Goal: Task Accomplishment & Management: Manage account settings

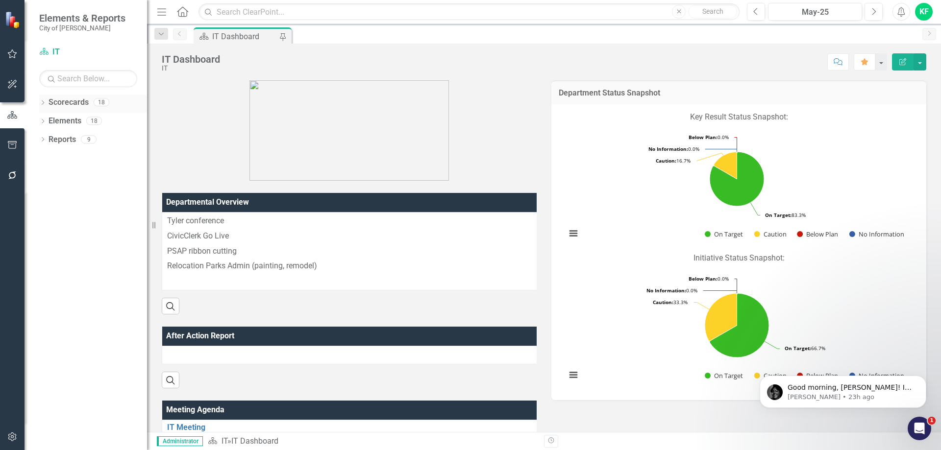
click at [45, 102] on icon "Dropdown" at bounding box center [42, 103] width 7 height 5
click at [48, 122] on icon at bounding box center [48, 120] width 2 height 5
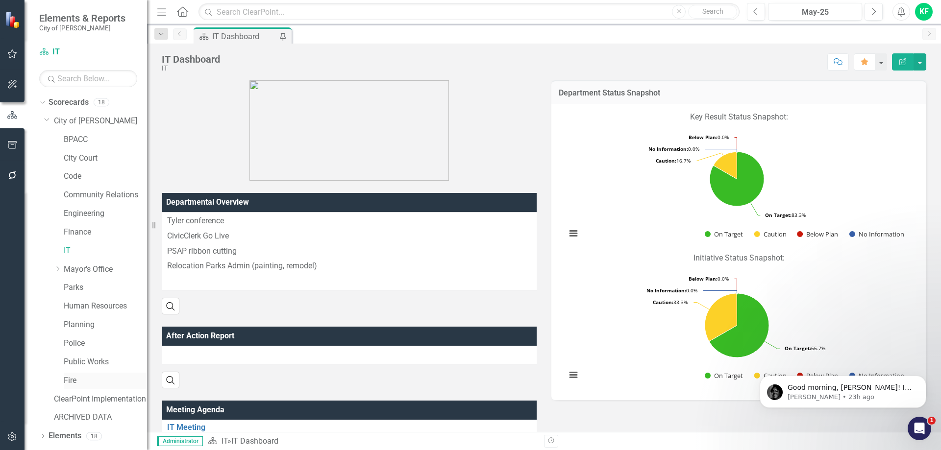
click at [73, 381] on link "Fire" at bounding box center [105, 380] width 83 height 11
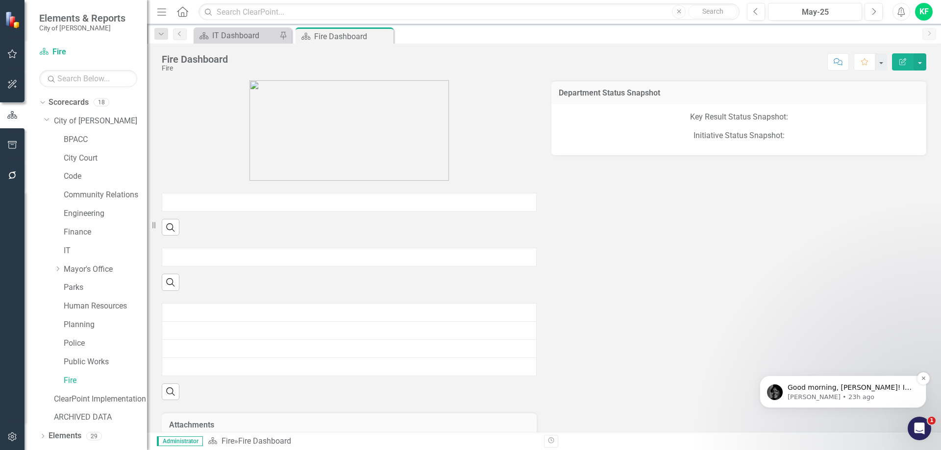
click at [830, 390] on p "Good morning, Kevin! I hope you're doing well. I just wanted to check in and se…" at bounding box center [850, 388] width 126 height 10
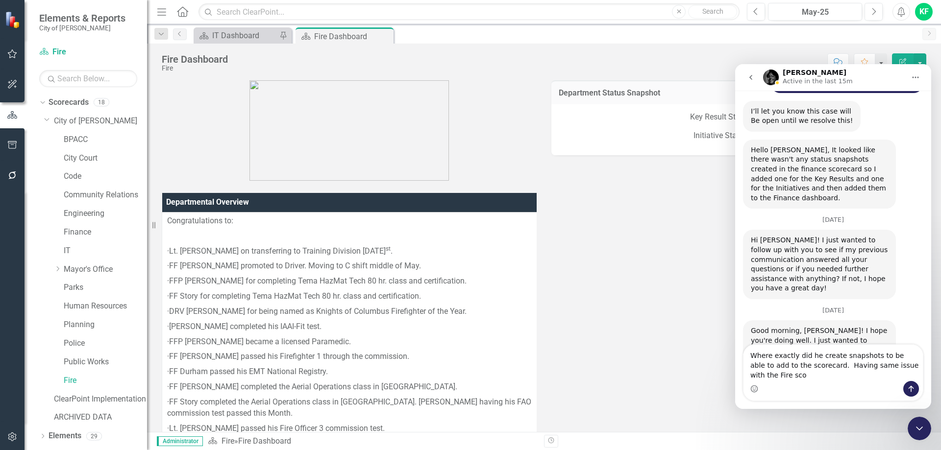
scroll to position [1435, 0]
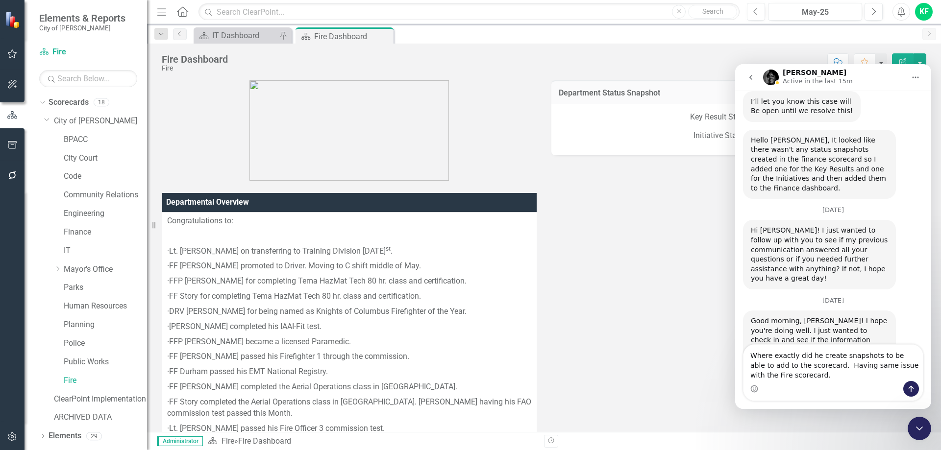
click at [815, 367] on textarea "Where exactly did he create snapshots to be able to add to the scorecard. Havin…" at bounding box center [832, 363] width 179 height 36
type textarea "Where exactly did he create snapshots to be able to add to the scorecard? Havin…"
click at [783, 376] on textarea "Where exactly did he create snapshots to be able to add to the scorecard? Havin…" at bounding box center [832, 363] width 179 height 36
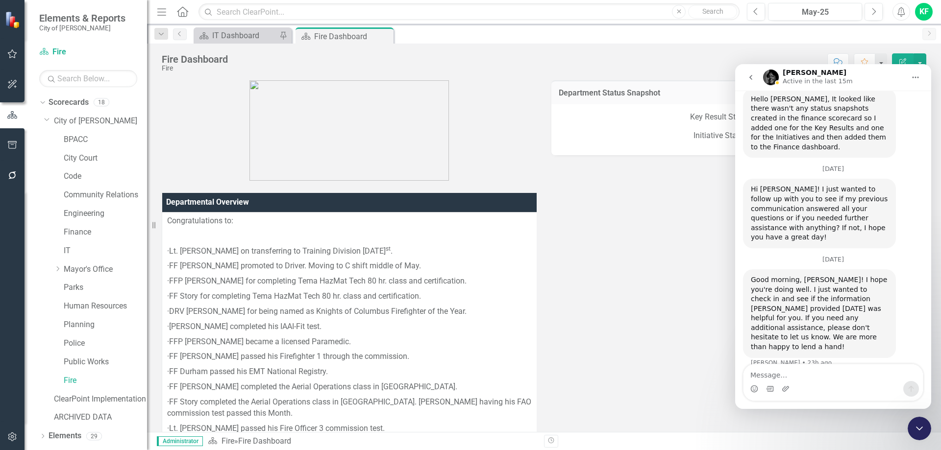
scroll to position [1477, 0]
click at [906, 268] on div "Good morning, Kevin! I hope you're doing well. I just wanted to check in and se…" at bounding box center [833, 321] width 180 height 106
click at [750, 78] on icon "go back" at bounding box center [750, 77] width 3 height 5
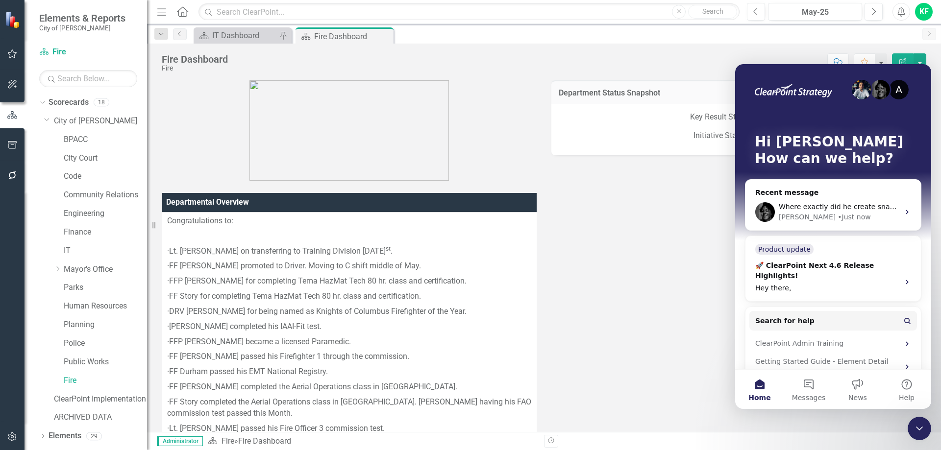
scroll to position [0, 0]
click at [909, 386] on button "Help" at bounding box center [906, 389] width 49 height 39
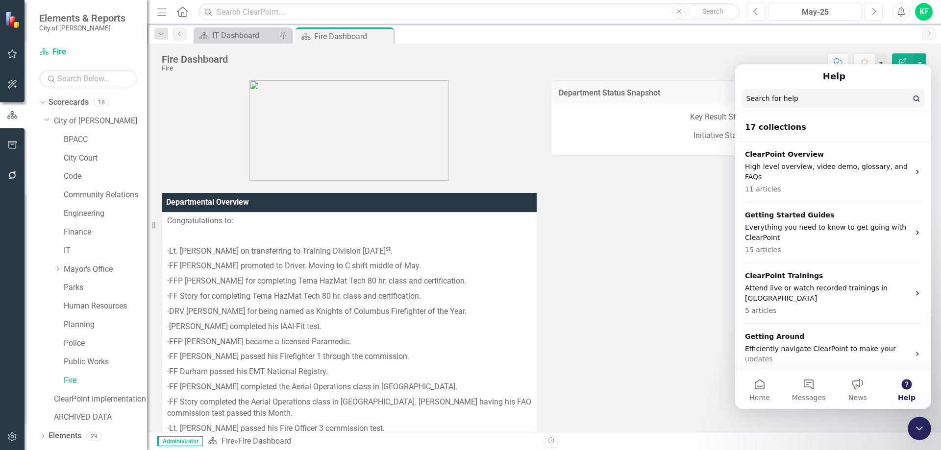
click at [781, 98] on input "Search for help" at bounding box center [832, 98] width 183 height 19
type input "snapshots"
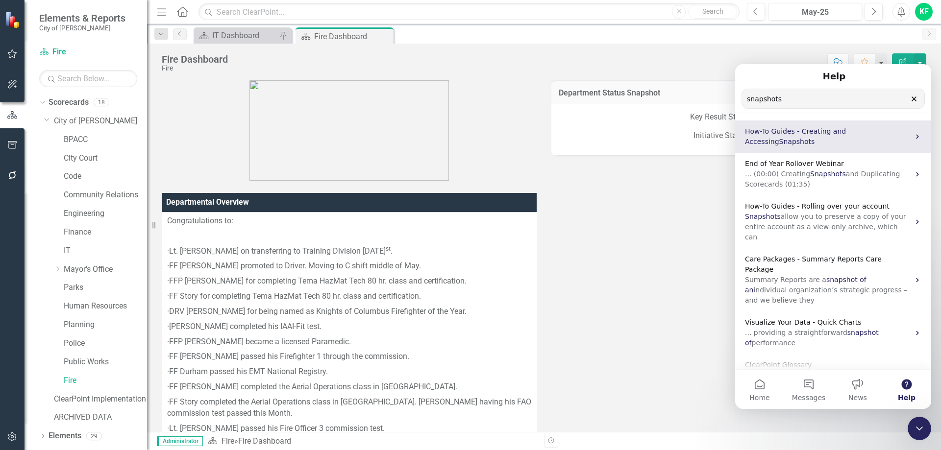
click at [809, 130] on span "How-To Guides - Creating and Accessing" at bounding box center [795, 136] width 101 height 18
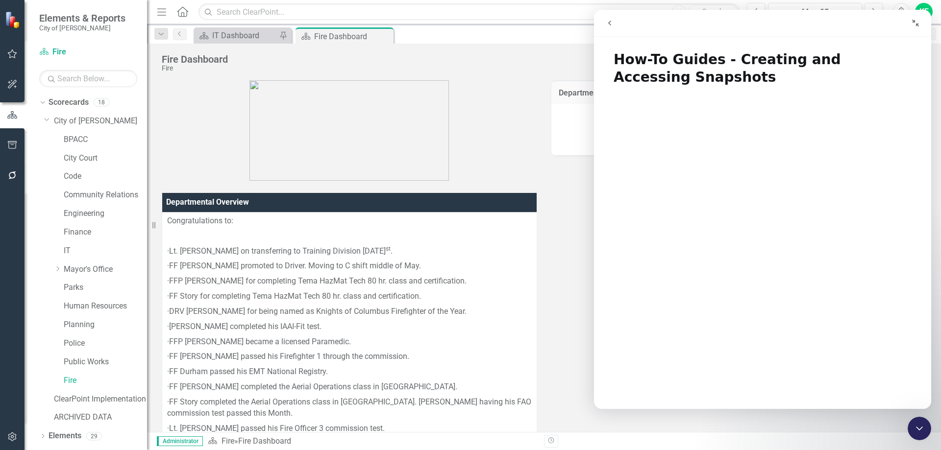
click at [610, 24] on icon "go back" at bounding box center [609, 23] width 3 height 5
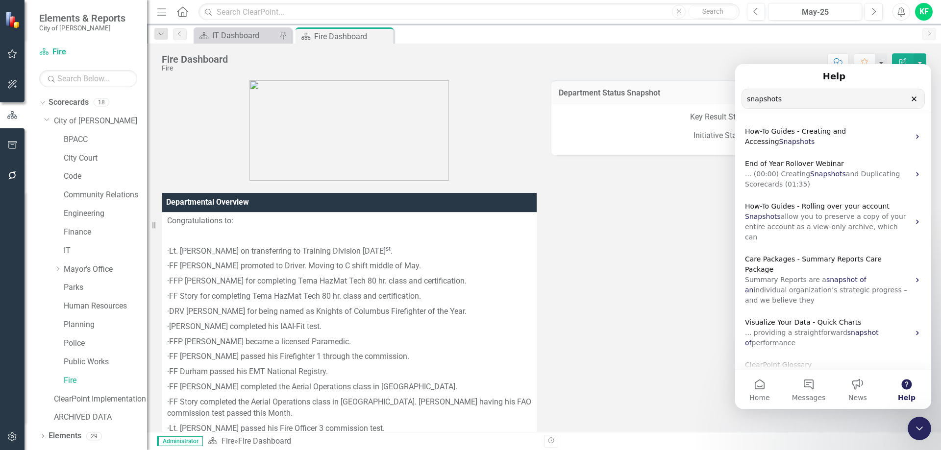
click at [745, 97] on input "snapshots" at bounding box center [833, 98] width 182 height 19
type input "scorecard snapshots"
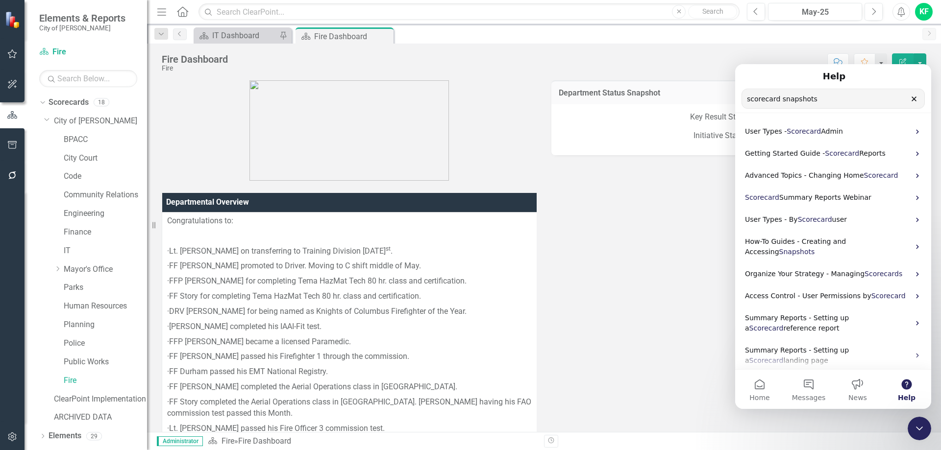
click at [915, 99] on icon "Clear" at bounding box center [914, 99] width 8 height 8
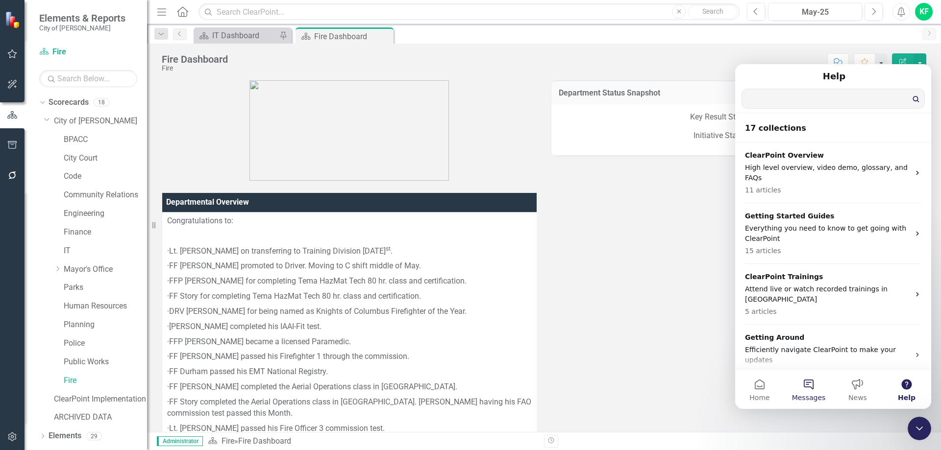
click at [809, 386] on button "Messages" at bounding box center [808, 389] width 49 height 39
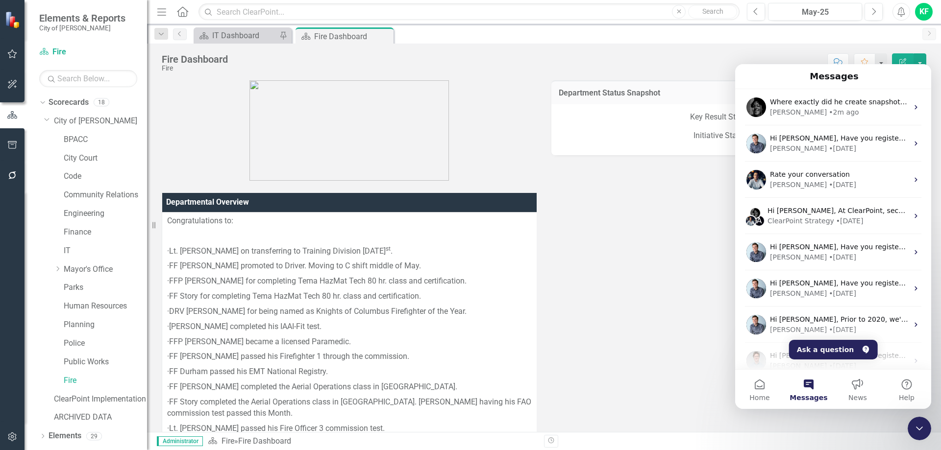
click at [74, 231] on link "Finance" at bounding box center [105, 232] width 83 height 11
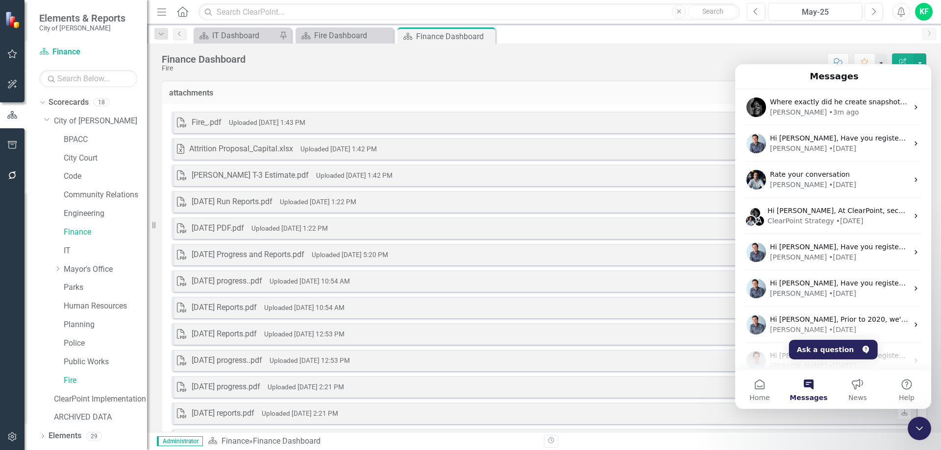
click at [919, 427] on icon "Close Intercom Messenger" at bounding box center [919, 429] width 12 height 12
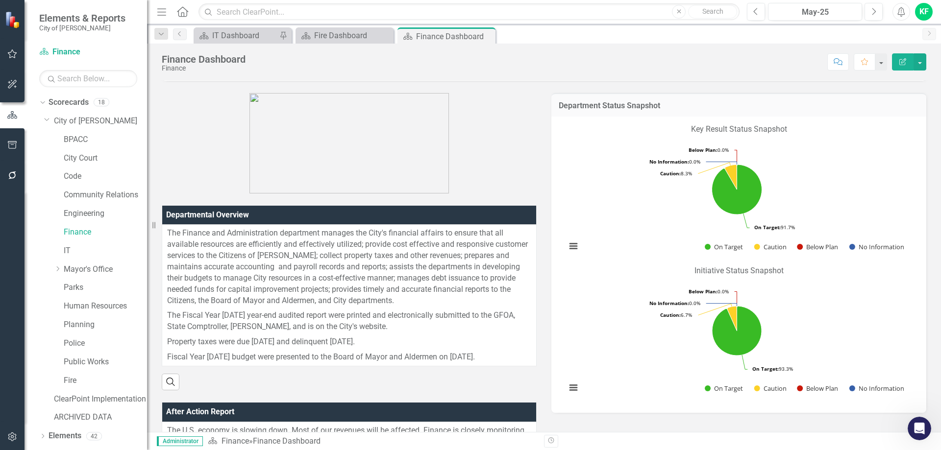
scroll to position [147, 0]
click at [902, 61] on icon "Edit Report" at bounding box center [902, 61] width 9 height 7
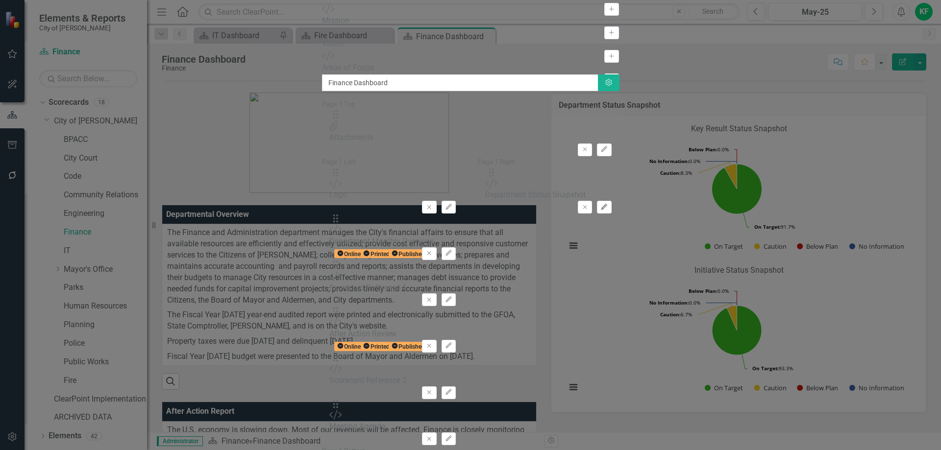
click at [608, 204] on icon "Edit" at bounding box center [603, 207] width 7 height 6
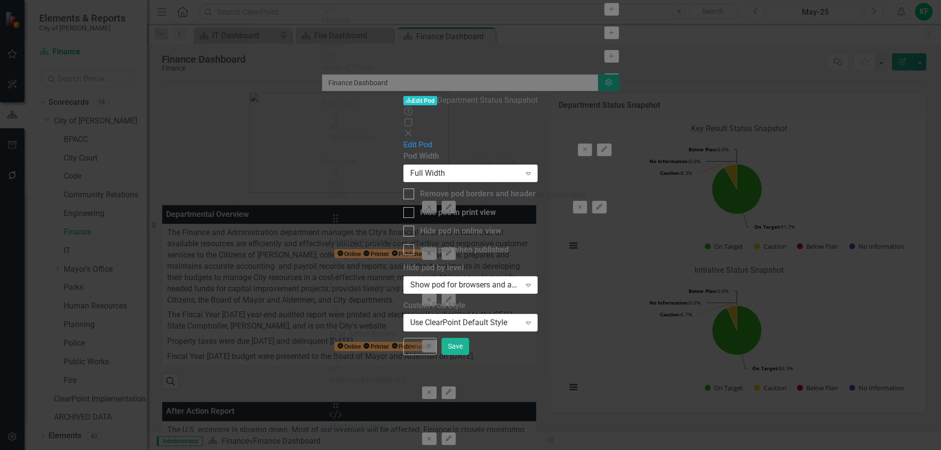
click at [413, 107] on icon "Help" at bounding box center [408, 111] width 10 height 8
click at [413, 129] on icon "Close" at bounding box center [408, 133] width 10 height 8
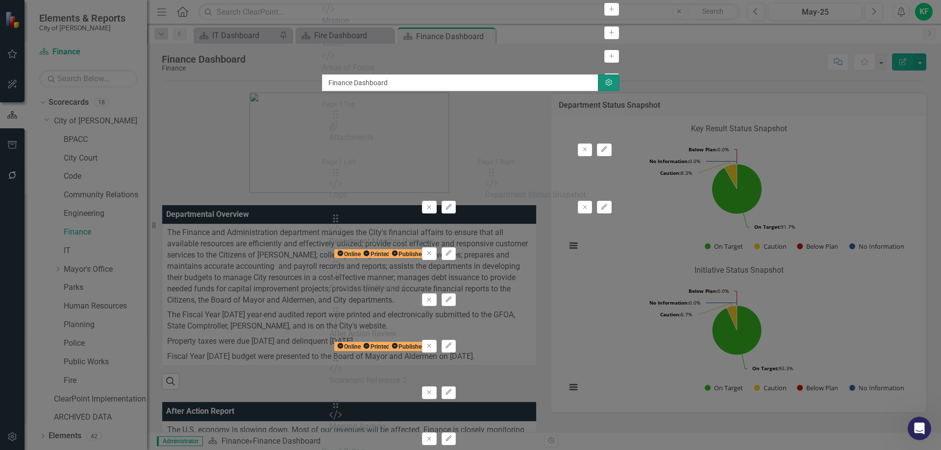
click at [611, 79] on icon "button" at bounding box center [608, 82] width 6 height 7
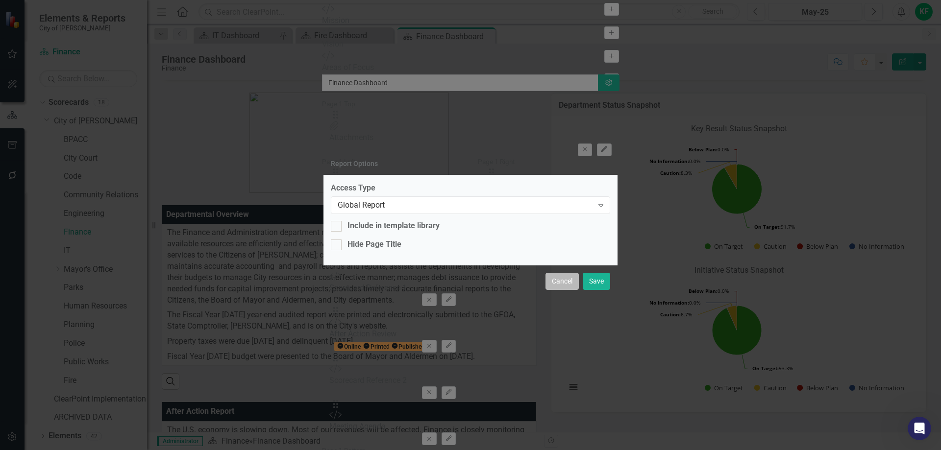
click at [561, 280] on button "Cancel" at bounding box center [561, 281] width 33 height 17
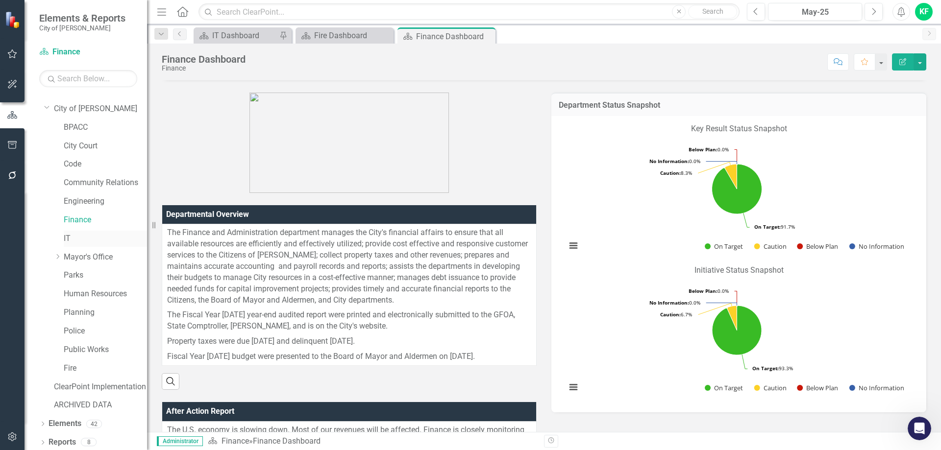
scroll to position [15, 0]
click at [14, 144] on icon "button" at bounding box center [12, 145] width 10 height 8
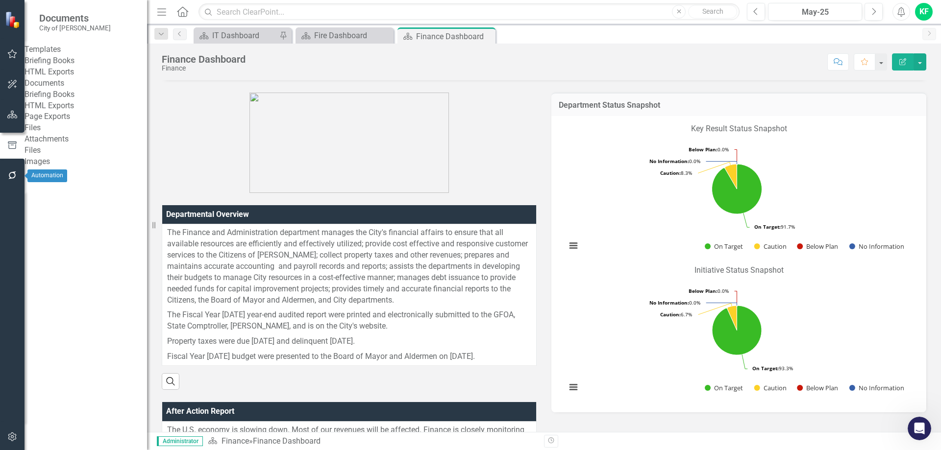
click at [10, 176] on icon "button" at bounding box center [12, 175] width 10 height 8
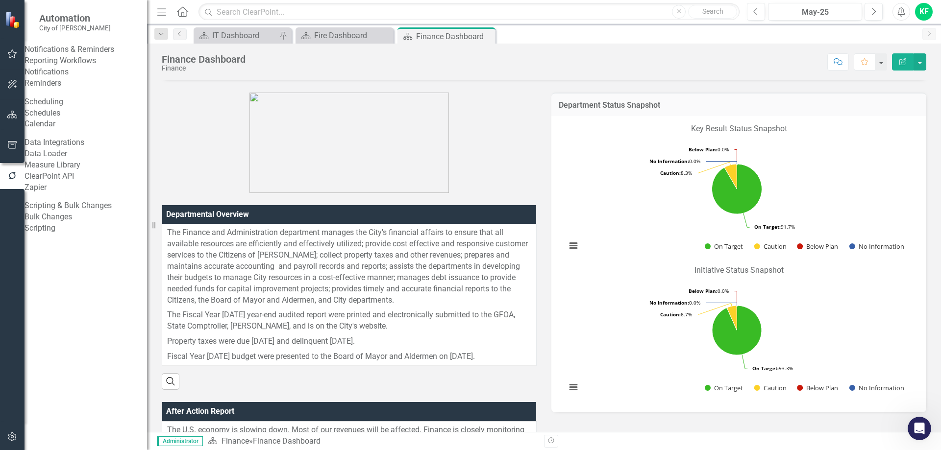
click at [51, 67] on link "Reporting Workflows" at bounding box center [85, 60] width 122 height 11
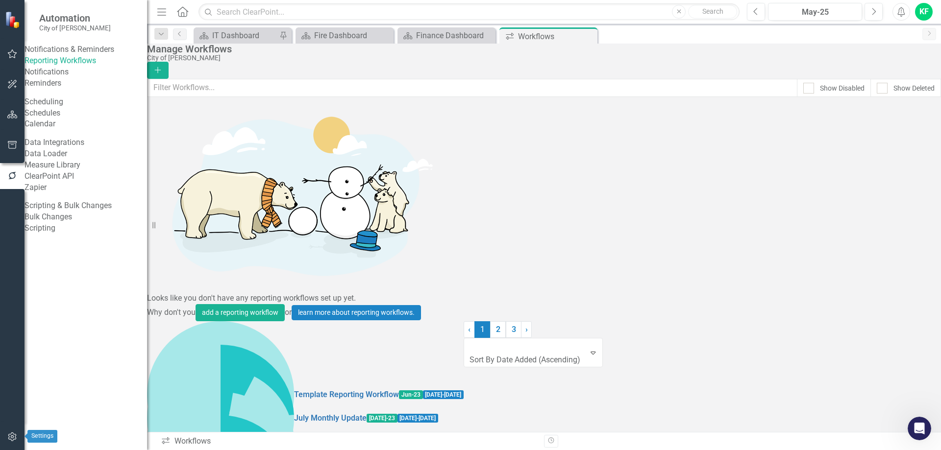
click at [13, 438] on icon "button" at bounding box center [12, 437] width 8 height 9
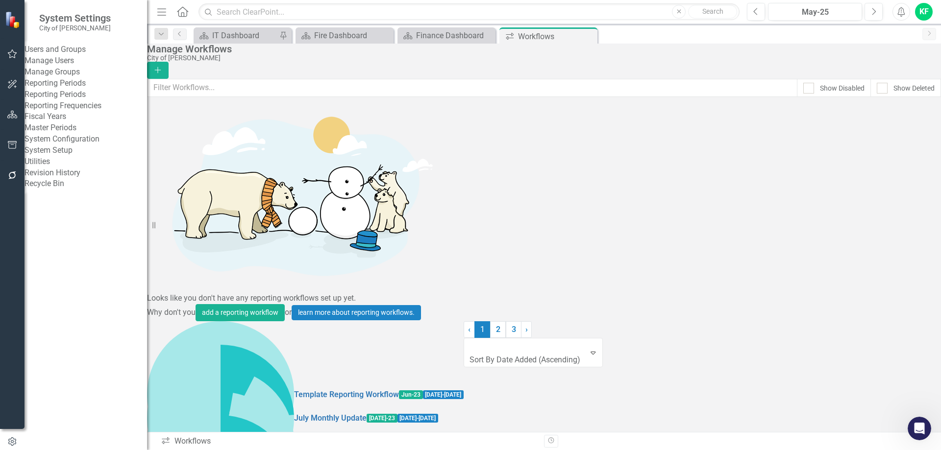
click at [53, 156] on link "System Setup" at bounding box center [85, 150] width 122 height 11
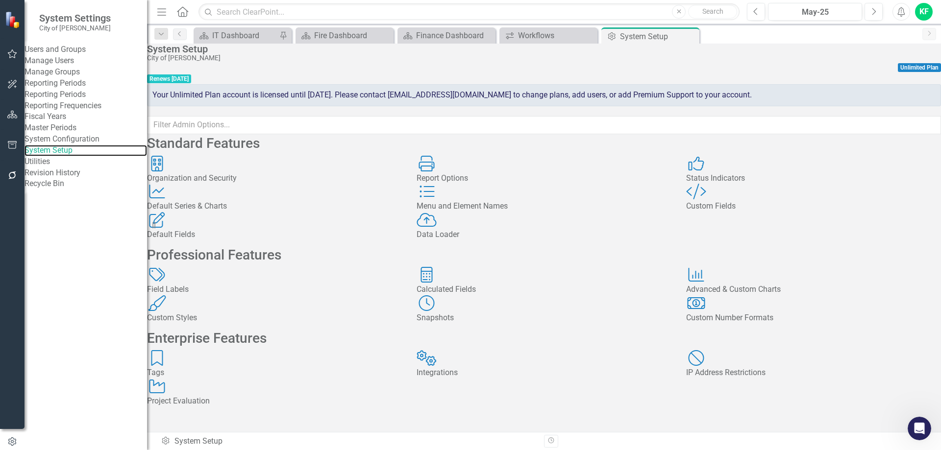
scroll to position [129, 0]
click at [477, 313] on div "Snapshots" at bounding box center [543, 318] width 255 height 11
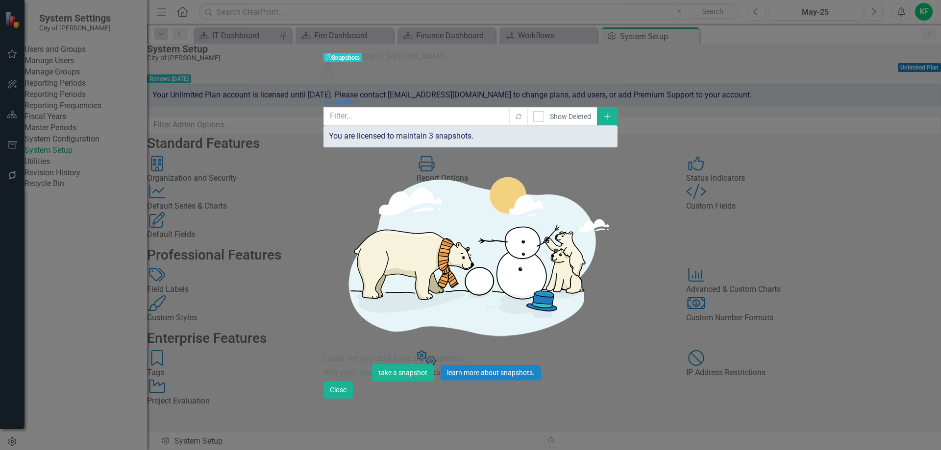
click at [331, 87] on icon at bounding box center [328, 90] width 6 height 6
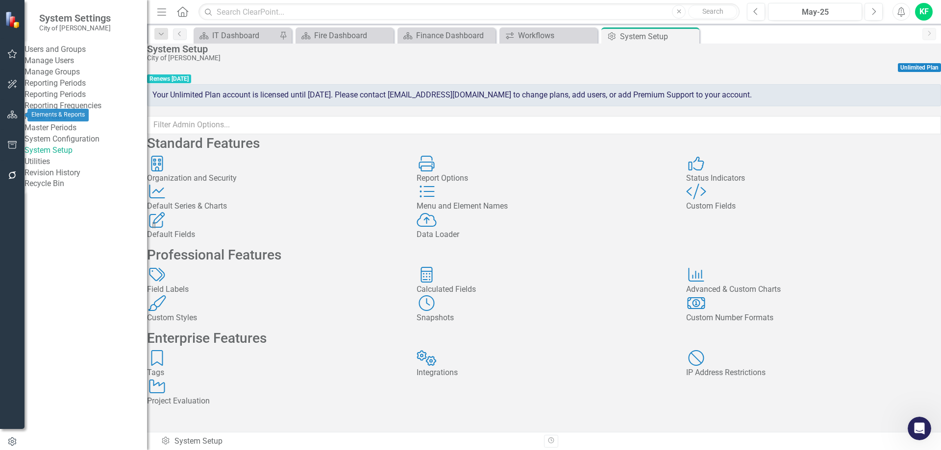
click at [10, 113] on icon "button" at bounding box center [12, 115] width 10 height 8
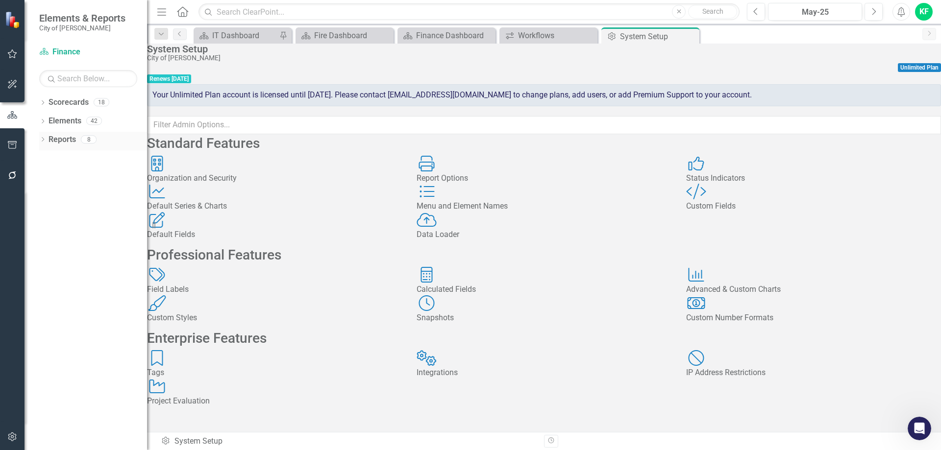
click at [44, 140] on icon at bounding box center [43, 139] width 2 height 4
click at [48, 212] on icon "Dropdown" at bounding box center [47, 213] width 7 height 5
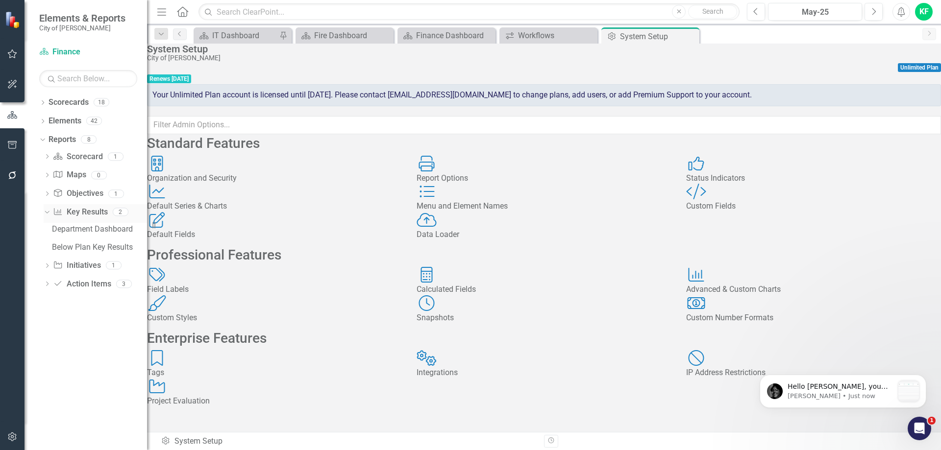
scroll to position [0, 0]
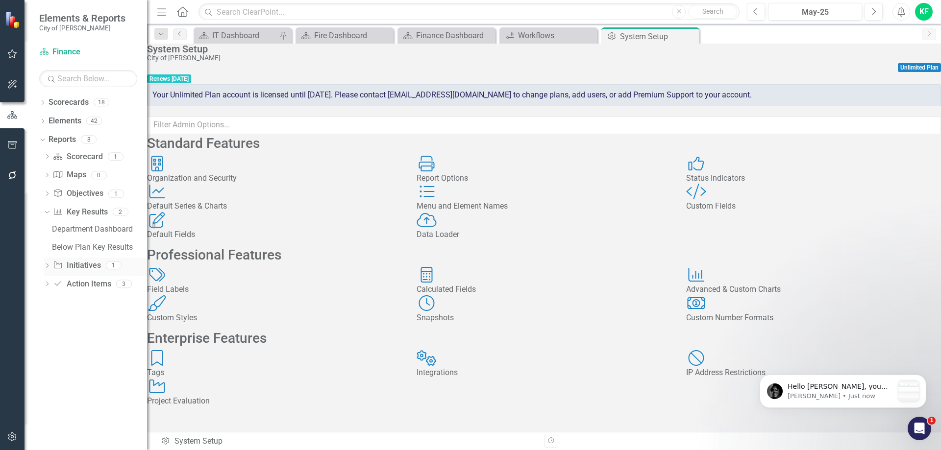
click at [47, 267] on icon "Dropdown" at bounding box center [47, 266] width 7 height 5
click at [47, 156] on icon "Dropdown" at bounding box center [47, 157] width 7 height 5
click at [836, 391] on p "Hello Kevin, you can see that here:" at bounding box center [840, 387] width 106 height 10
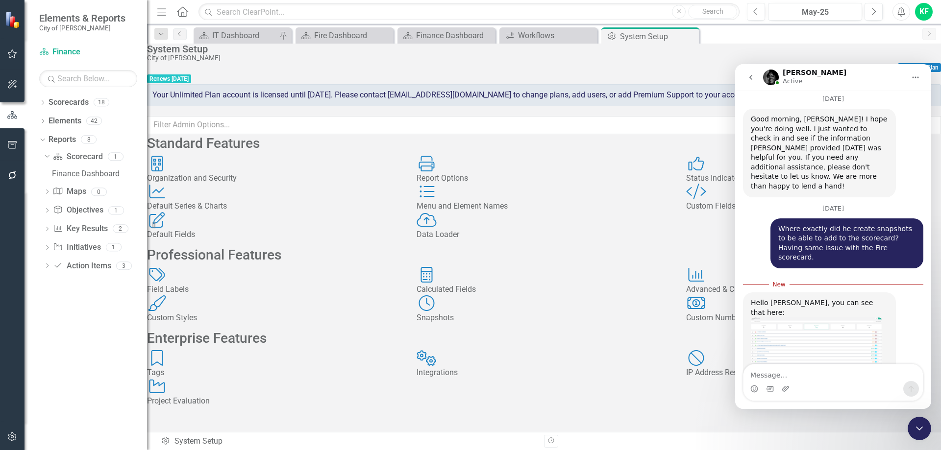
scroll to position [1637, 0]
click at [816, 316] on img "Jeff says…" at bounding box center [816, 345] width 131 height 59
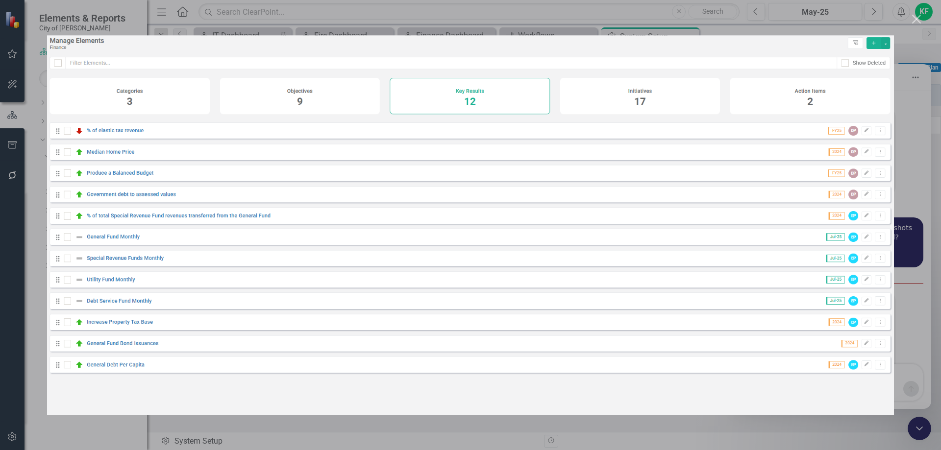
scroll to position [0, 0]
click at [620, 199] on img "Close" at bounding box center [470, 225] width 847 height 380
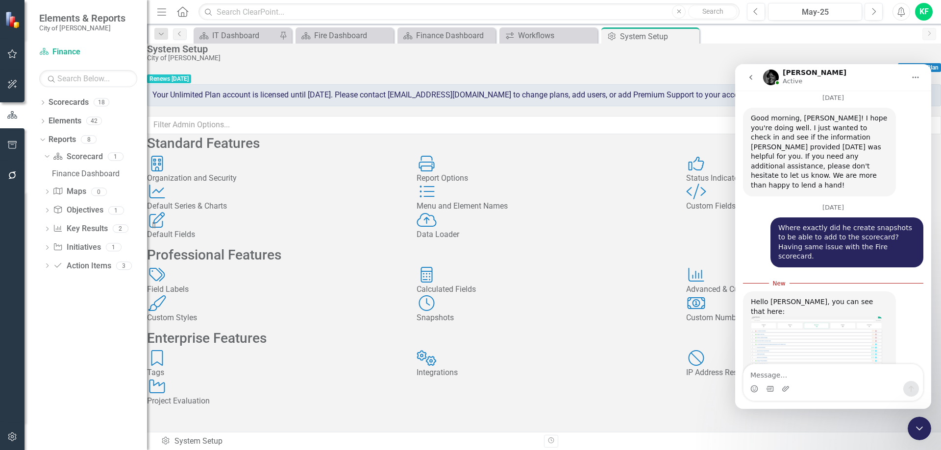
click at [816, 380] on img "Jeff says…" at bounding box center [816, 406] width 131 height 52
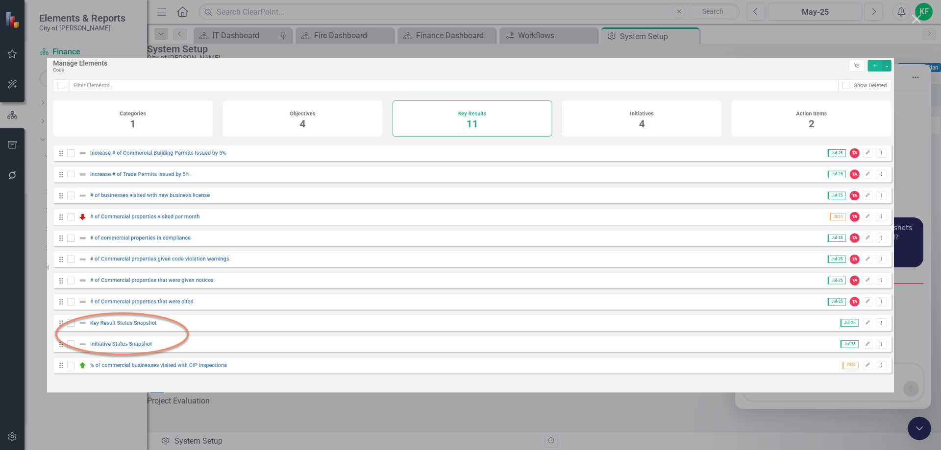
click at [621, 283] on img "Close" at bounding box center [470, 225] width 847 height 335
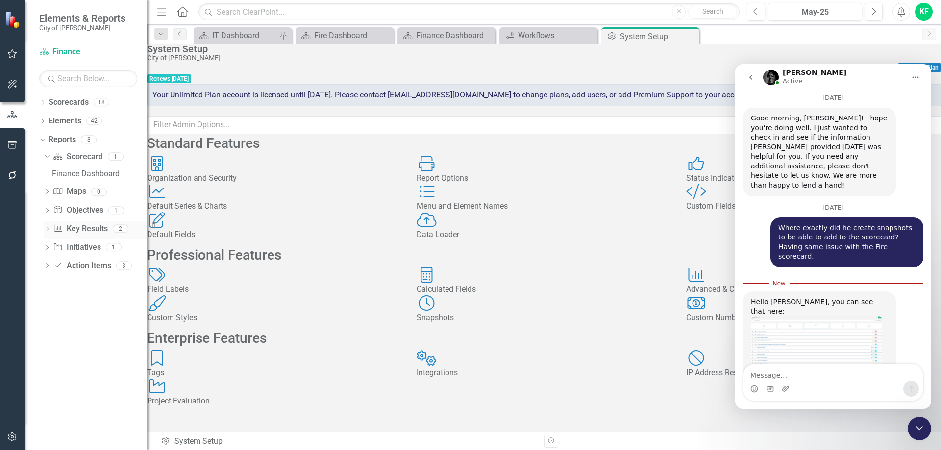
click at [75, 227] on link "Key Result Key Results" at bounding box center [80, 228] width 54 height 11
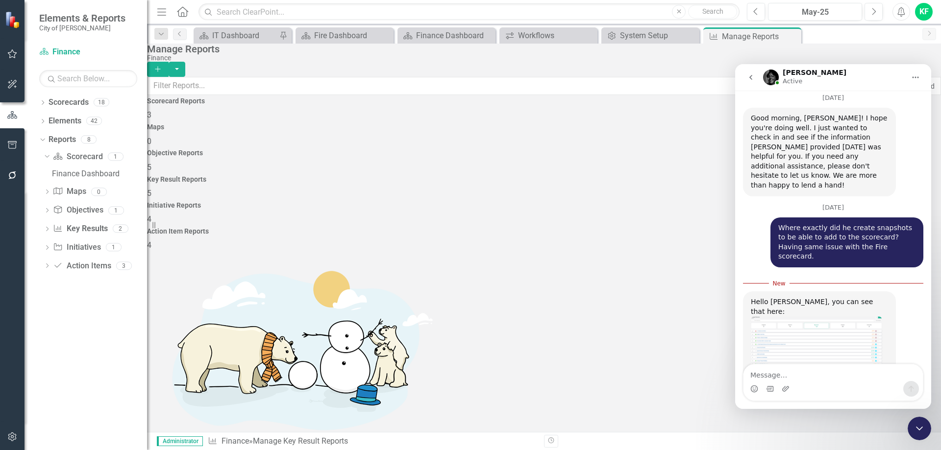
click at [920, 432] on icon "Close Intercom Messenger" at bounding box center [919, 429] width 12 height 12
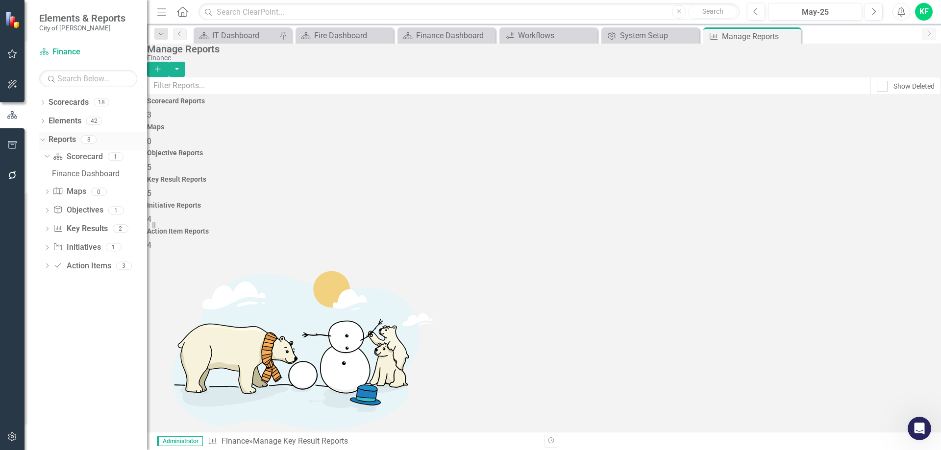
click at [44, 141] on icon "Dropdown" at bounding box center [41, 139] width 5 height 7
click at [43, 122] on icon at bounding box center [43, 121] width 2 height 4
click at [71, 157] on link "Key Result Key Results" at bounding box center [80, 158] width 54 height 11
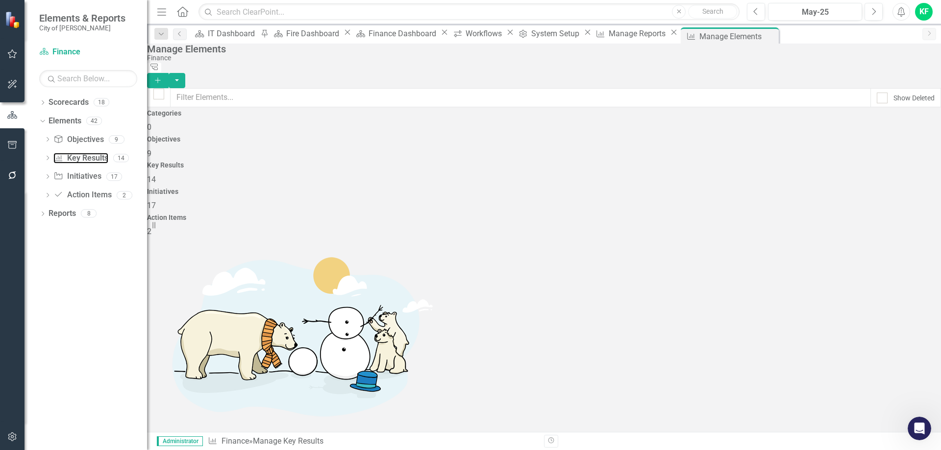
checkbox input "false"
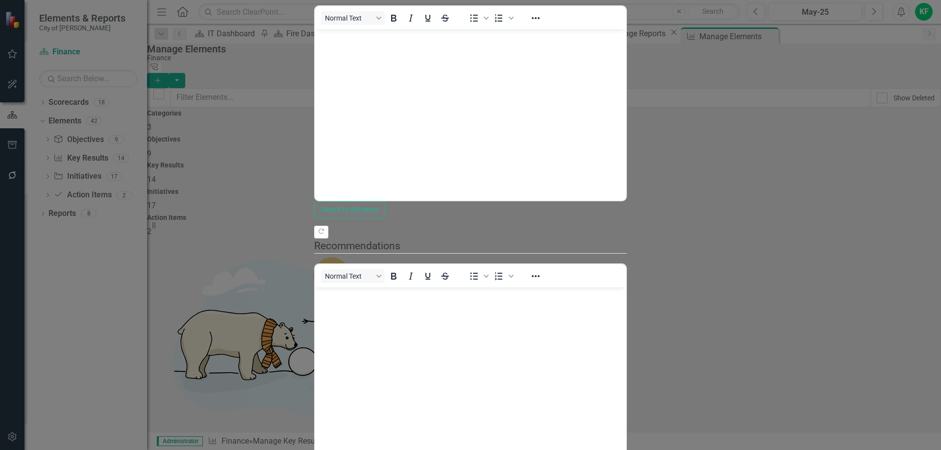
scroll to position [0, 0]
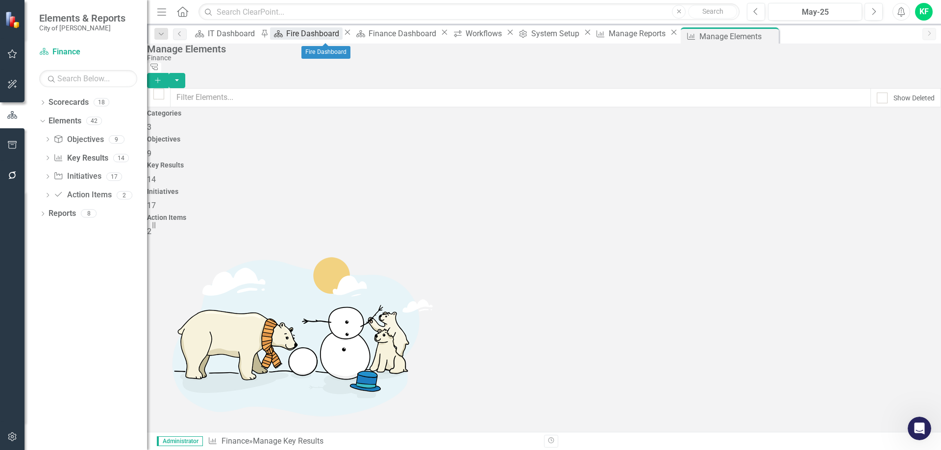
click at [316, 35] on div "Fire Dashboard" at bounding box center [314, 33] width 56 height 12
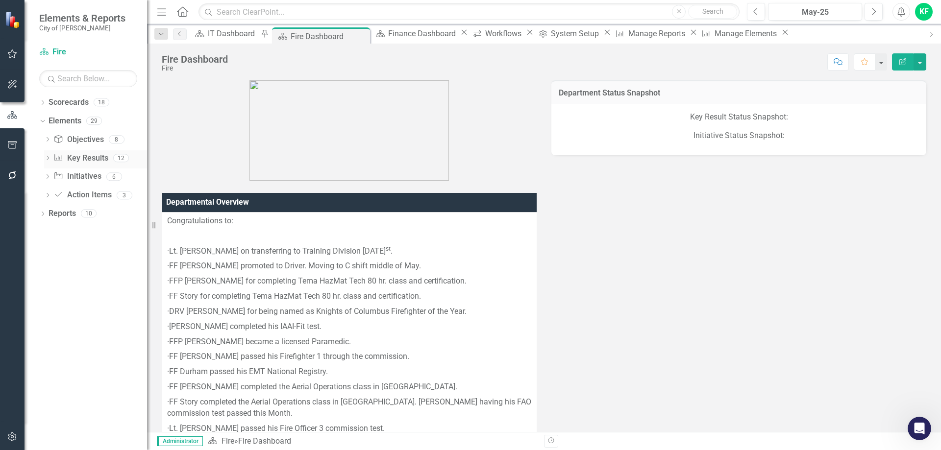
click at [89, 155] on link "Key Result Key Results" at bounding box center [80, 158] width 54 height 11
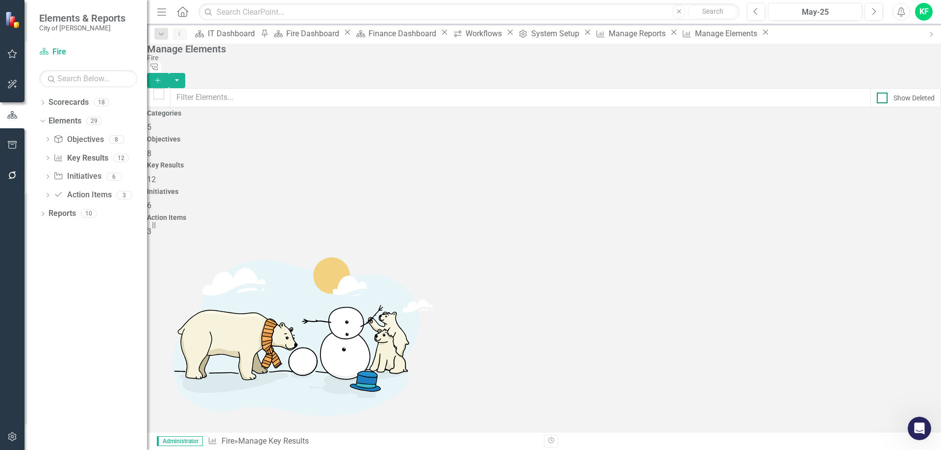
click at [876, 93] on div at bounding box center [881, 98] width 11 height 11
click at [876, 93] on input "Show Deleted" at bounding box center [879, 96] width 6 height 6
checkbox input "true"
click at [756, 12] on icon "Previous" at bounding box center [755, 11] width 5 height 9
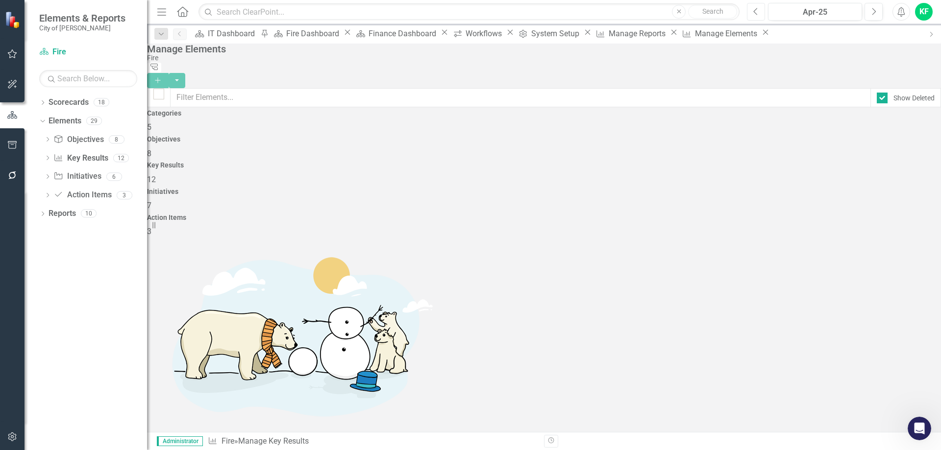
click at [756, 12] on icon "Previous" at bounding box center [755, 11] width 5 height 9
click at [870, 11] on button "Next" at bounding box center [873, 12] width 18 height 18
click at [875, 11] on icon "Next" at bounding box center [873, 11] width 5 height 9
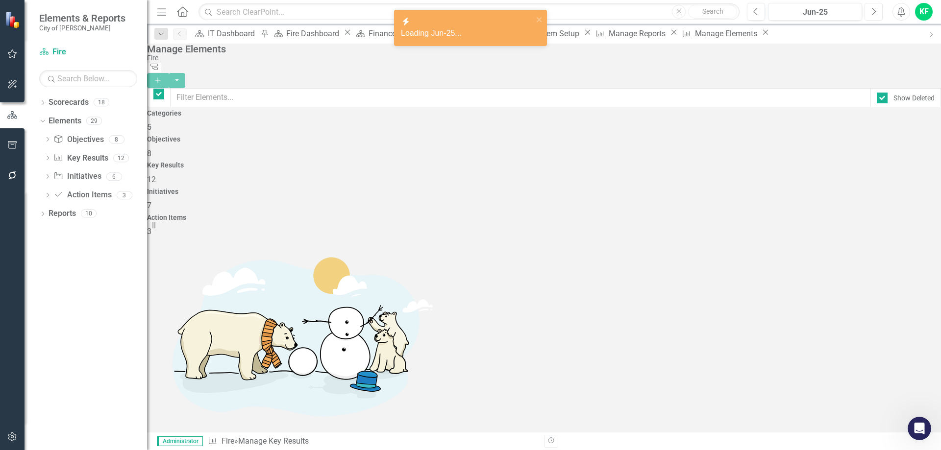
checkbox input "false"
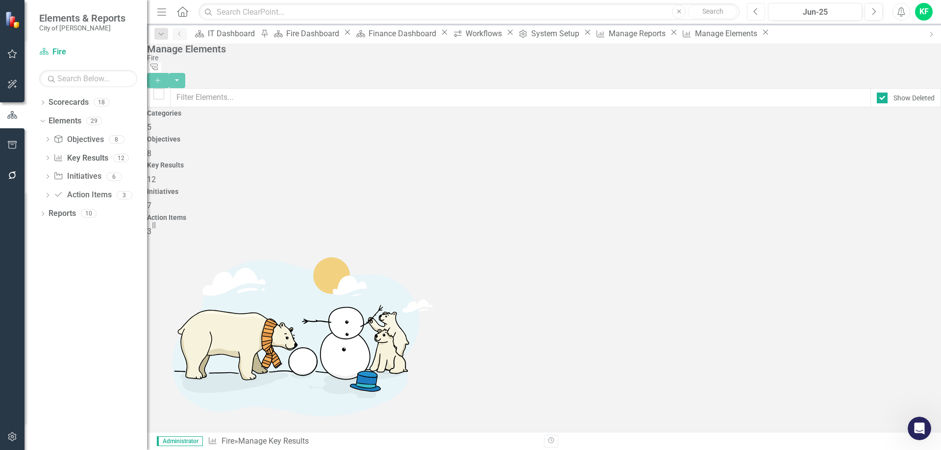
click at [755, 12] on icon "button" at bounding box center [756, 11] width 4 height 7
click at [700, 62] on div "Fire" at bounding box center [541, 57] width 789 height 7
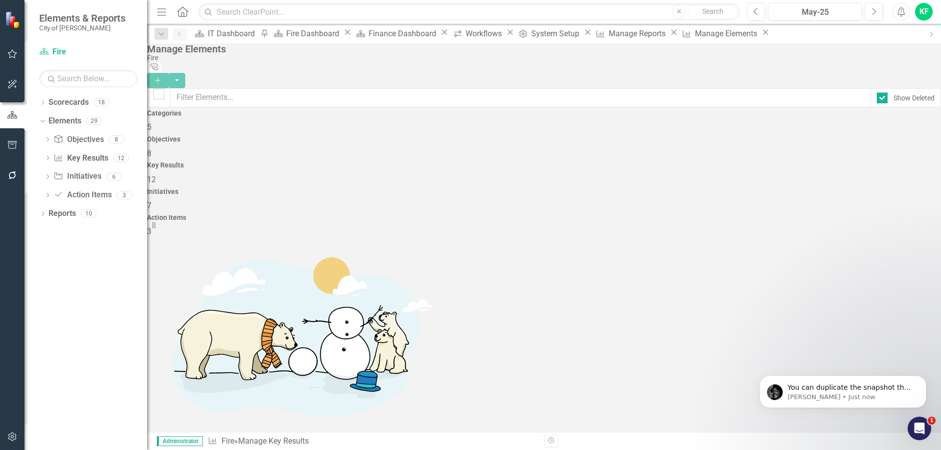
scroll to position [0, 0]
click at [837, 390] on p "You can duplicate the snapshot that Daniel created and add them directly to ano…" at bounding box center [850, 388] width 126 height 10
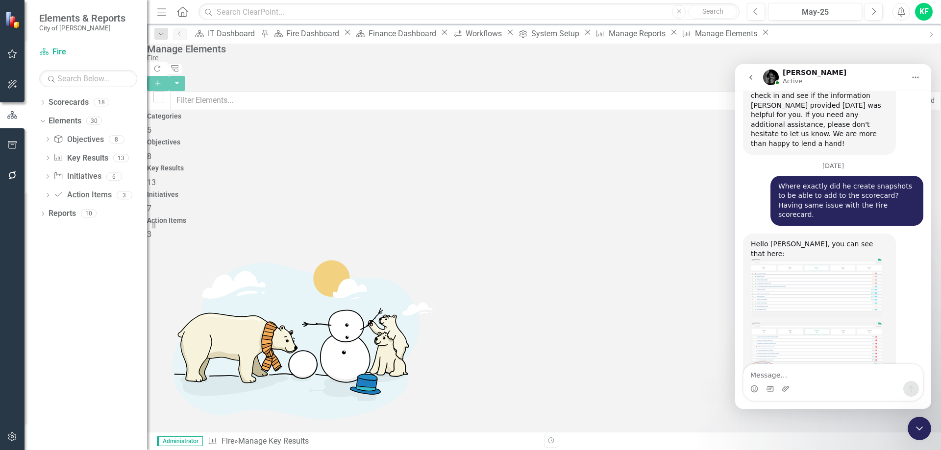
scroll to position [146, 0]
click at [769, 375] on textarea "Message…" at bounding box center [832, 373] width 179 height 17
type textarea "attempting now :)"
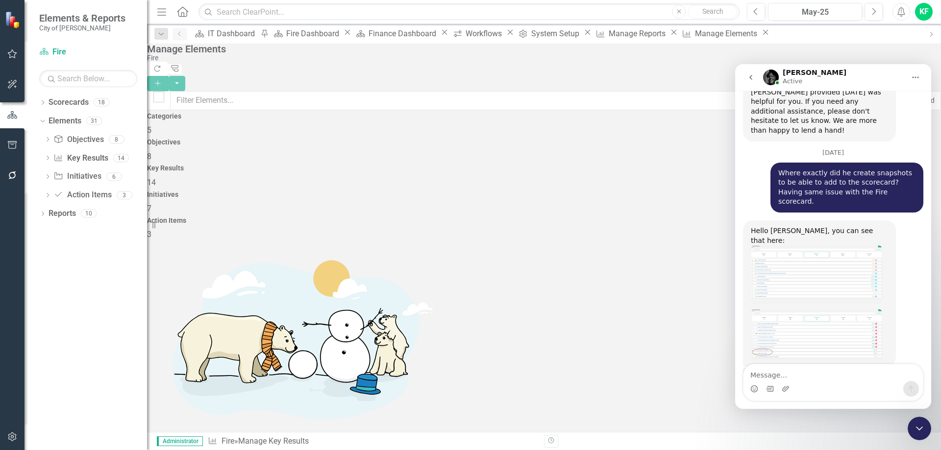
click at [921, 432] on icon "Close Intercom Messenger" at bounding box center [919, 429] width 12 height 12
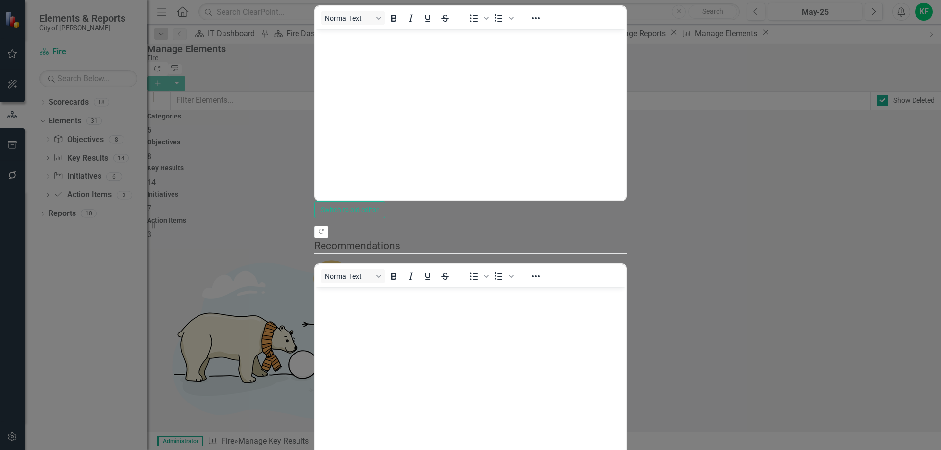
scroll to position [0, 0]
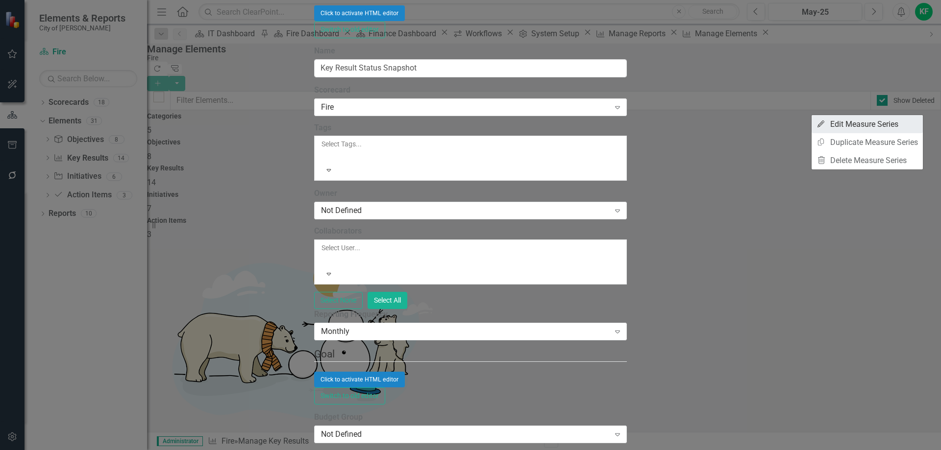
click at [872, 124] on link "Edit Edit Measure Series" at bounding box center [866, 124] width 111 height 18
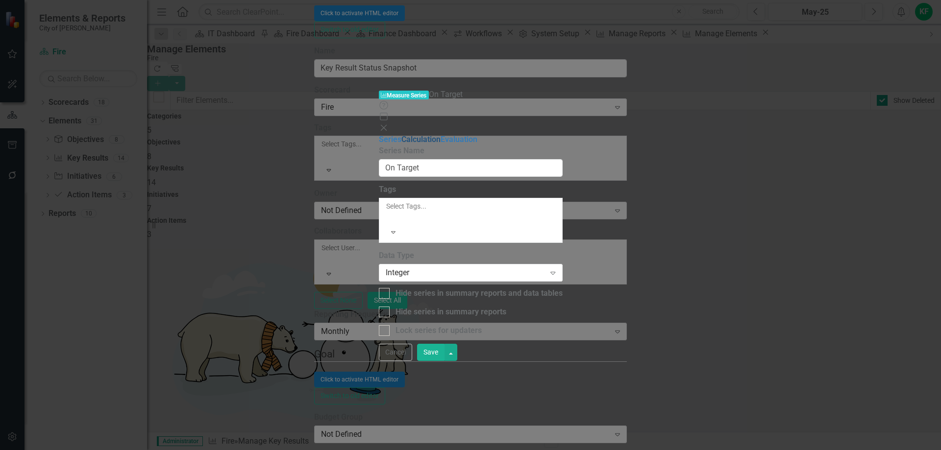
click at [401, 135] on link "Calculation" at bounding box center [420, 139] width 39 height 9
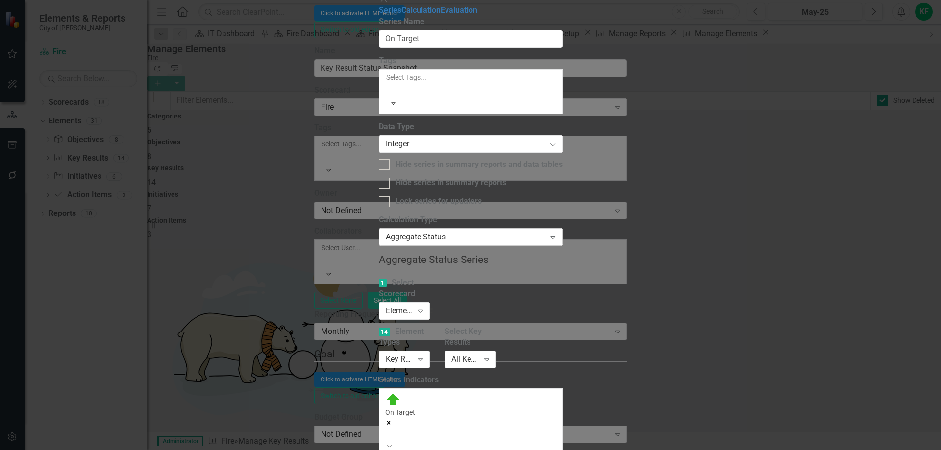
click at [558, 233] on icon "Expand" at bounding box center [553, 237] width 10 height 8
click at [440, 15] on link "Evaluation" at bounding box center [458, 9] width 37 height 9
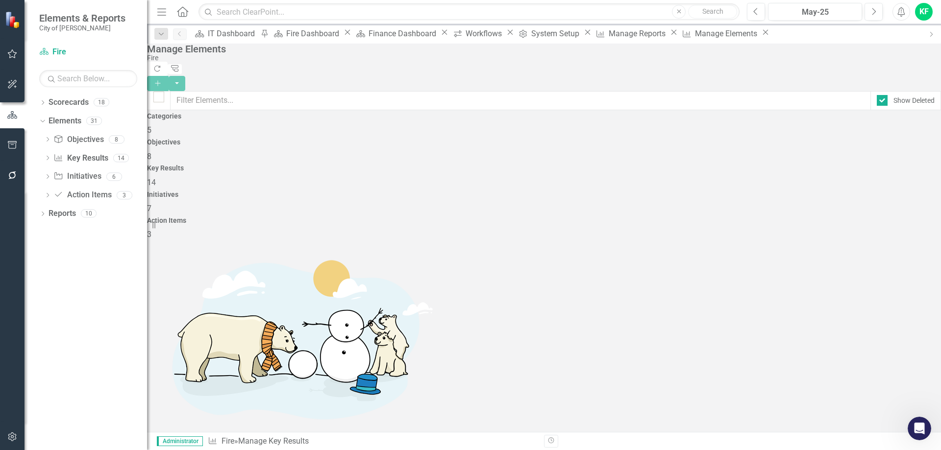
click at [925, 430] on icon "Open Intercom Messenger" at bounding box center [919, 429] width 16 height 16
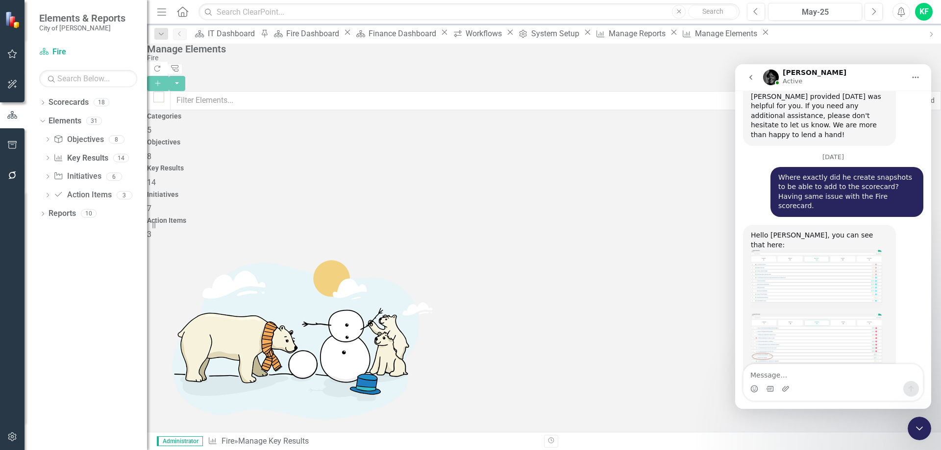
scroll to position [1692, 0]
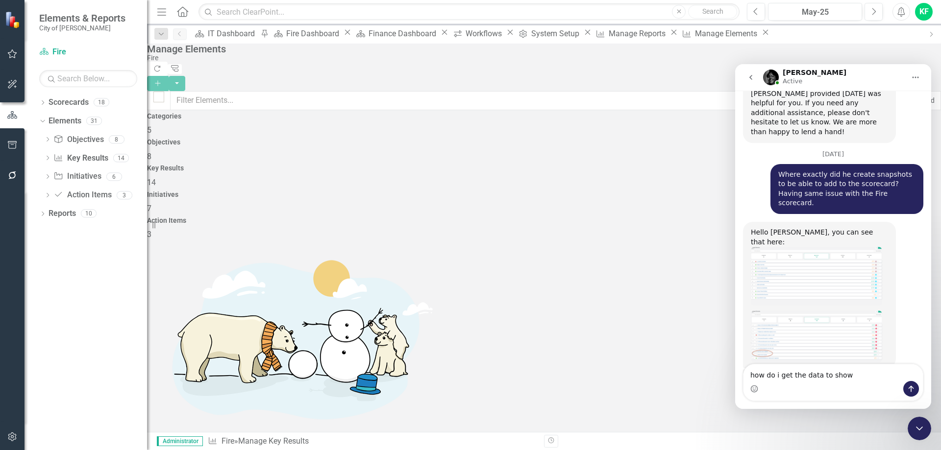
type textarea "how do i get the data to show?"
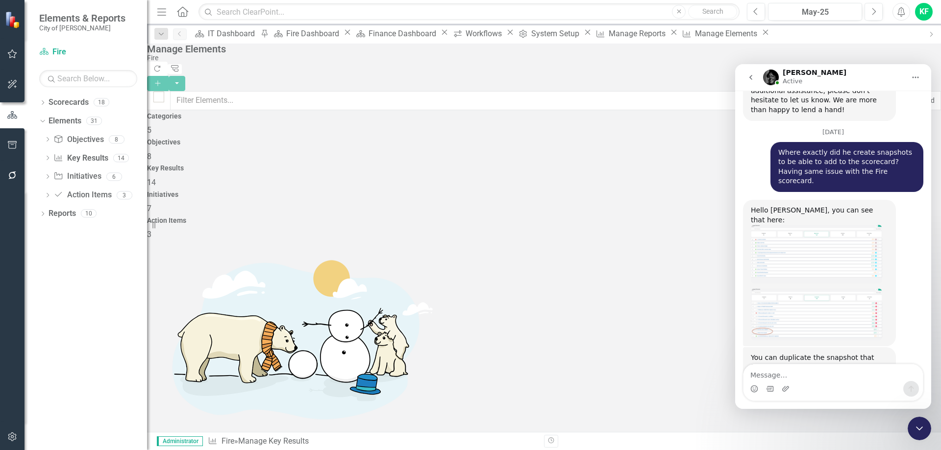
click at [920, 428] on icon "Close Intercom Messenger" at bounding box center [919, 429] width 12 height 12
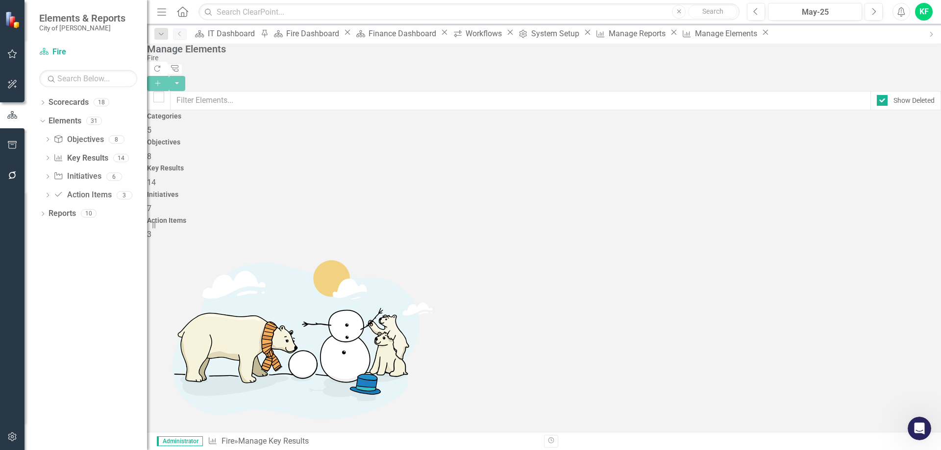
click at [881, 357] on link "Trash Delete Key Result" at bounding box center [871, 361] width 95 height 18
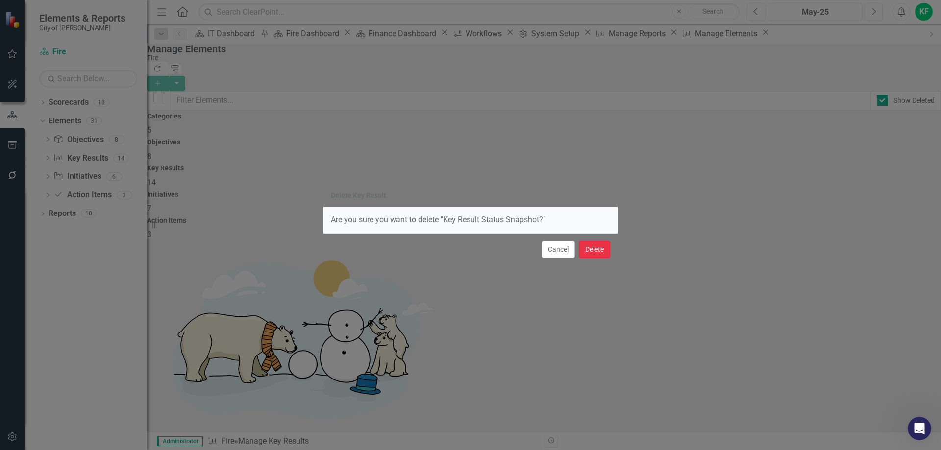
click at [593, 250] on button "Delete" at bounding box center [594, 249] width 31 height 17
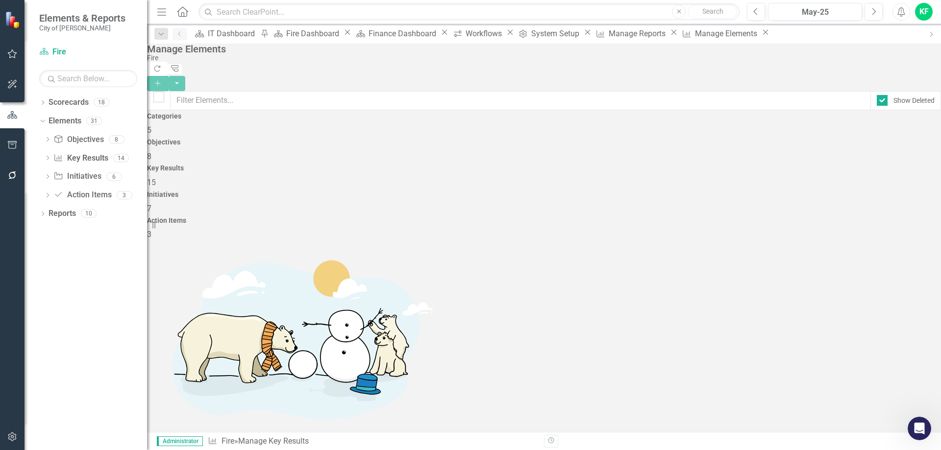
scroll to position [208, 0]
click at [682, 191] on div "Initiatives 7" at bounding box center [544, 203] width 794 height 24
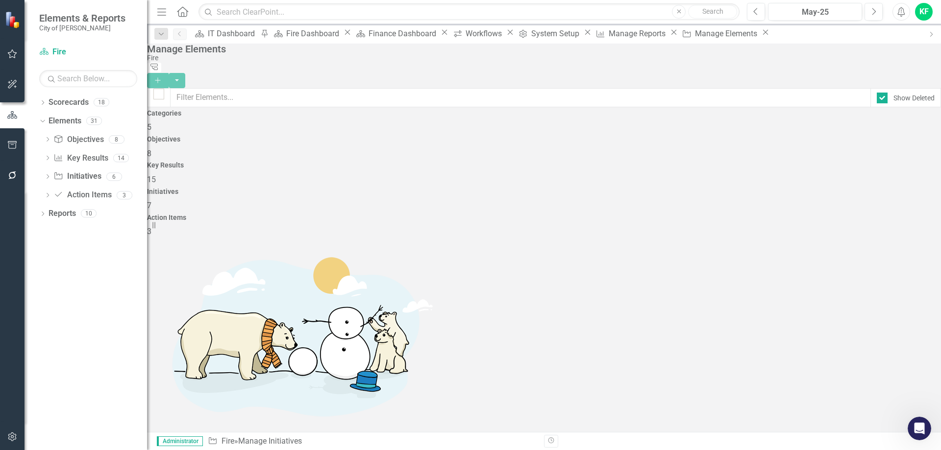
click at [544, 162] on h4 "Key Results" at bounding box center [544, 165] width 794 height 7
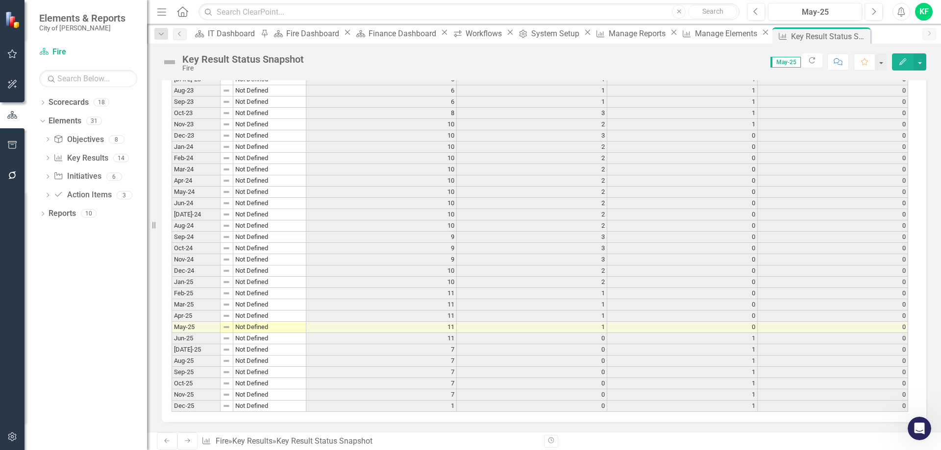
scroll to position [778, 0]
click at [809, 59] on icon "Refresh" at bounding box center [811, 60] width 9 height 7
click at [922, 426] on icon "Open Intercom Messenger" at bounding box center [919, 429] width 16 height 16
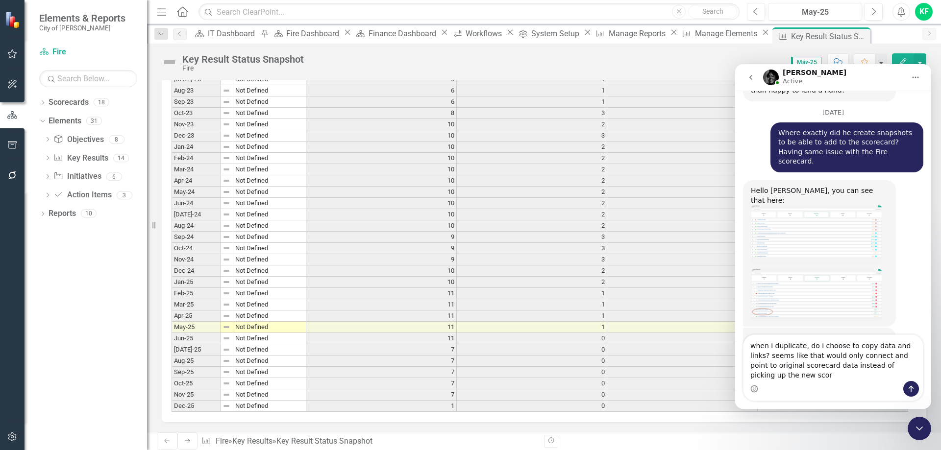
scroll to position [1744, 0]
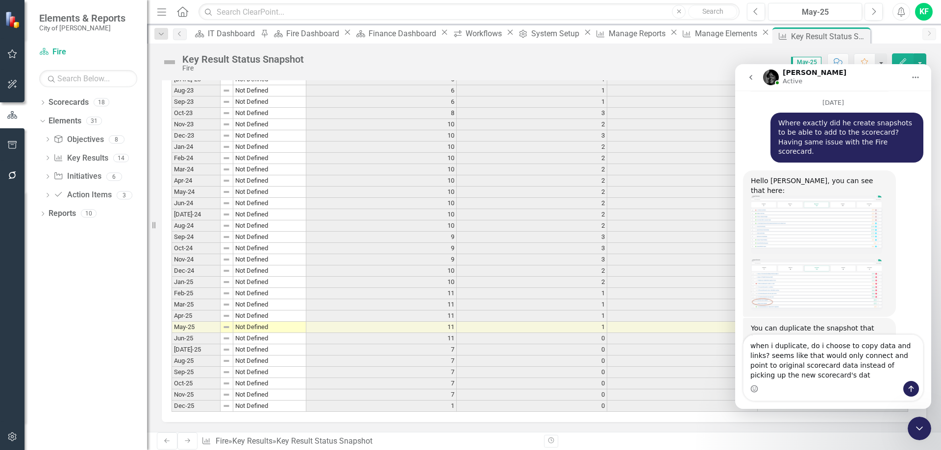
type textarea "when i duplicate, do i choose to copy data and links? seems like that would onl…"
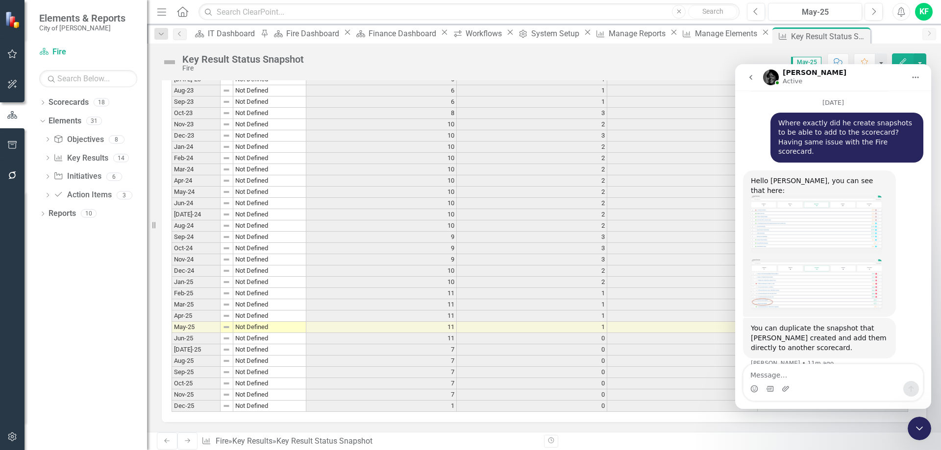
scroll to position [1775, 0]
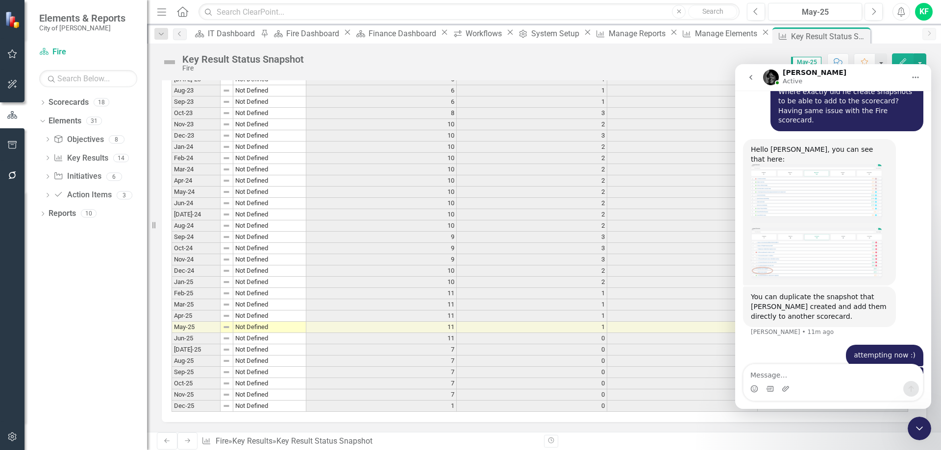
click at [921, 427] on icon "Close Intercom Messenger" at bounding box center [919, 429] width 12 height 12
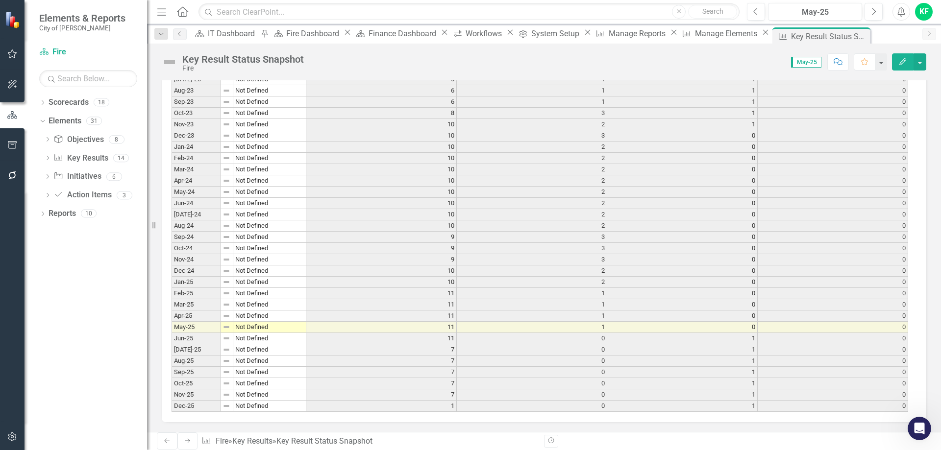
scroll to position [1813, 0]
click at [856, 34] on icon "Close" at bounding box center [861, 36] width 10 height 8
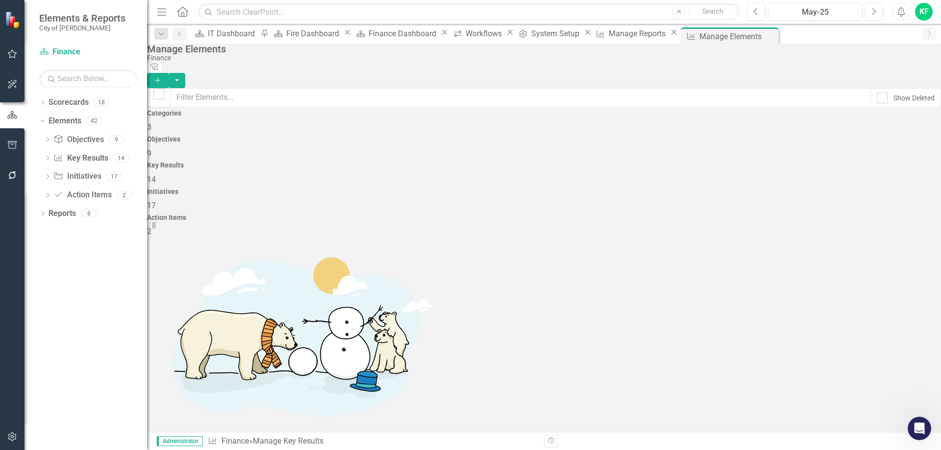
checkbox input "false"
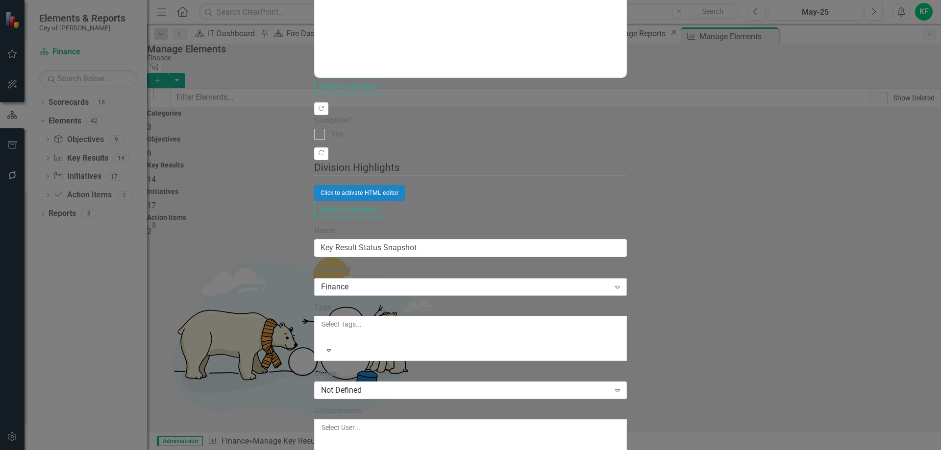
click at [321, 281] on div "Finance" at bounding box center [465, 286] width 289 height 11
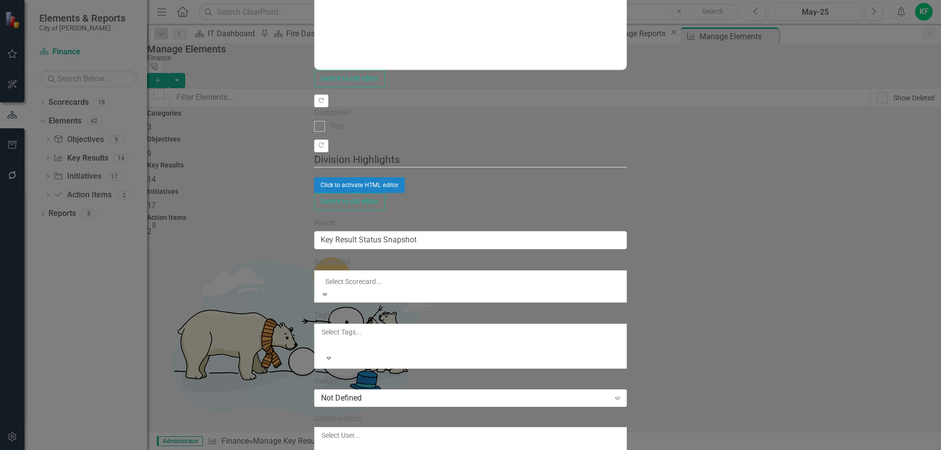
scroll to position [143, 0]
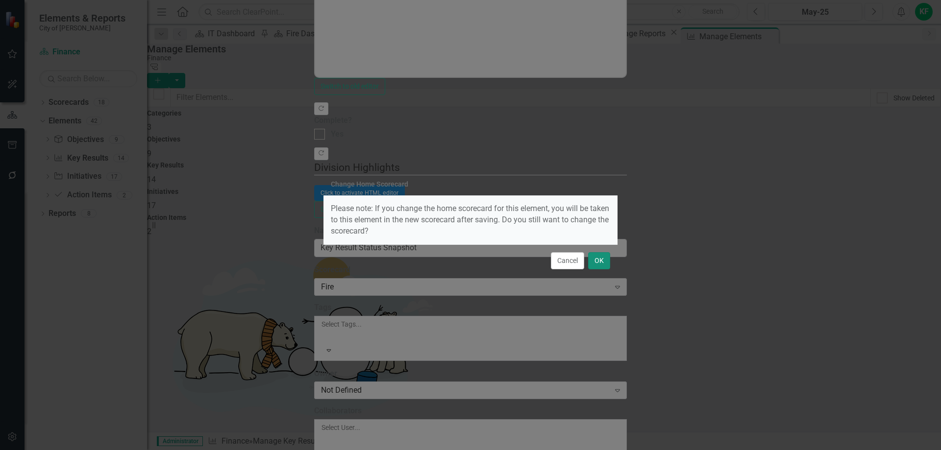
click at [597, 260] on button "OK" at bounding box center [599, 260] width 22 height 17
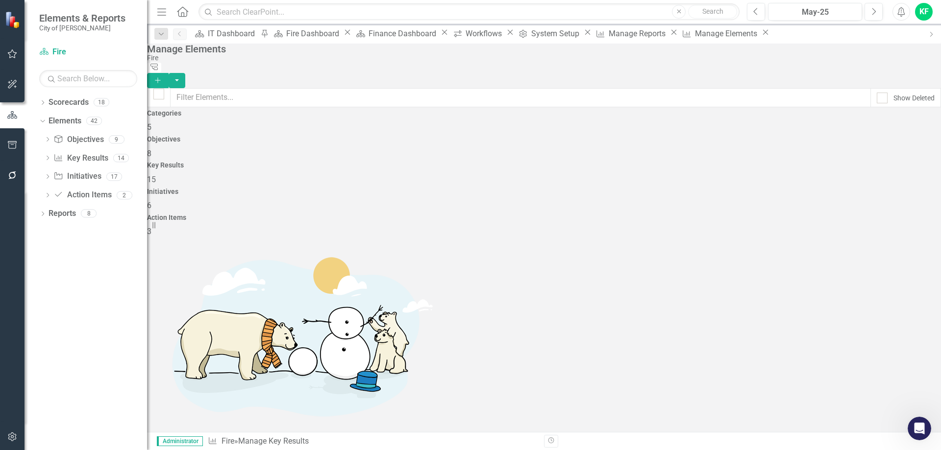
scroll to position [1775, 0]
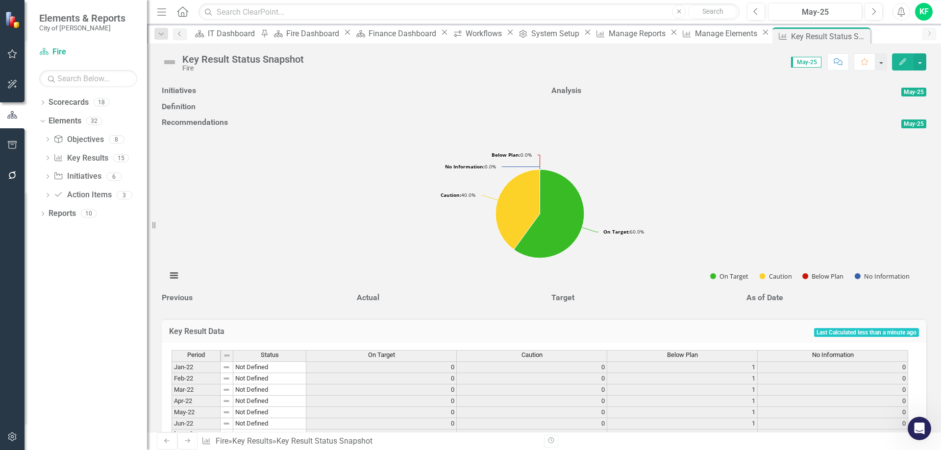
scroll to position [1813, 0]
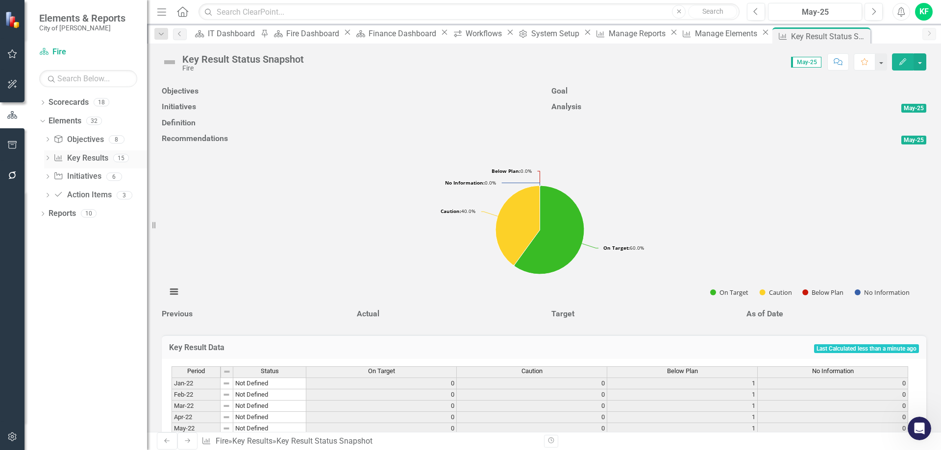
click at [91, 159] on link "Key Result Key Results" at bounding box center [80, 158] width 54 height 11
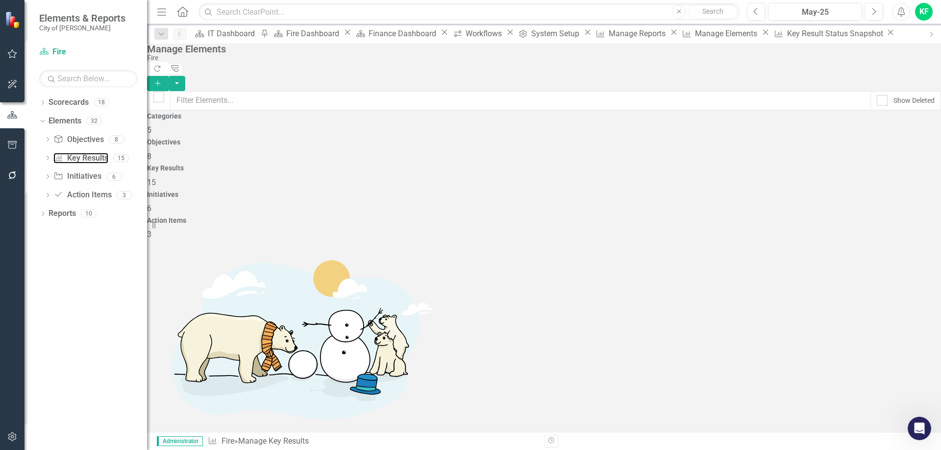
scroll to position [196, 0]
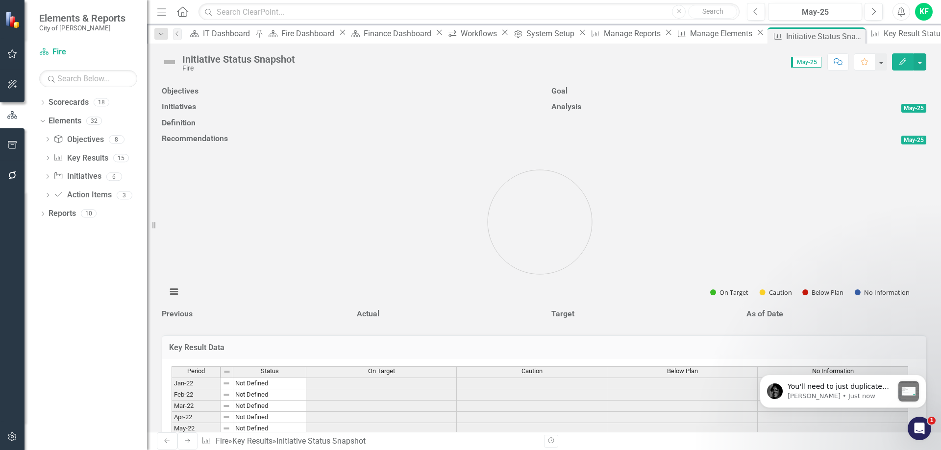
scroll to position [1904, 0]
click at [913, 391] on div "message notification from Jeff, Just now. You'll need to just duplicate that bl…" at bounding box center [908, 391] width 21 height 21
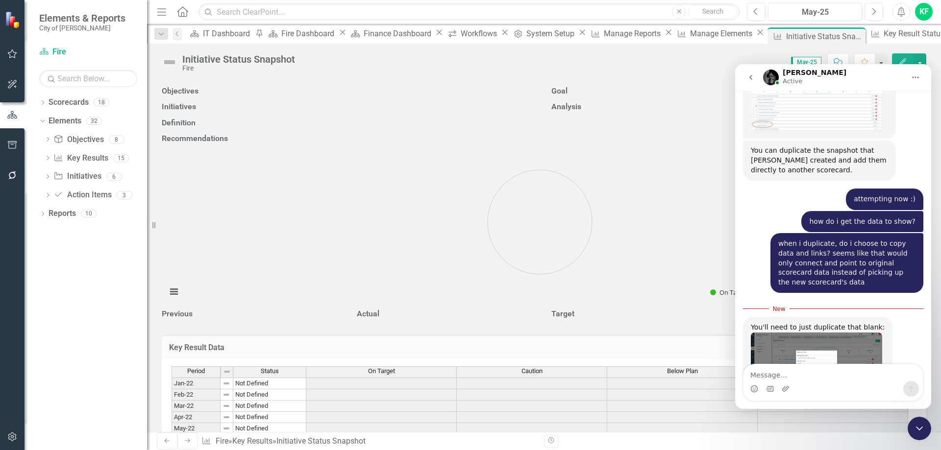
scroll to position [1921, 0]
click at [814, 332] on img "Jeff says…" at bounding box center [816, 363] width 131 height 62
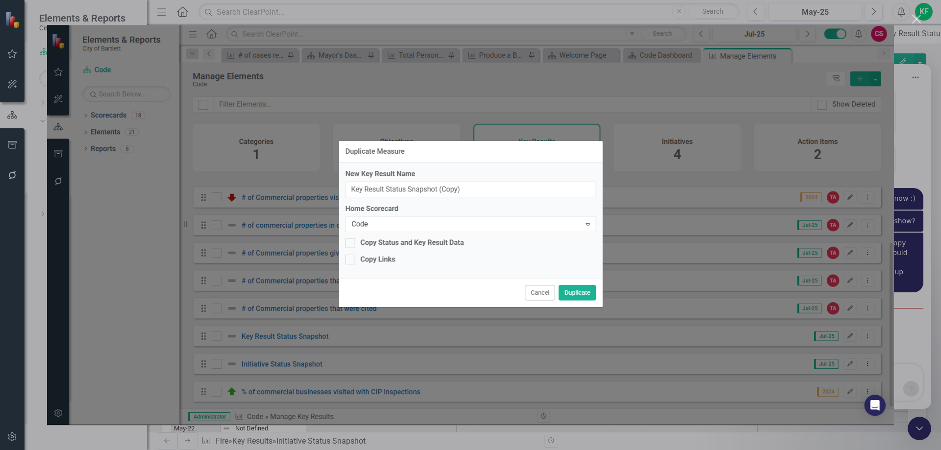
scroll to position [0, 0]
click at [536, 238] on img "Close" at bounding box center [470, 225] width 847 height 401
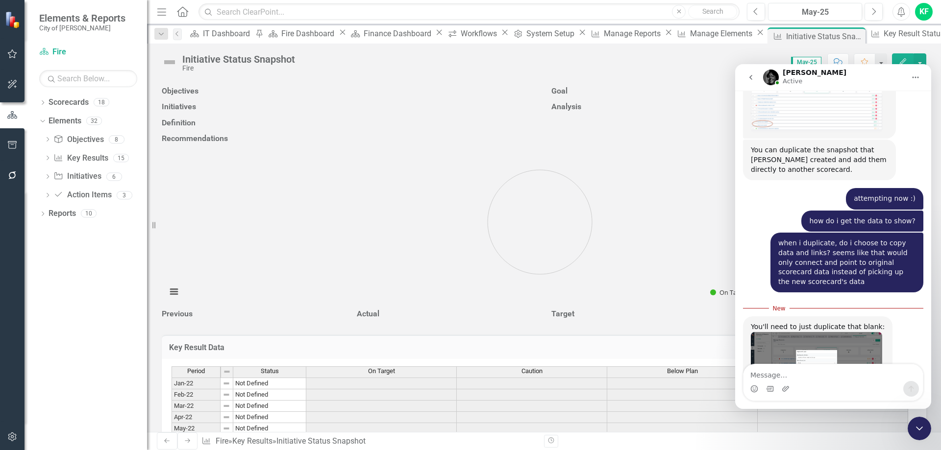
click at [439, 61] on div "Score: N/A May-25 Completed Comment Favorite Edit" at bounding box center [613, 61] width 626 height 17
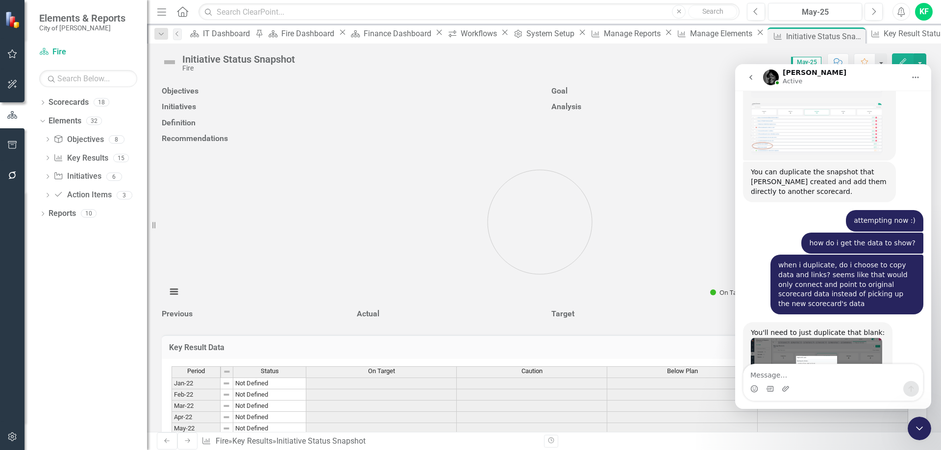
scroll to position [1899, 0]
click at [764, 374] on textarea "Message…" at bounding box center [832, 373] width 179 height 17
type textarea "ok"
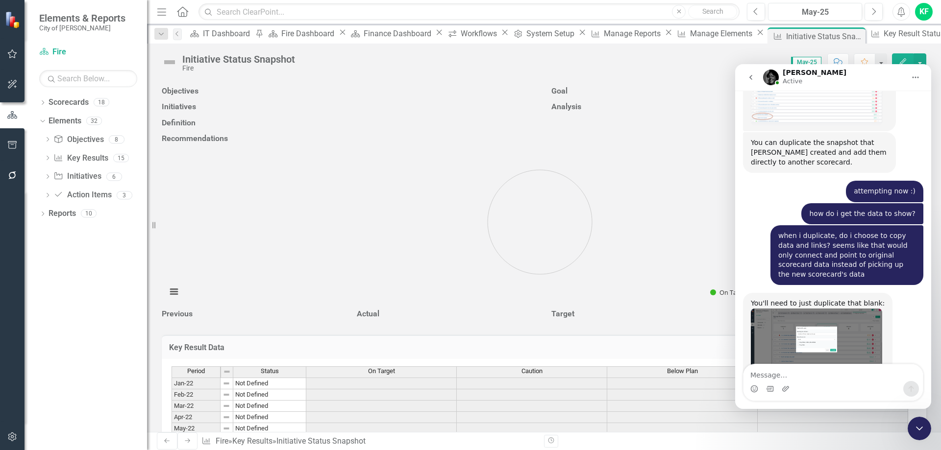
click at [926, 429] on div "Close Intercom Messenger" at bounding box center [919, 429] width 24 height 24
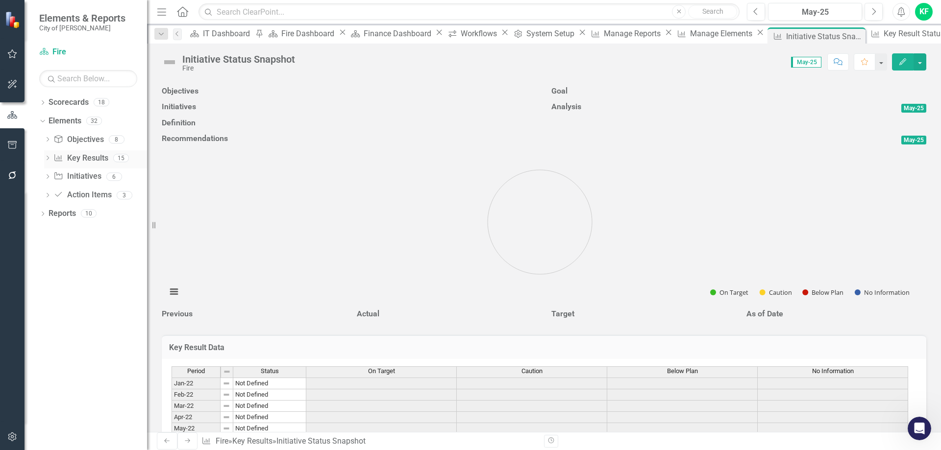
click at [88, 158] on link "Key Result Key Results" at bounding box center [80, 158] width 54 height 11
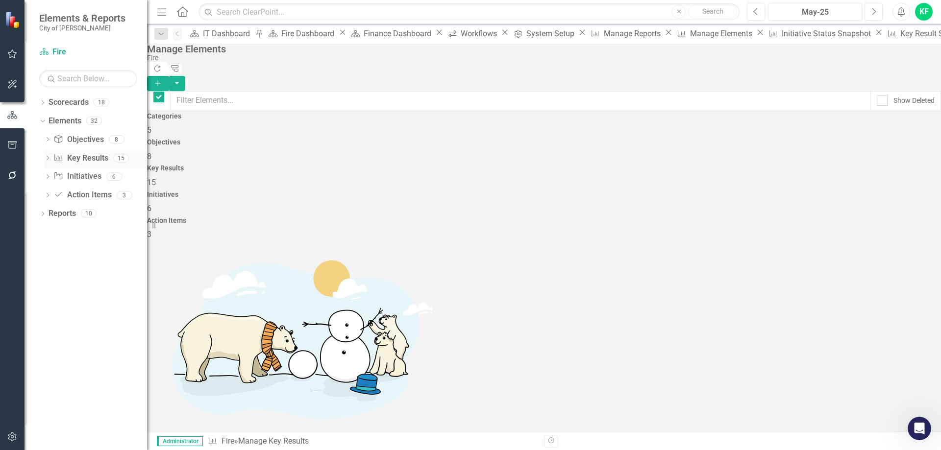
checkbox input "false"
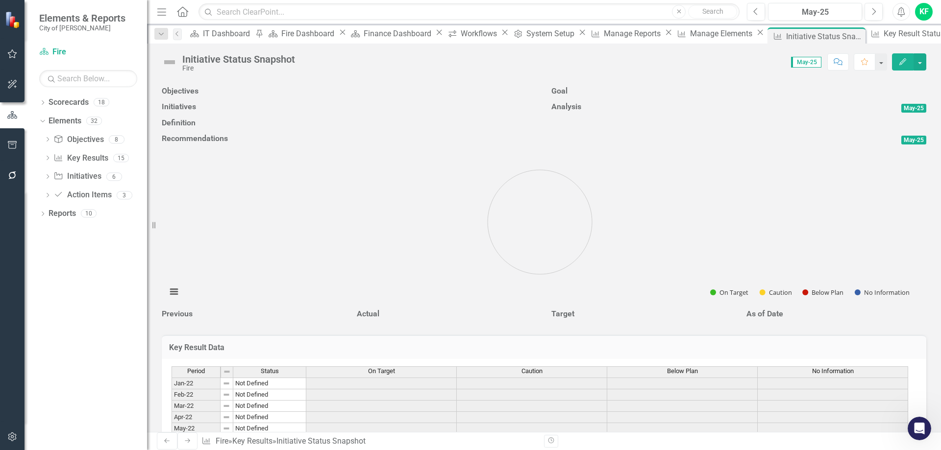
click at [900, 60] on icon "Edit" at bounding box center [902, 61] width 9 height 7
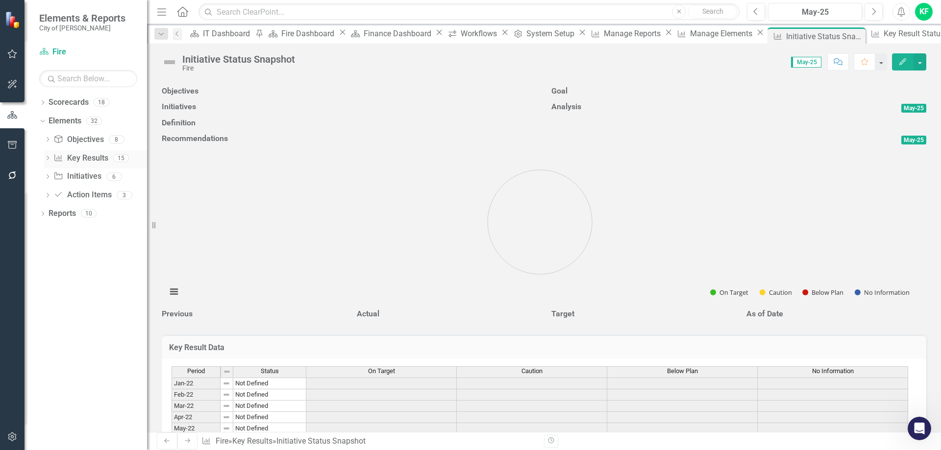
click at [84, 158] on link "Key Result Key Results" at bounding box center [80, 158] width 54 height 11
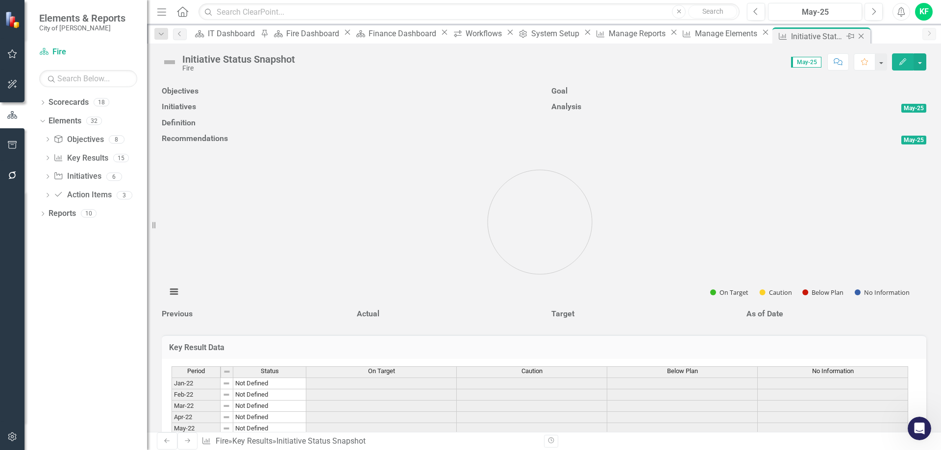
click at [858, 36] on icon at bounding box center [860, 36] width 5 height 5
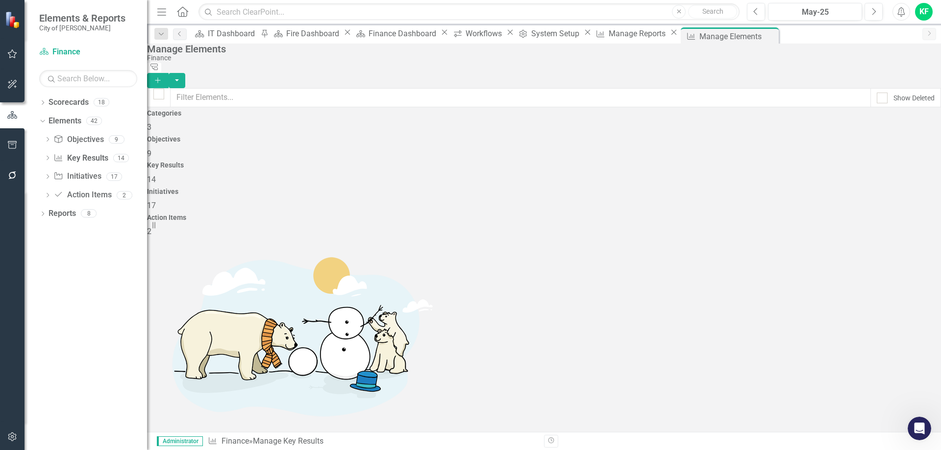
scroll to position [146, 0]
click at [75, 157] on link "Key Result Key Results" at bounding box center [80, 158] width 54 height 11
click at [774, 34] on icon "Close" at bounding box center [769, 36] width 10 height 8
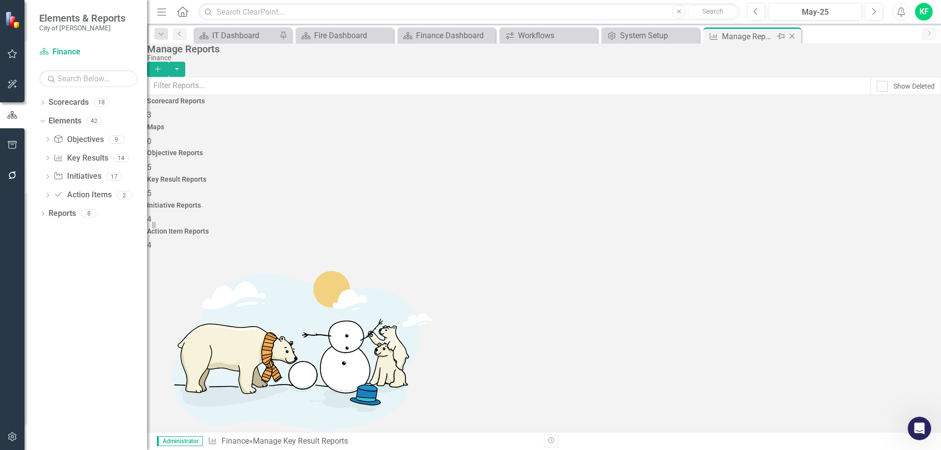
click at [791, 34] on icon "Close" at bounding box center [792, 36] width 10 height 8
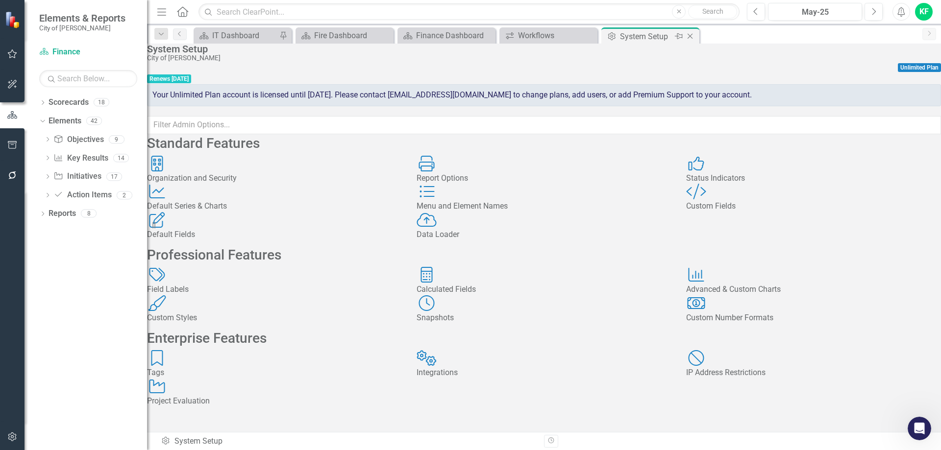
click at [688, 35] on icon "Close" at bounding box center [690, 36] width 10 height 8
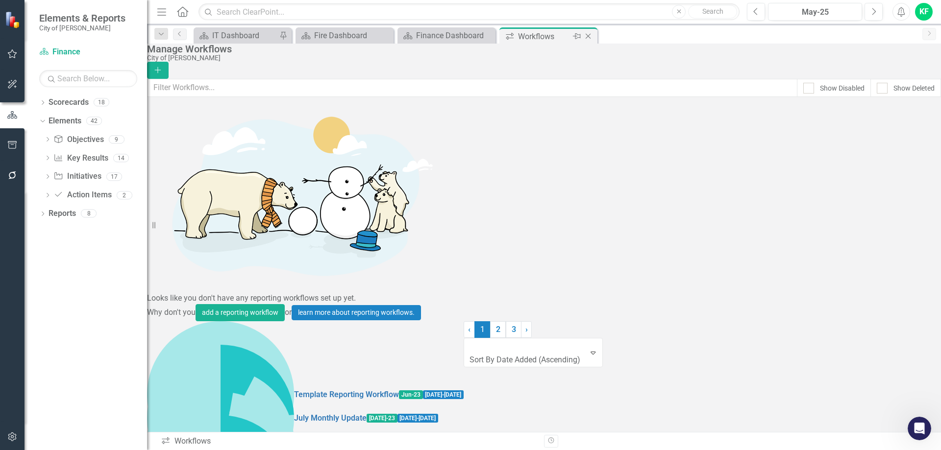
click at [589, 37] on icon at bounding box center [587, 36] width 5 height 5
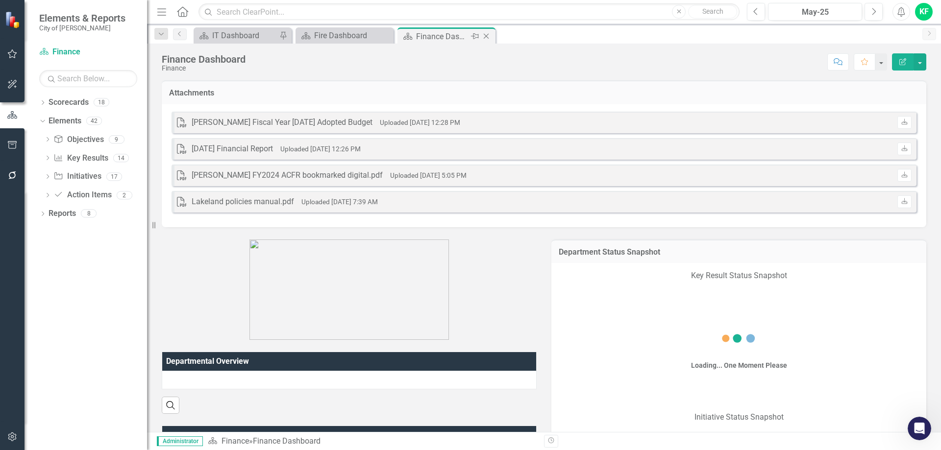
click at [487, 35] on icon "Close" at bounding box center [486, 36] width 10 height 8
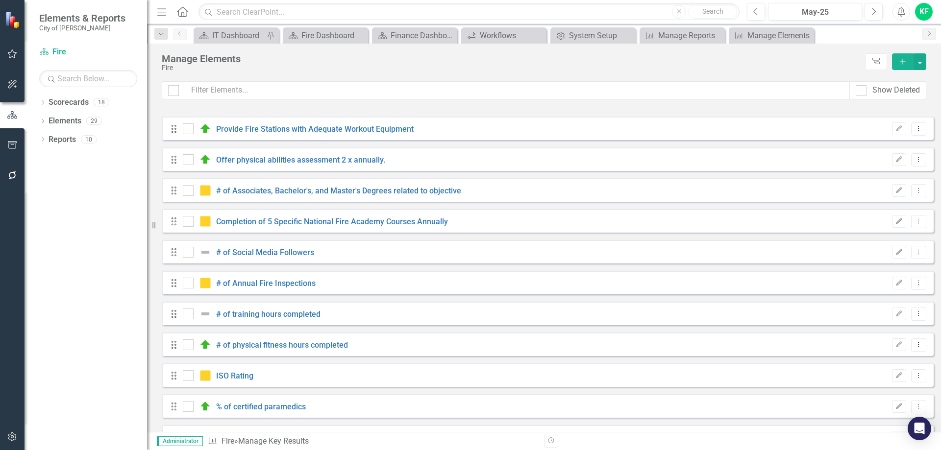
checkbox input "false"
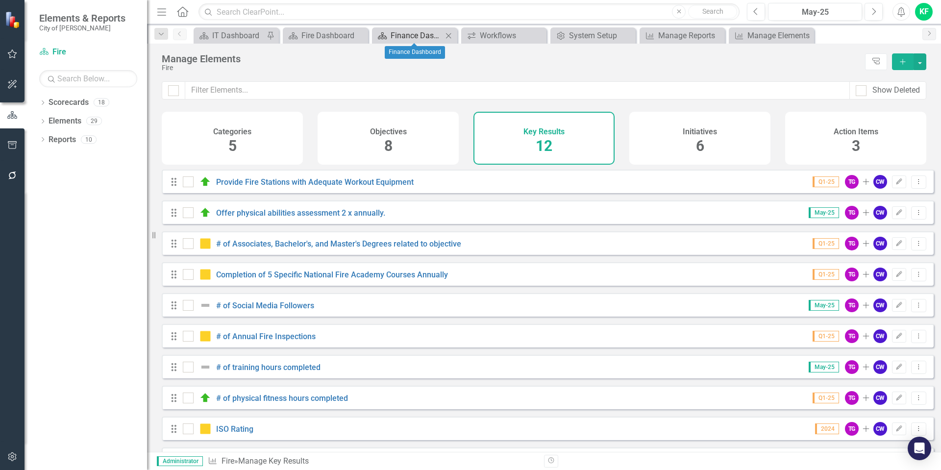
click at [399, 36] on div "Finance Dashboard" at bounding box center [416, 35] width 52 height 12
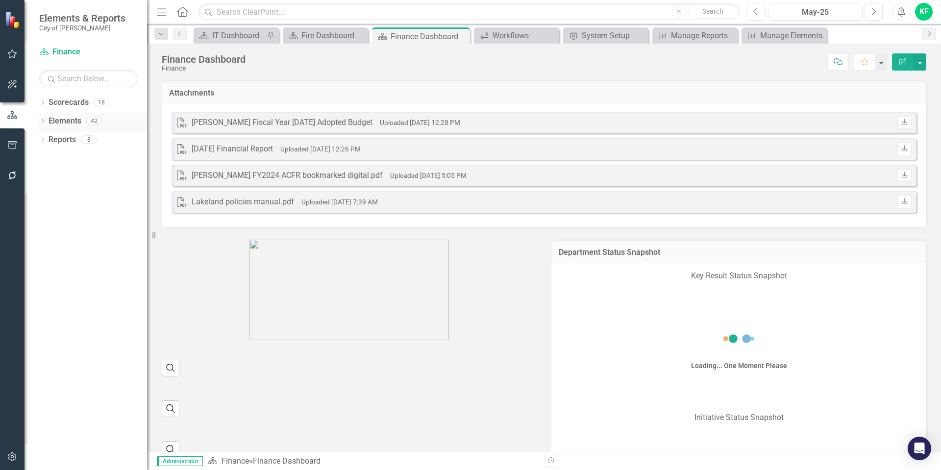
click at [40, 122] on icon "Dropdown" at bounding box center [42, 122] width 7 height 5
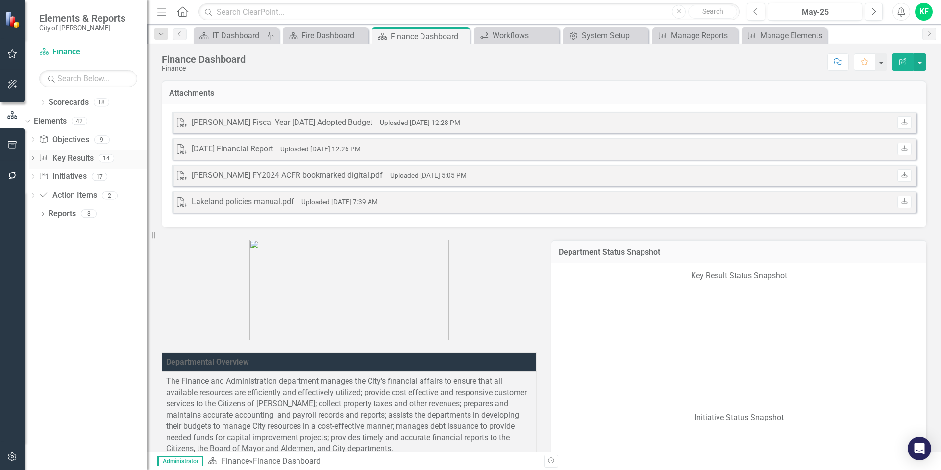
drag, startPoint x: 87, startPoint y: 157, endPoint x: 98, endPoint y: 157, distance: 11.8
click at [87, 157] on link "Key Result Key Results" at bounding box center [66, 158] width 54 height 11
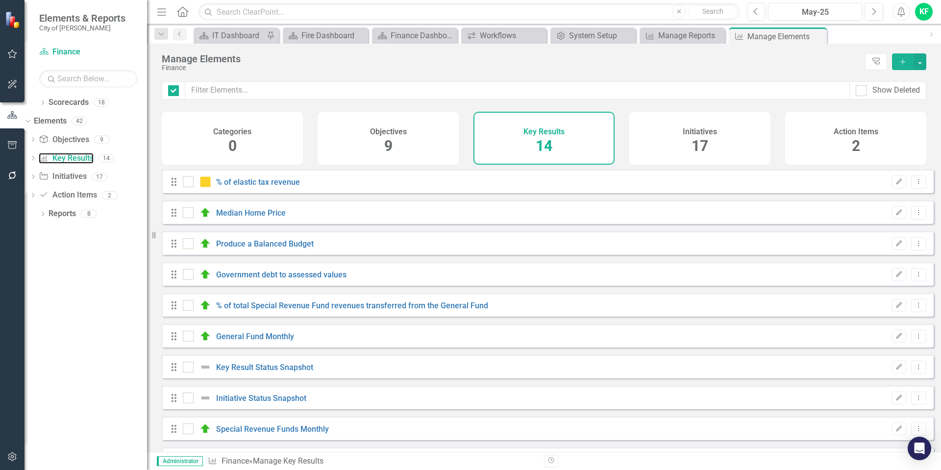
checkbox input "false"
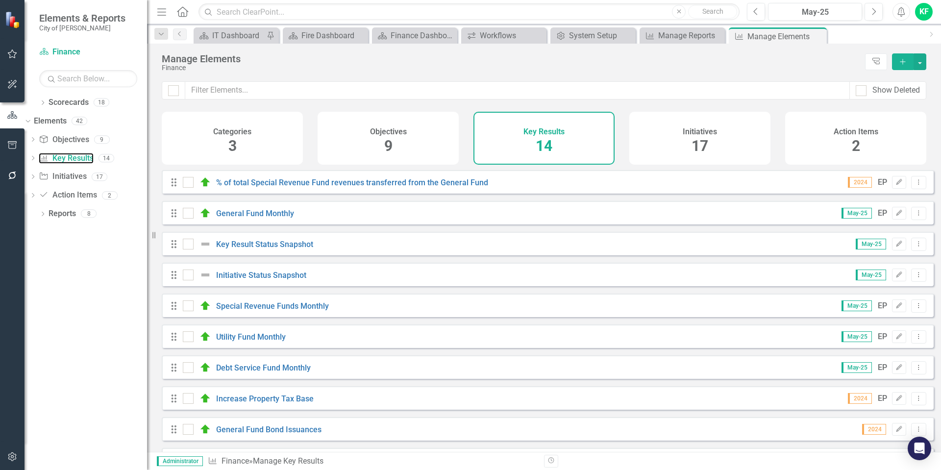
scroll to position [108, 0]
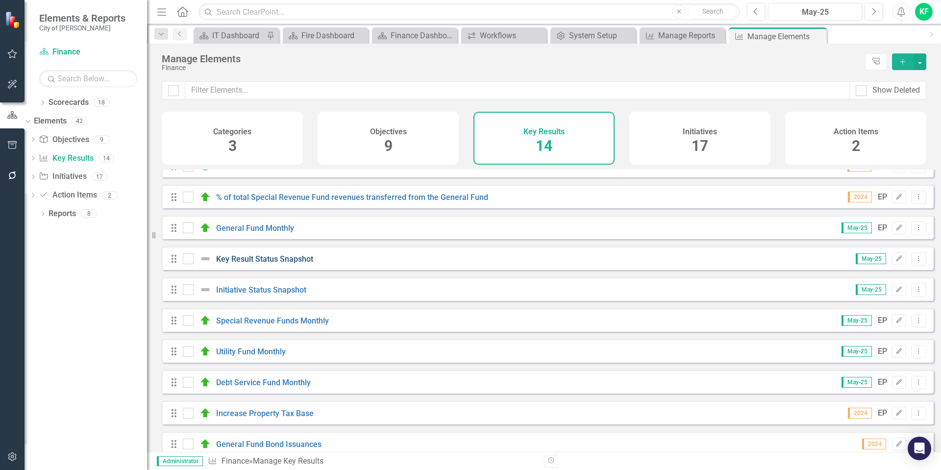
click at [288, 264] on link "Key Result Status Snapshot" at bounding box center [264, 258] width 97 height 9
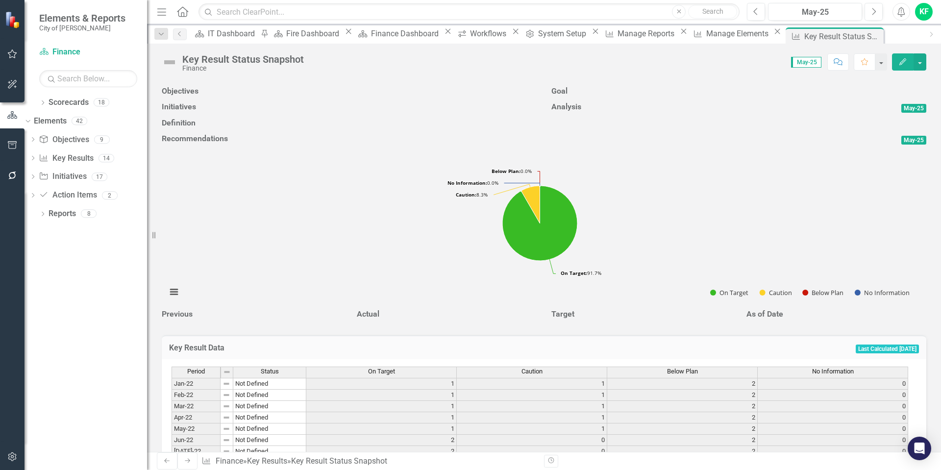
click at [902, 63] on icon "Edit" at bounding box center [902, 61] width 9 height 7
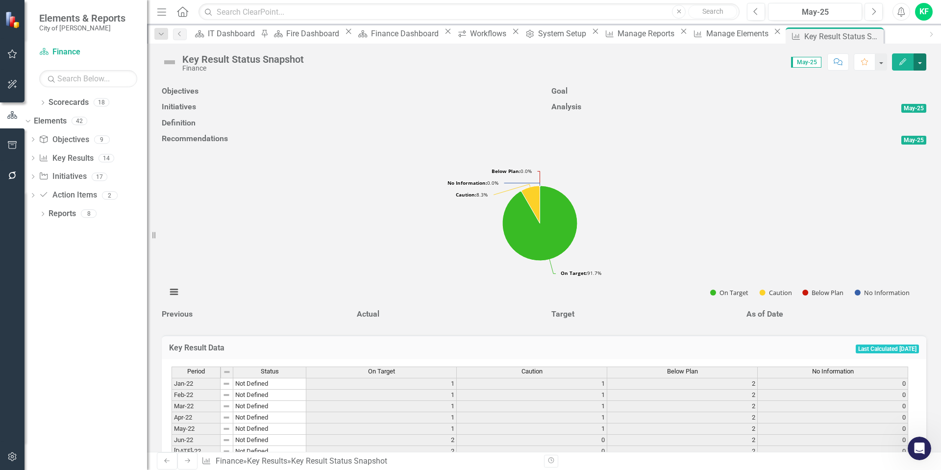
click at [918, 63] on button "button" at bounding box center [919, 61] width 13 height 17
click at [901, 61] on icon "Edit" at bounding box center [902, 61] width 9 height 7
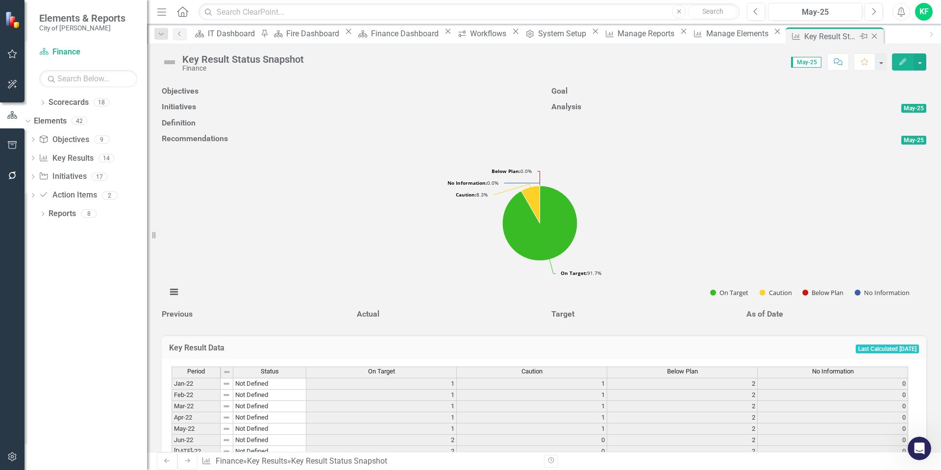
click at [869, 35] on icon "Close" at bounding box center [874, 36] width 10 height 8
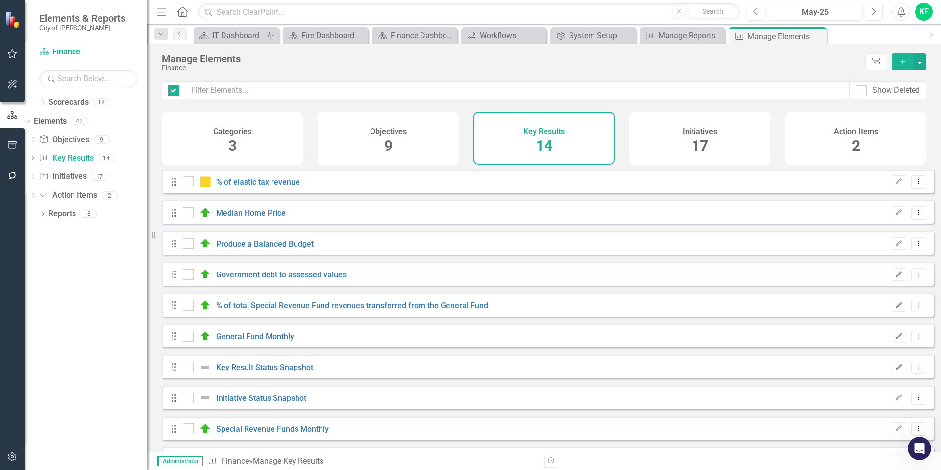
checkbox input "false"
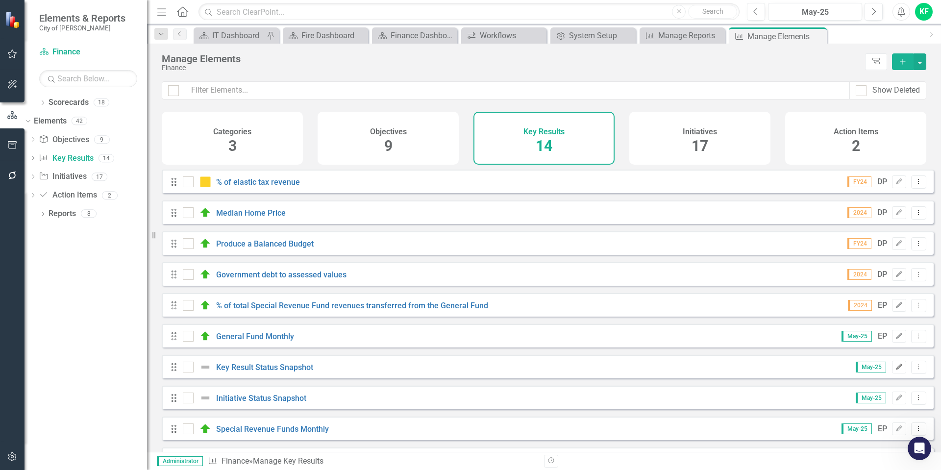
click at [895, 370] on icon "Edit" at bounding box center [898, 367] width 7 height 6
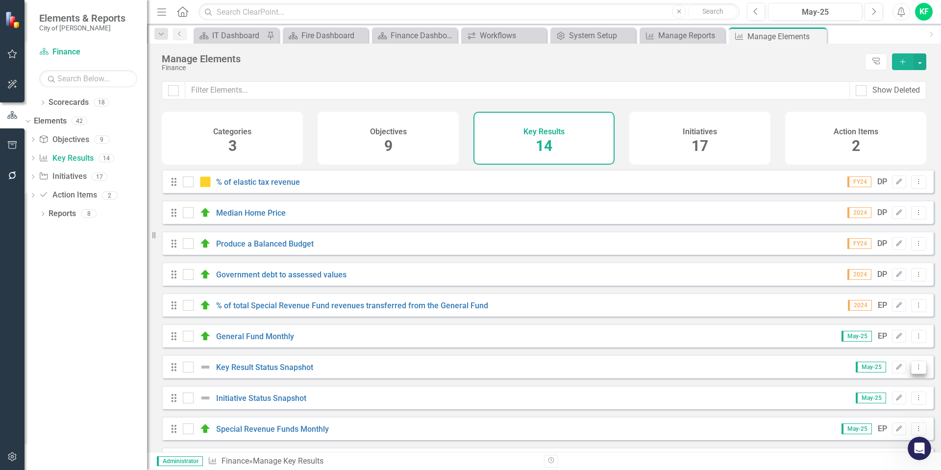
click at [914, 370] on icon "Dropdown Menu" at bounding box center [918, 367] width 8 height 6
click at [872, 427] on link "Copy Duplicate Key Result" at bounding box center [871, 427] width 95 height 18
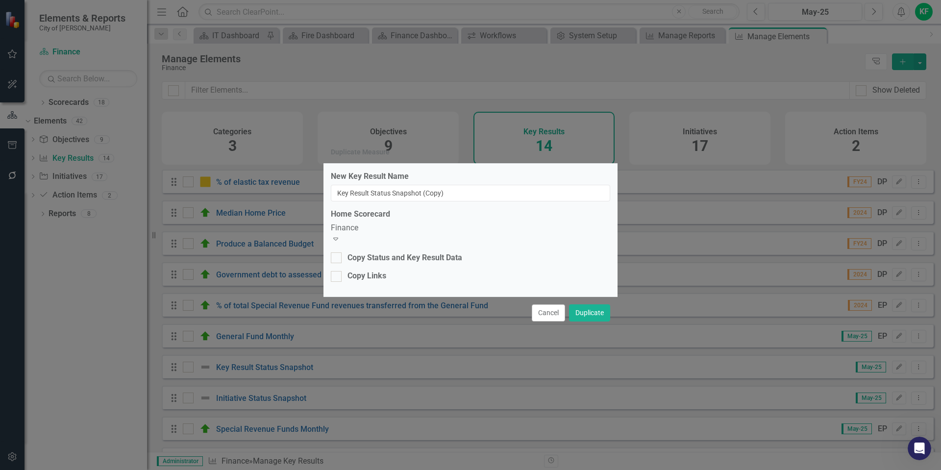
click at [341, 235] on icon "Expand" at bounding box center [336, 239] width 10 height 8
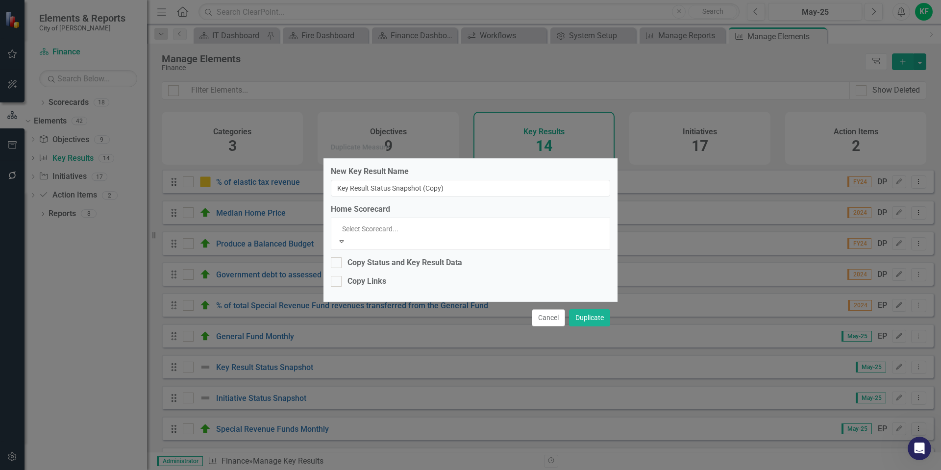
scroll to position [143, 0]
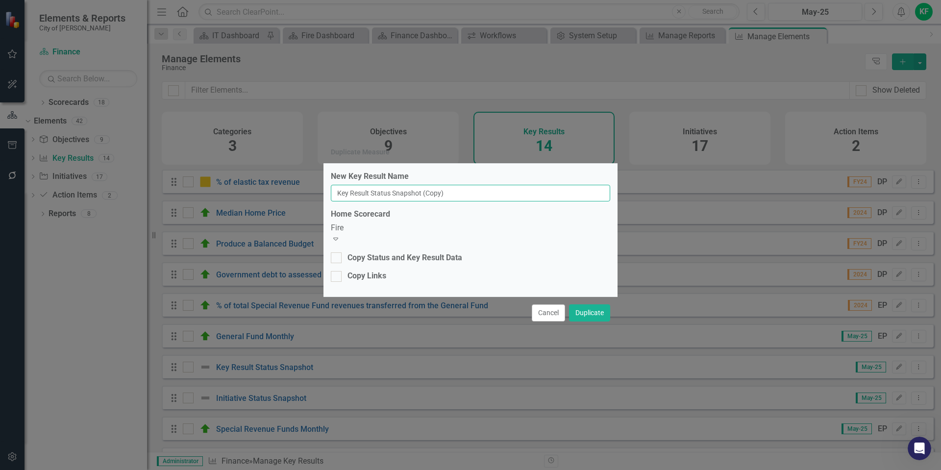
click at [476, 195] on input "Key Result Status Snapshot (Copy)" at bounding box center [470, 193] width 279 height 17
type input "Key Result Status Snapshot"
click at [589, 309] on button "Duplicate" at bounding box center [589, 312] width 41 height 17
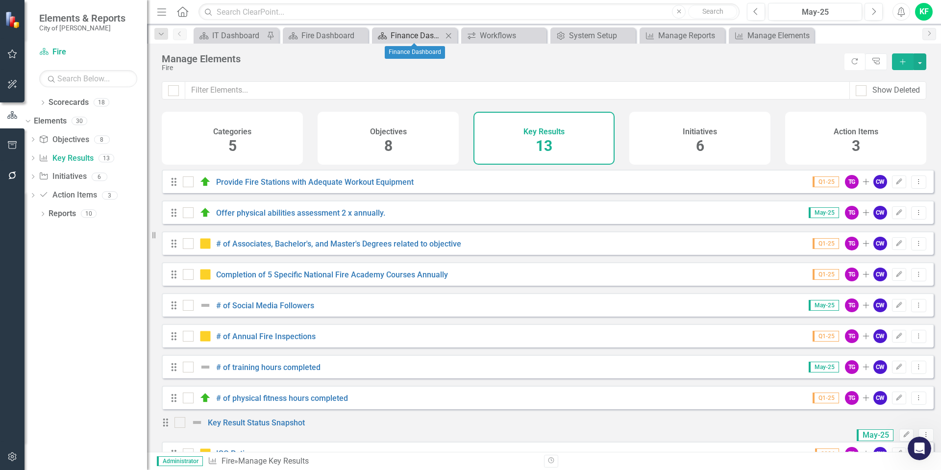
click at [418, 36] on div "Finance Dashboard" at bounding box center [416, 35] width 52 height 12
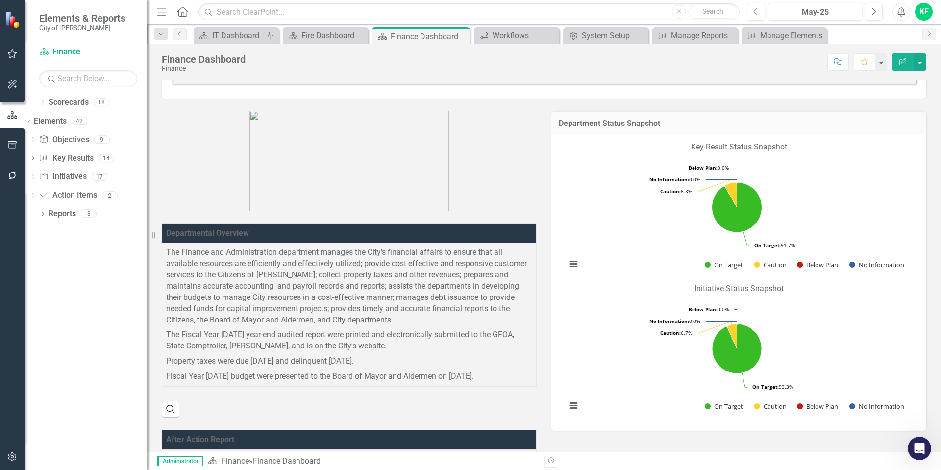
scroll to position [147, 0]
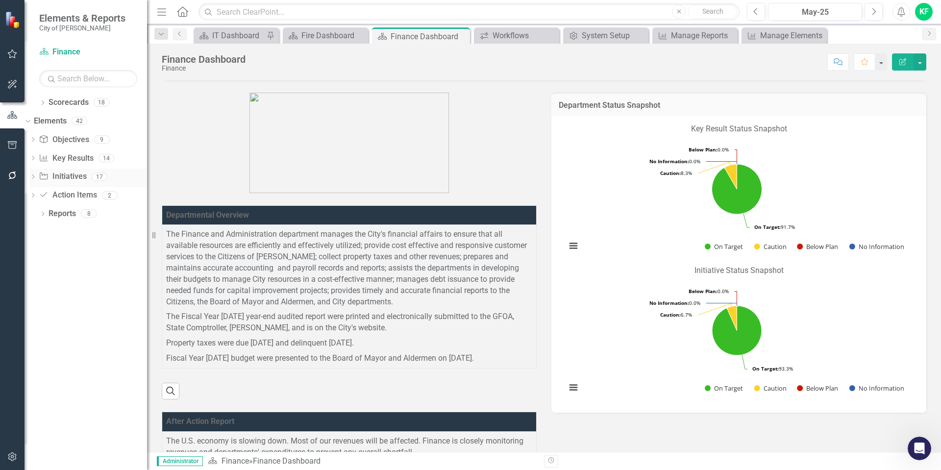
click at [86, 175] on link "Initiative Initiatives" at bounding box center [63, 176] width 48 height 11
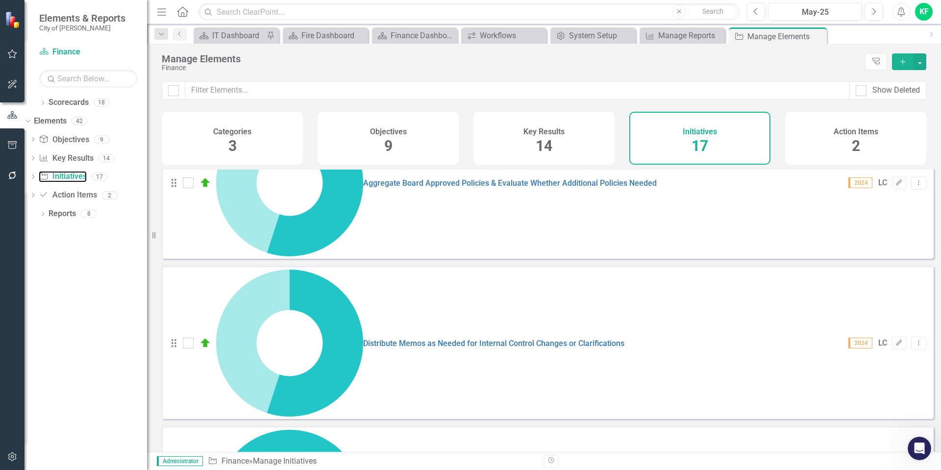
scroll to position [250, 0]
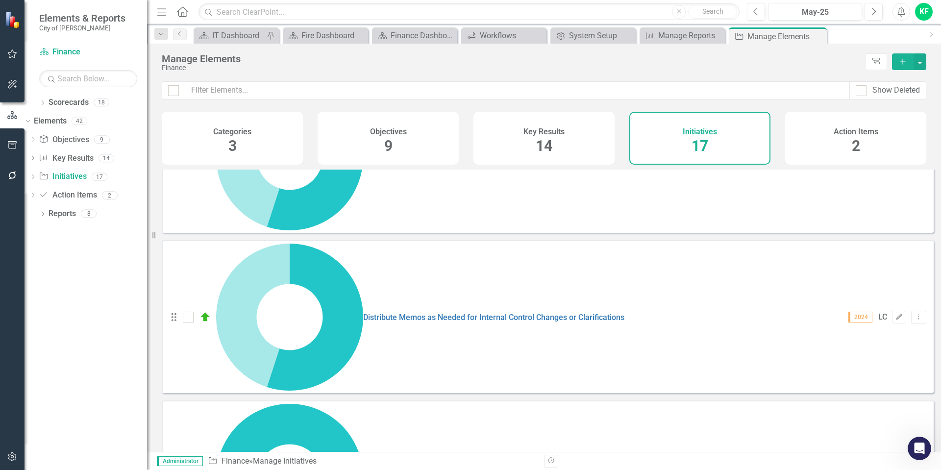
click at [541, 133] on h4 "Key Results" at bounding box center [543, 131] width 41 height 9
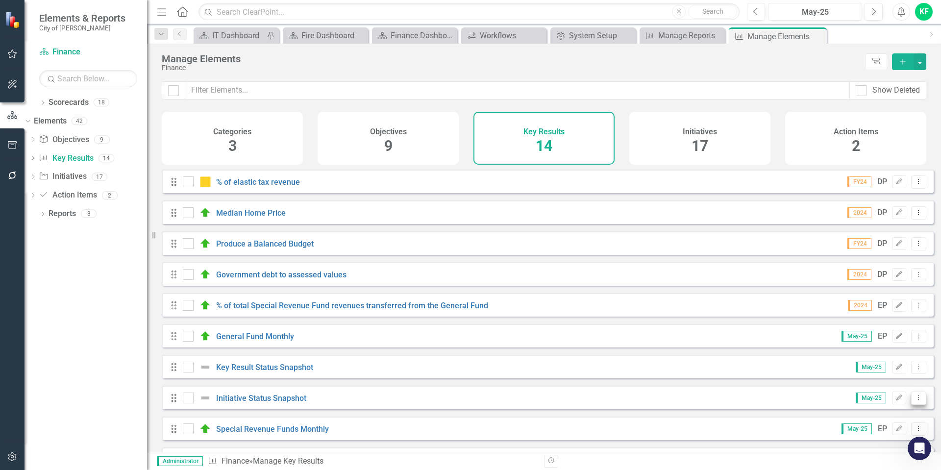
click at [914, 401] on icon "Dropdown Menu" at bounding box center [918, 397] width 8 height 6
click at [876, 373] on link "Copy Duplicate Key Result" at bounding box center [871, 371] width 95 height 18
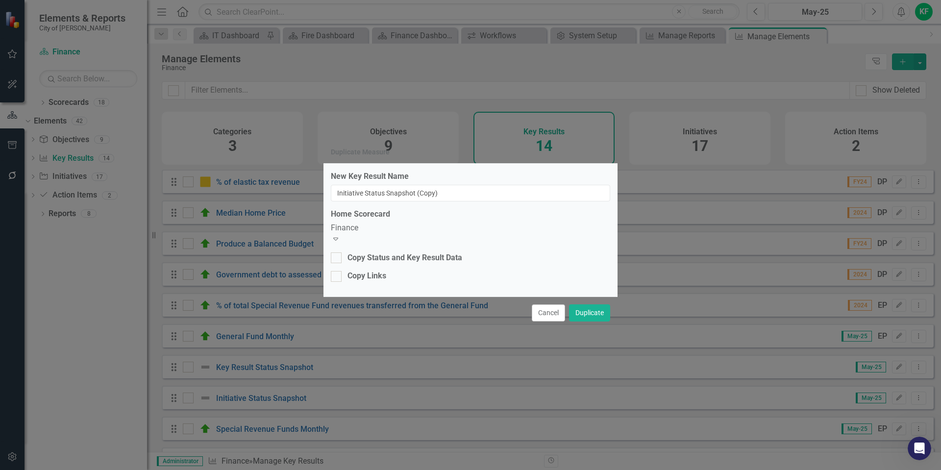
click at [494, 234] on div "Finance" at bounding box center [470, 227] width 279 height 11
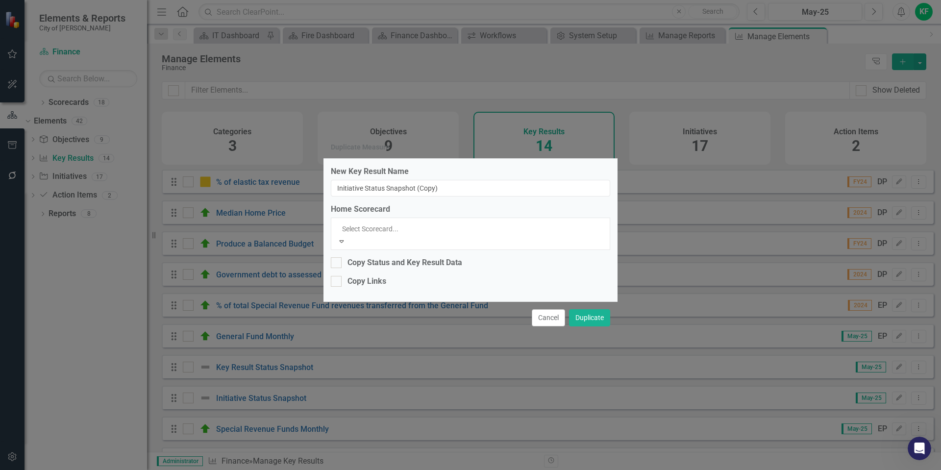
scroll to position [143, 0]
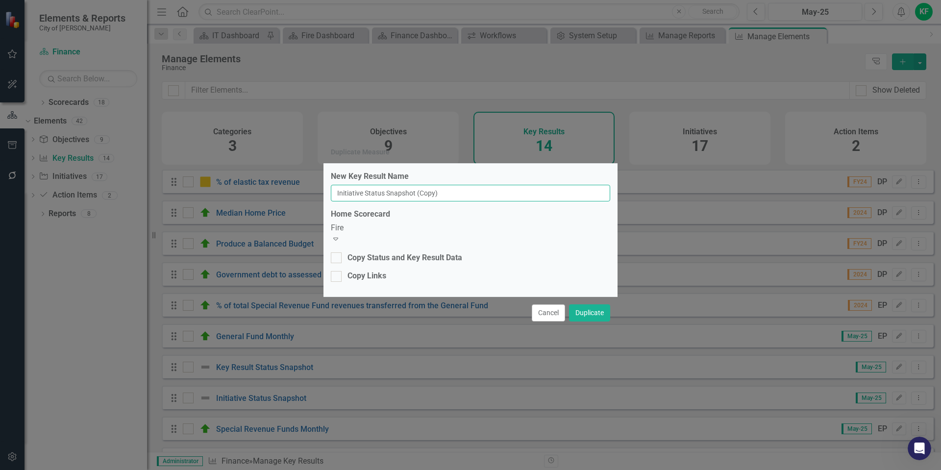
click at [480, 197] on input "Initiative Status Snapshot (Copy)" at bounding box center [470, 193] width 279 height 17
type input "Initiative Status Snapshot"
click at [591, 312] on button "Duplicate" at bounding box center [589, 312] width 41 height 17
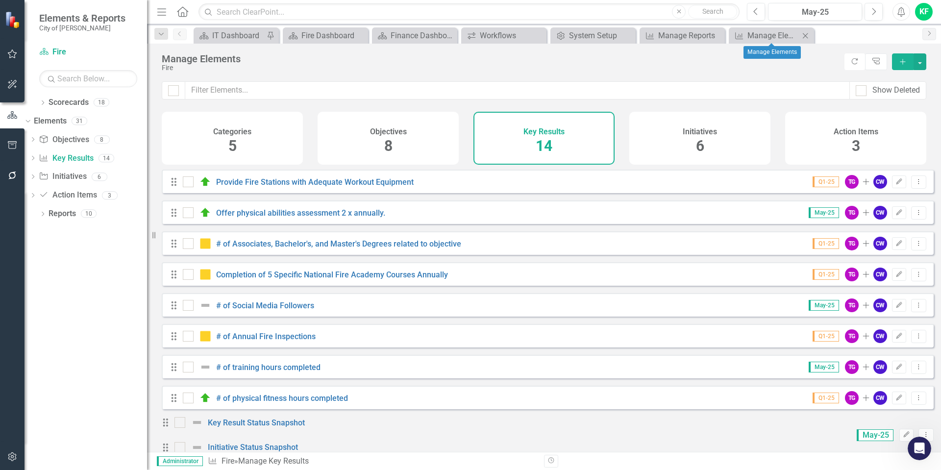
click at [805, 36] on icon "Close" at bounding box center [805, 36] width 10 height 8
click at [806, 36] on icon "Close" at bounding box center [805, 36] width 10 height 8
click at [47, 101] on div "Dropdown Scorecards 18" at bounding box center [93, 104] width 108 height 19
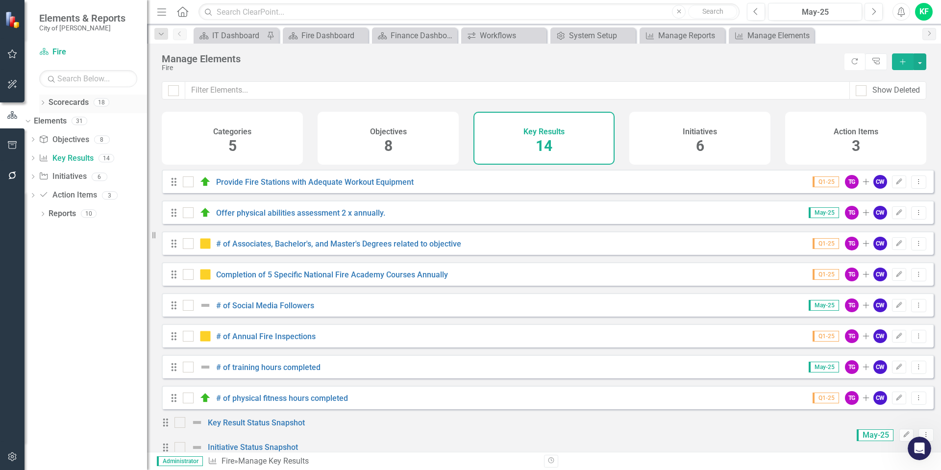
click at [44, 103] on icon "Dropdown" at bounding box center [42, 103] width 7 height 5
click at [37, 122] on icon "Dropdown" at bounding box center [32, 121] width 7 height 6
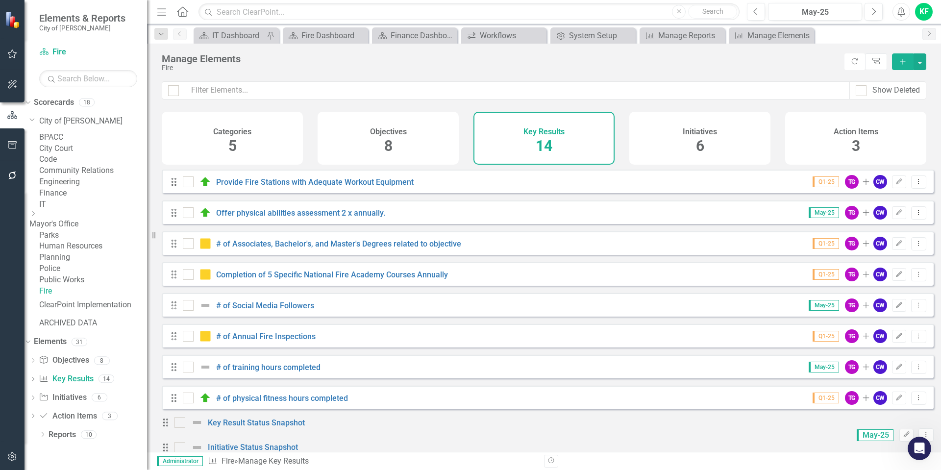
click at [72, 297] on link "Fire" at bounding box center [93, 291] width 108 height 11
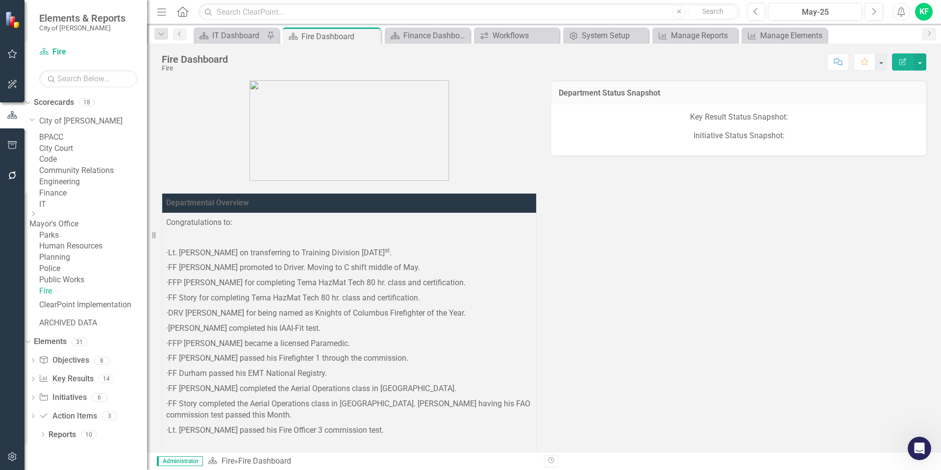
click at [717, 116] on p "Key Result Status Snapshot:" at bounding box center [738, 118] width 355 height 13
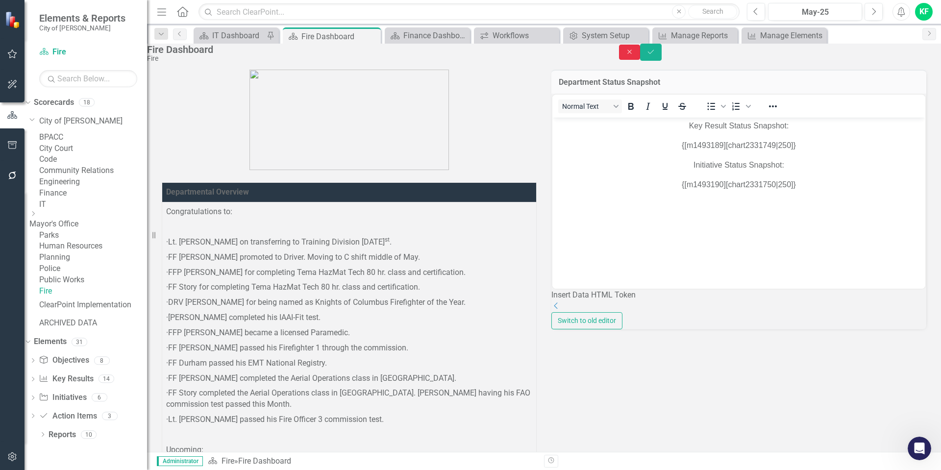
click at [634, 55] on icon "Close" at bounding box center [629, 52] width 9 height 7
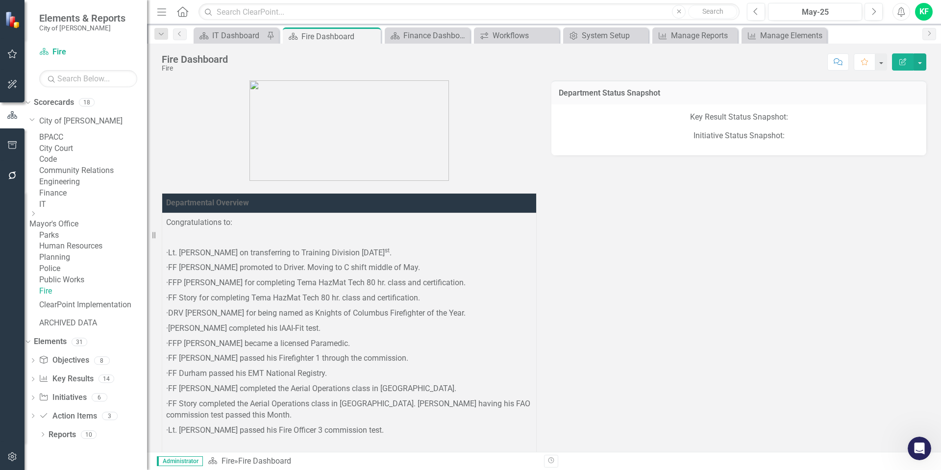
scroll to position [70, 0]
click at [69, 385] on link "Key Result Key Results" at bounding box center [66, 378] width 54 height 11
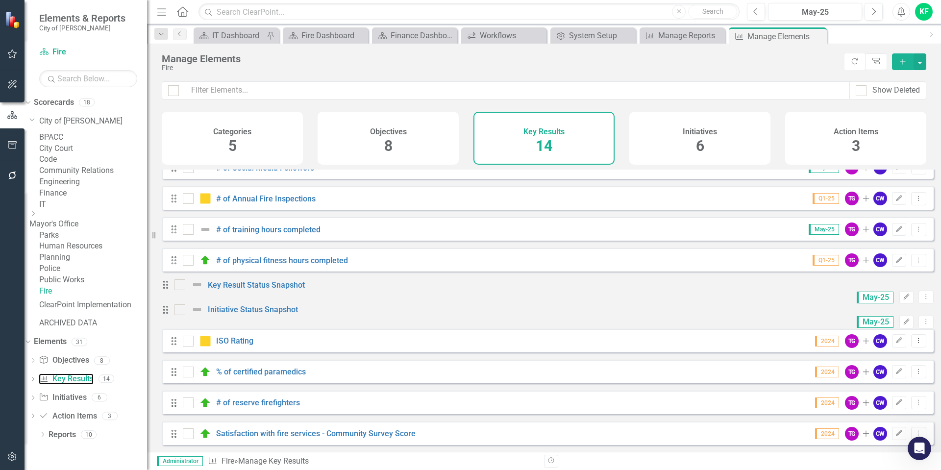
scroll to position [157, 0]
click at [286, 280] on link "Key Result Status Snapshot" at bounding box center [256, 284] width 97 height 9
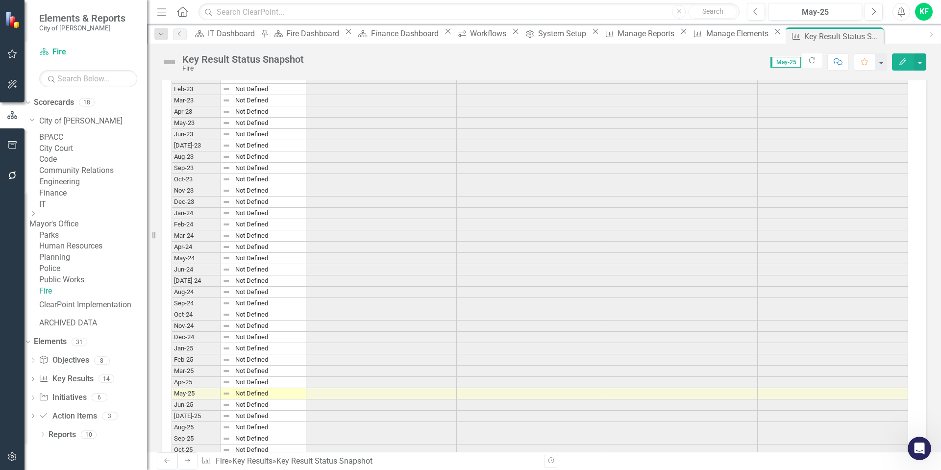
scroll to position [392, 0]
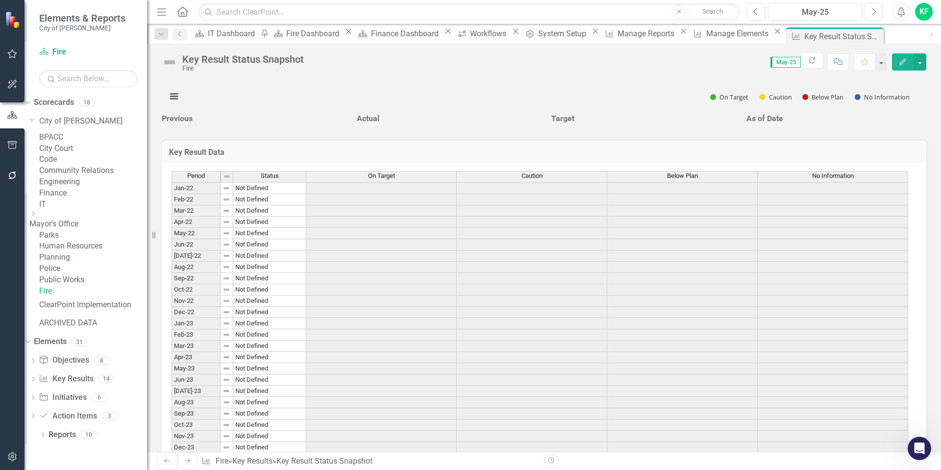
scroll to position [0, 0]
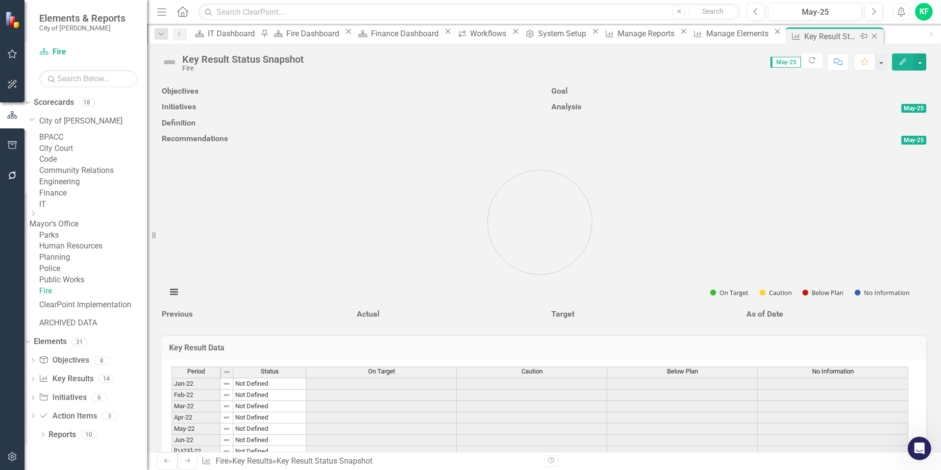
click at [872, 36] on icon at bounding box center [874, 36] width 5 height 5
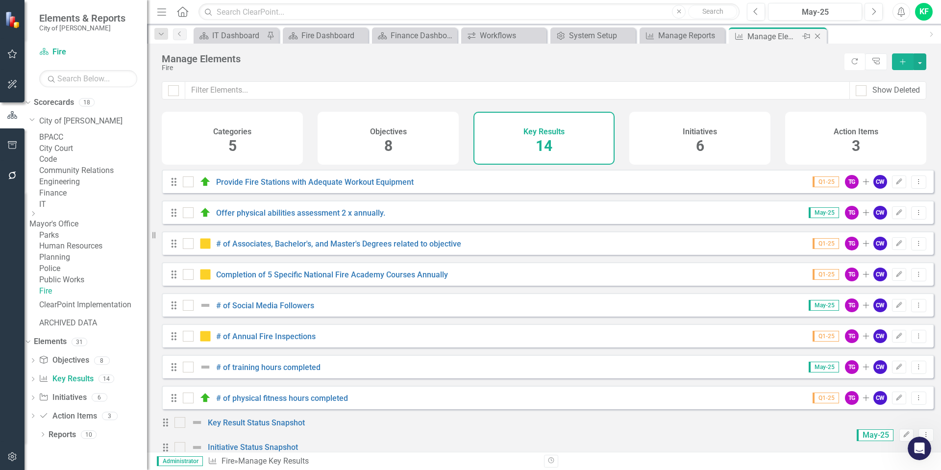
click at [818, 37] on icon "Close" at bounding box center [817, 36] width 10 height 8
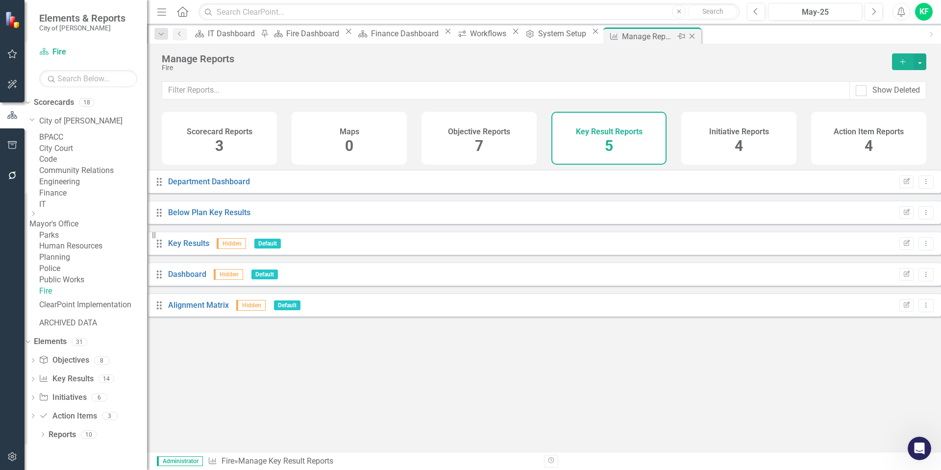
click at [697, 34] on icon "Close" at bounding box center [692, 36] width 10 height 8
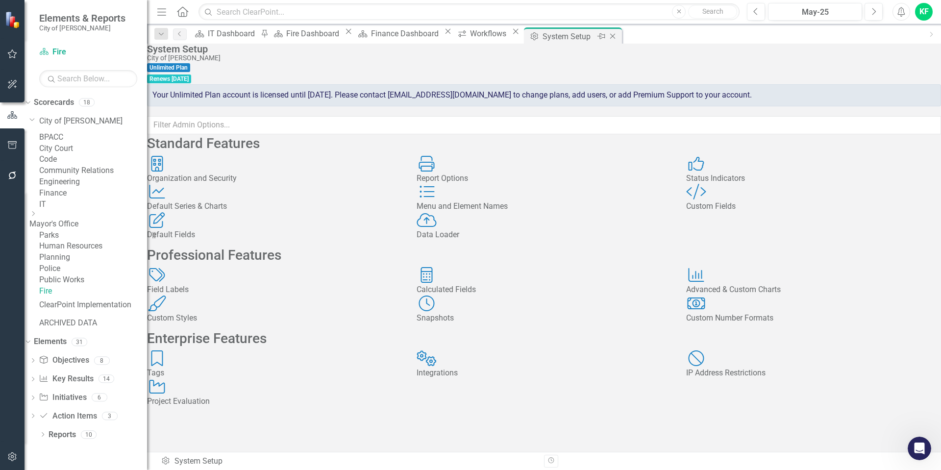
click at [617, 36] on icon "Close" at bounding box center [613, 36] width 10 height 8
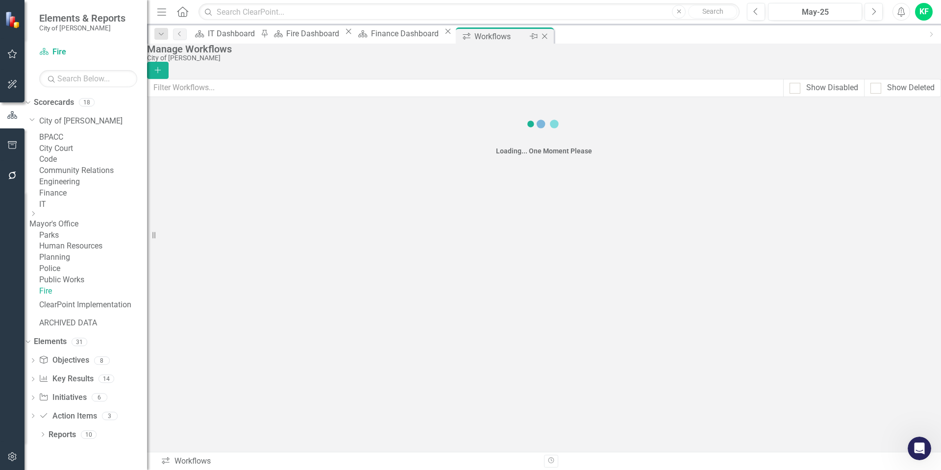
click at [549, 37] on icon "Close" at bounding box center [544, 36] width 10 height 8
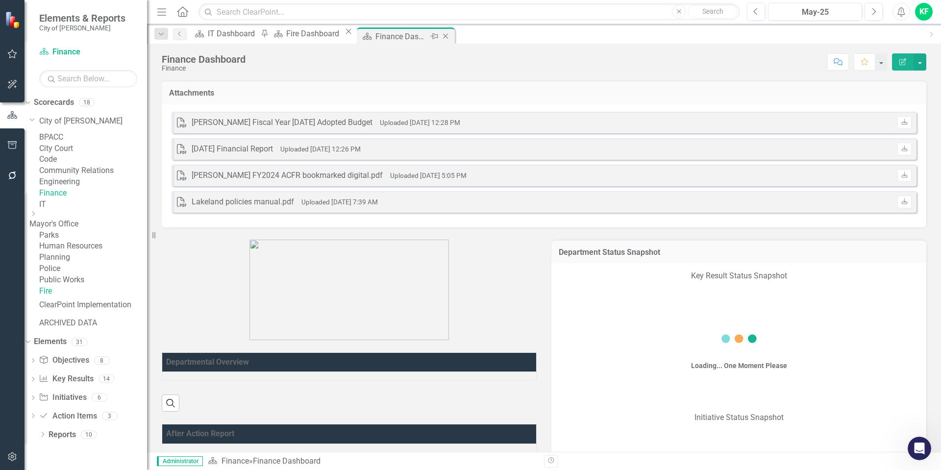
click at [428, 35] on div "Finance Dashboard" at bounding box center [401, 36] width 52 height 12
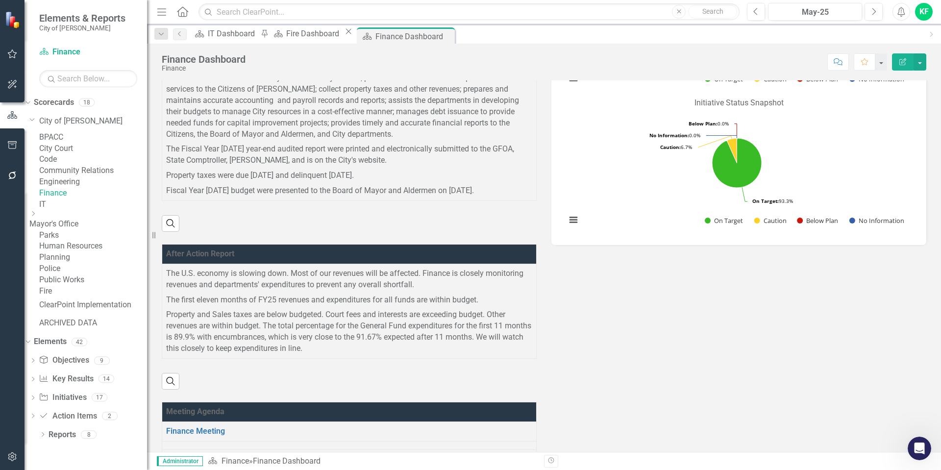
scroll to position [343, 0]
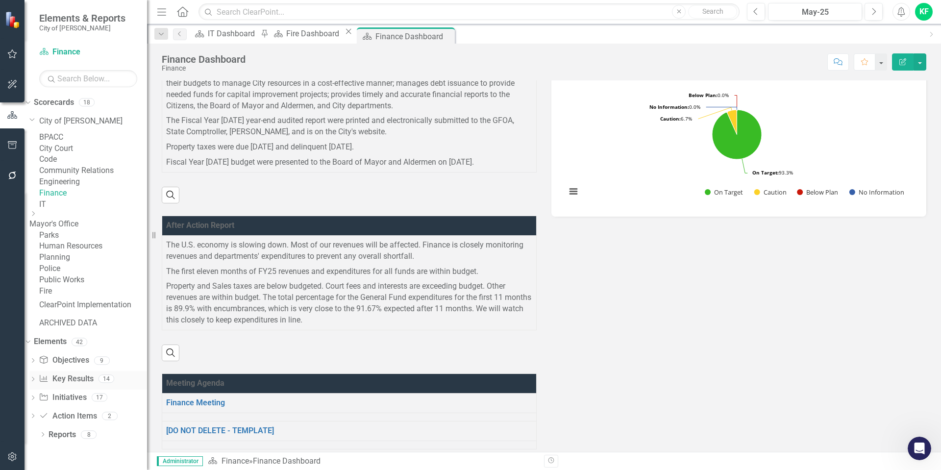
click at [93, 385] on link "Key Result Key Results" at bounding box center [66, 378] width 54 height 11
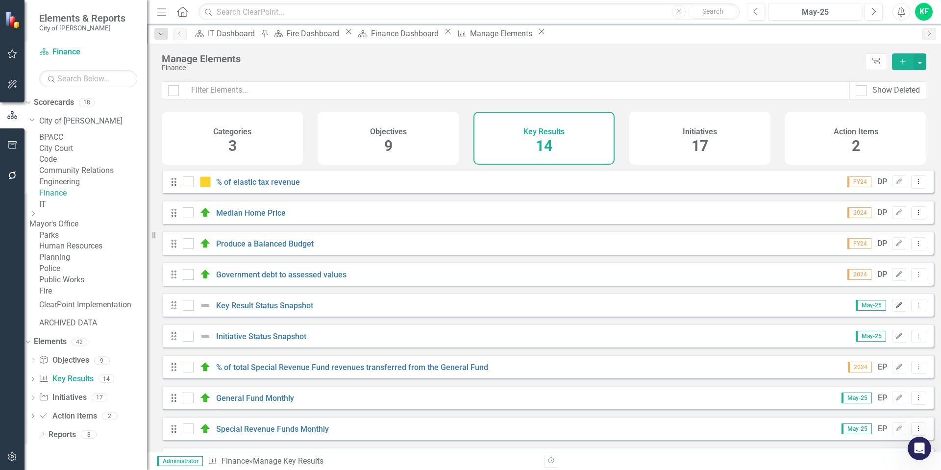
click at [895, 308] on icon "Edit" at bounding box center [898, 305] width 7 height 6
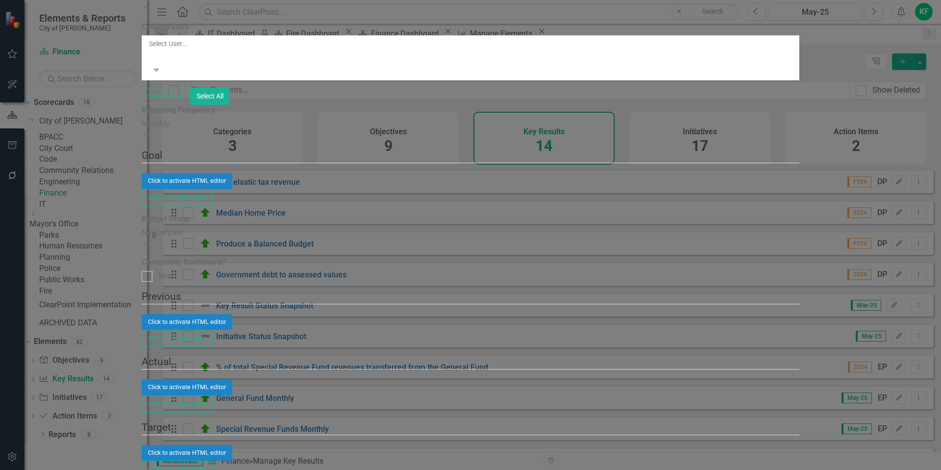
checkbox input "false"
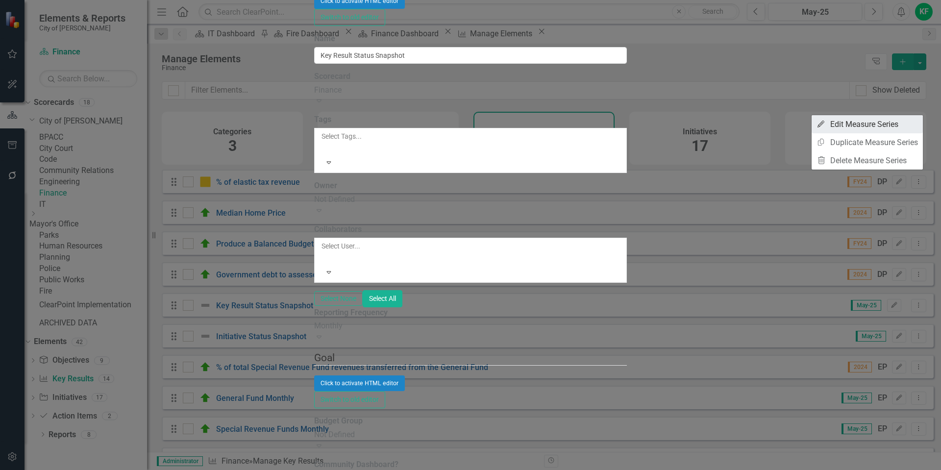
click at [865, 122] on link "Edit Edit Measure Series" at bounding box center [866, 124] width 111 height 18
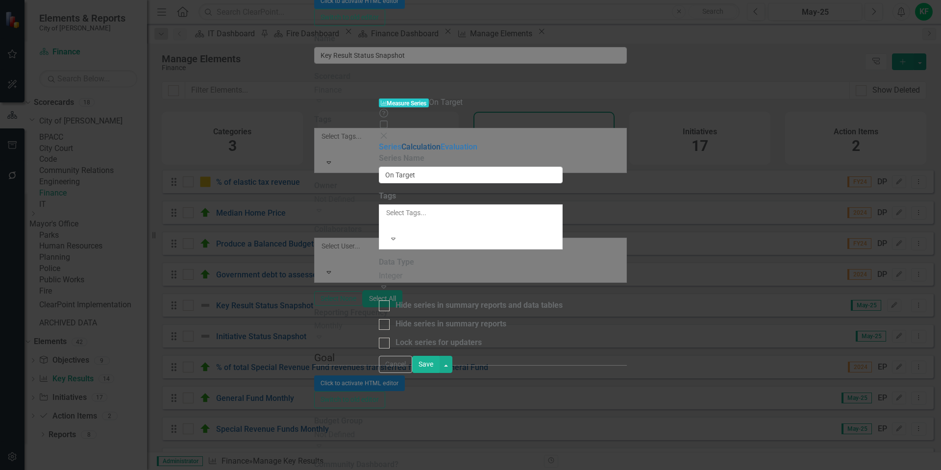
click at [401, 142] on link "Calculation" at bounding box center [420, 146] width 39 height 9
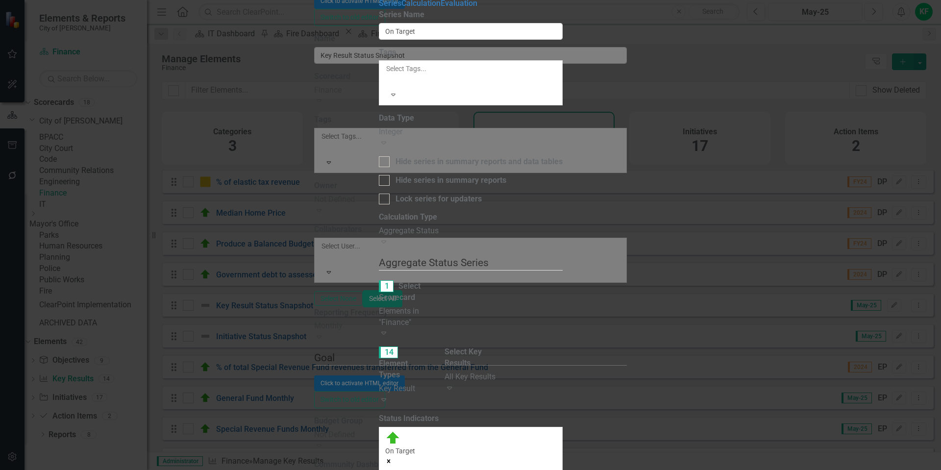
click at [389, 238] on icon "Expand" at bounding box center [384, 242] width 10 height 8
click at [440, 8] on link "Evaluation" at bounding box center [458, 3] width 37 height 9
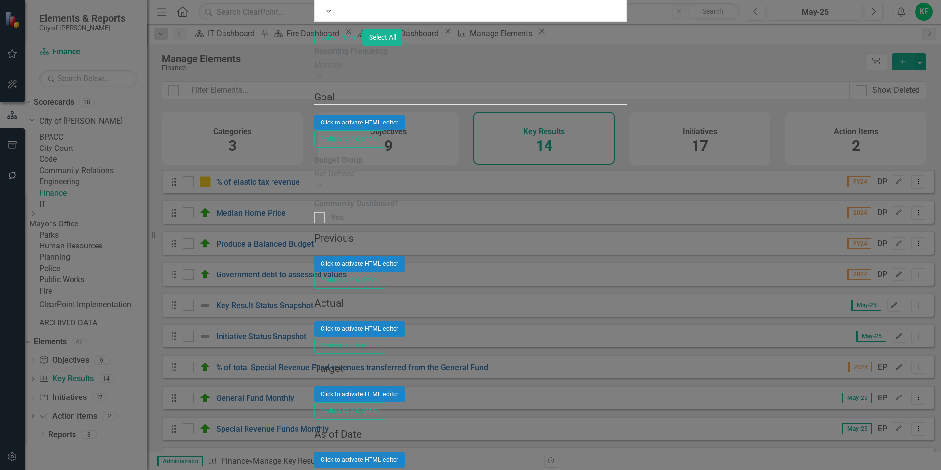
drag, startPoint x: 124, startPoint y: 155, endPoint x: 126, endPoint y: 145, distance: 10.1
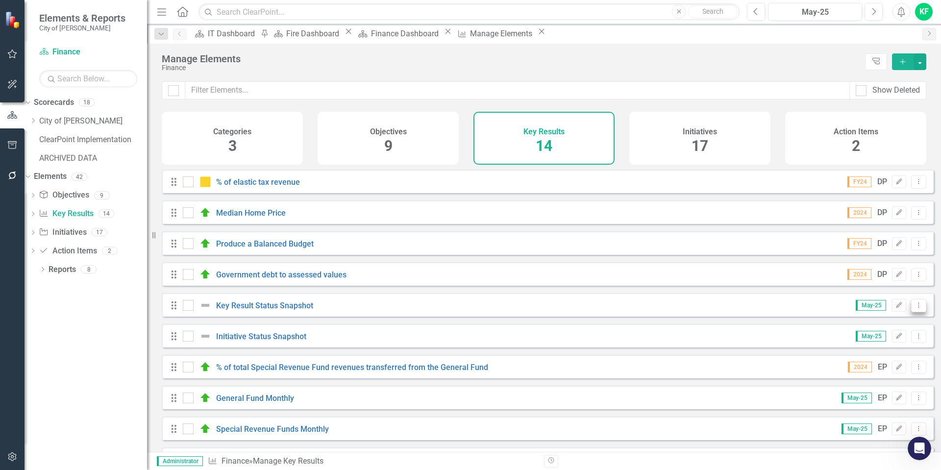
click at [914, 308] on icon "Dropdown Menu" at bounding box center [918, 305] width 8 height 6
click at [891, 362] on link "Copy Duplicate Key Result" at bounding box center [871, 365] width 95 height 18
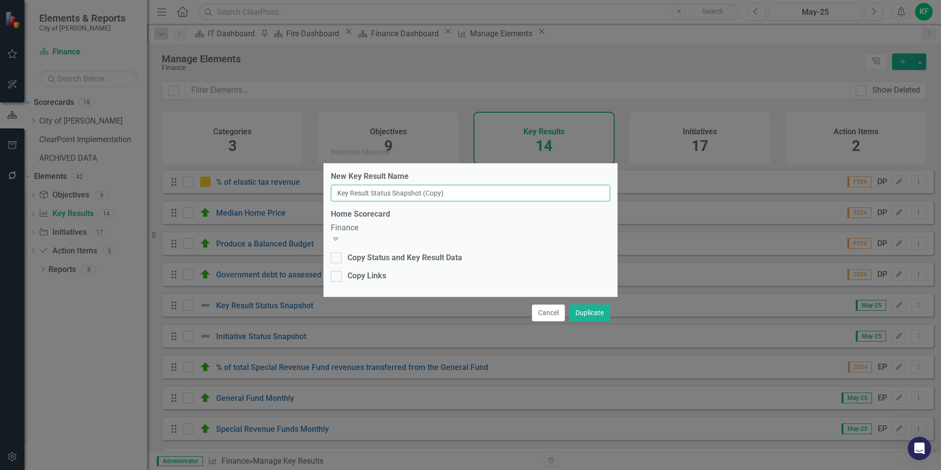
click at [470, 196] on input "Key Result Status Snapshot (Copy)" at bounding box center [470, 193] width 279 height 17
type input "Key Result Status Snapshot"
click at [427, 232] on div "Finance" at bounding box center [470, 227] width 279 height 11
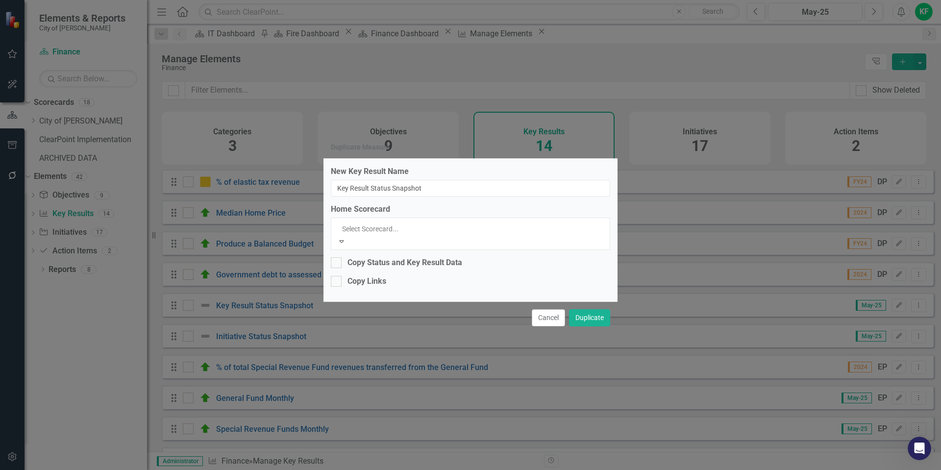
scroll to position [143, 0]
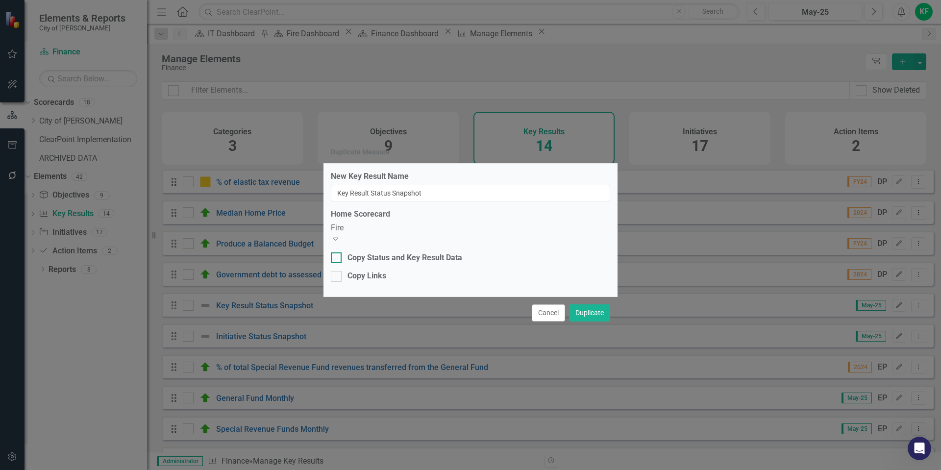
click at [337, 257] on div at bounding box center [336, 257] width 11 height 11
click at [337, 257] on input "Copy Status and Key Result Data" at bounding box center [334, 255] width 6 height 6
checkbox input "true"
click at [337, 273] on input "Copy Links" at bounding box center [334, 274] width 6 height 6
checkbox input "true"
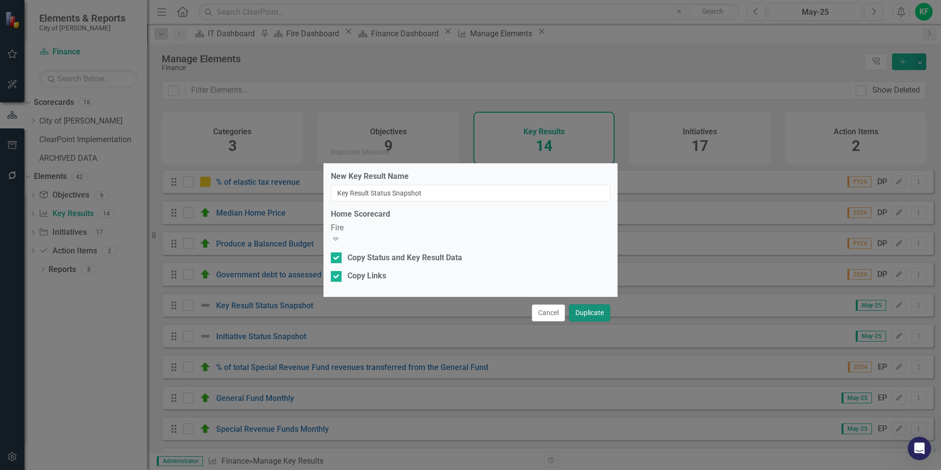
click at [587, 311] on button "Duplicate" at bounding box center [589, 312] width 41 height 17
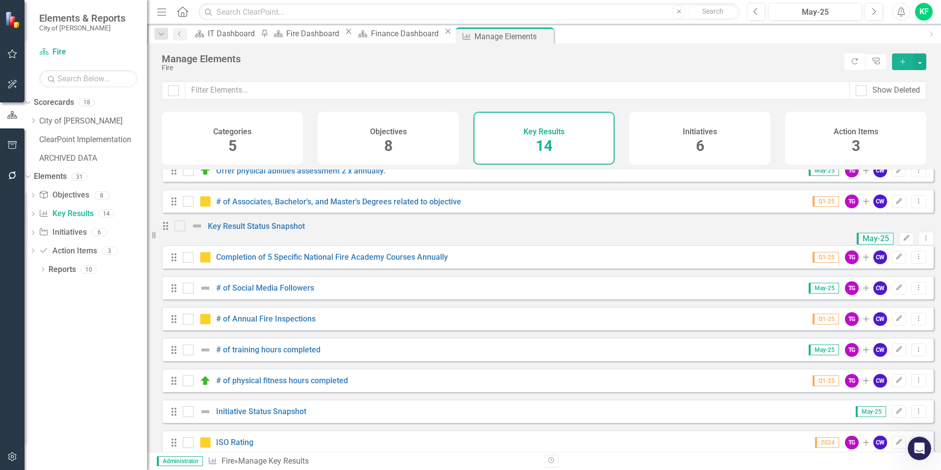
scroll to position [10, 0]
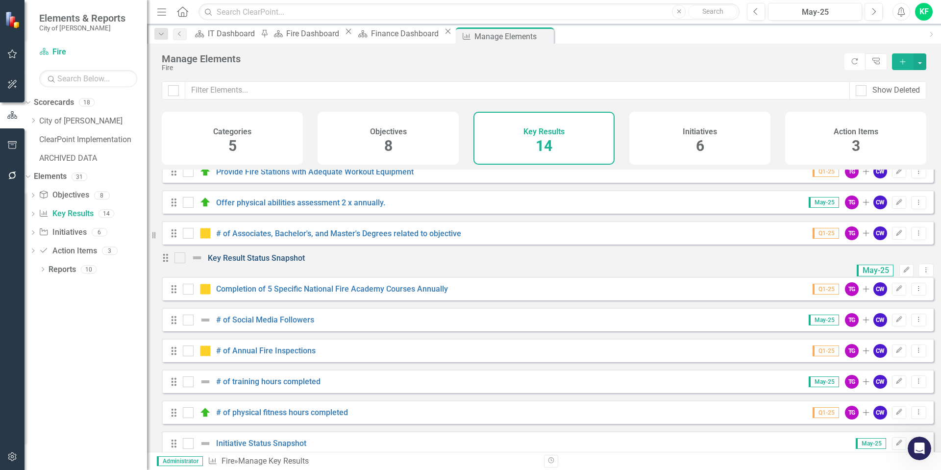
click at [294, 263] on link "Key Result Status Snapshot" at bounding box center [256, 257] width 97 height 9
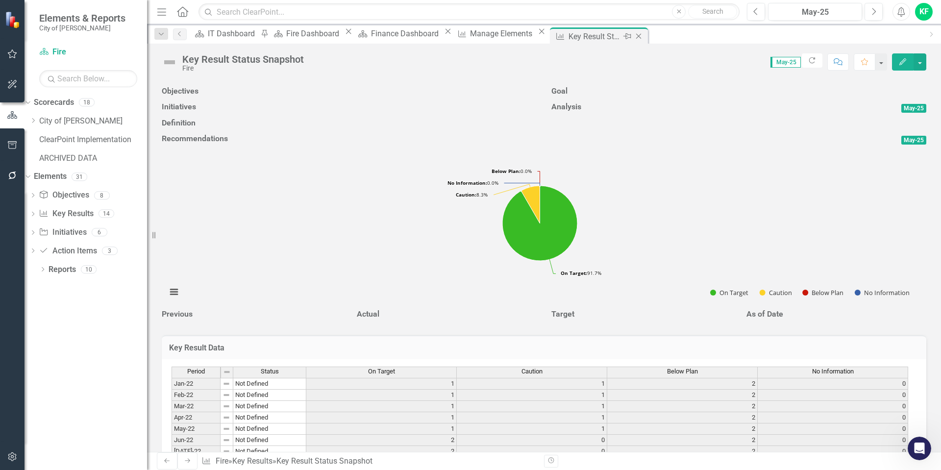
click at [643, 36] on icon "Close" at bounding box center [638, 36] width 10 height 8
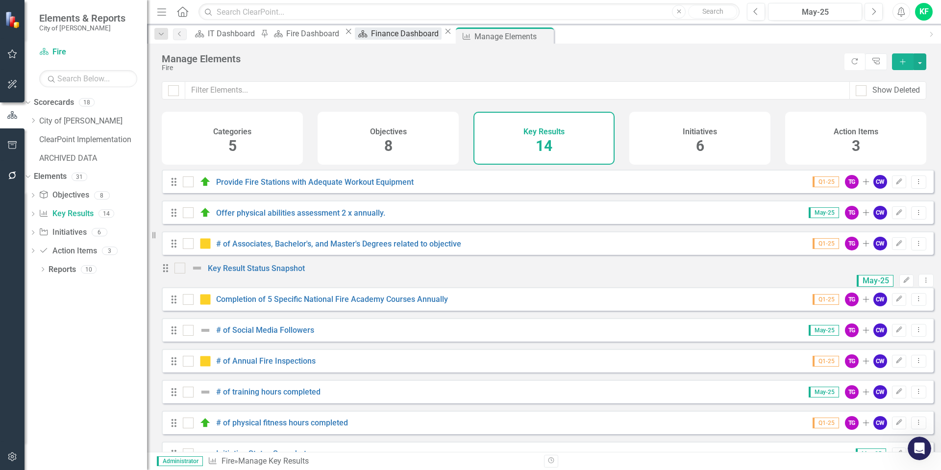
click at [441, 34] on div "Finance Dashboard" at bounding box center [406, 33] width 71 height 12
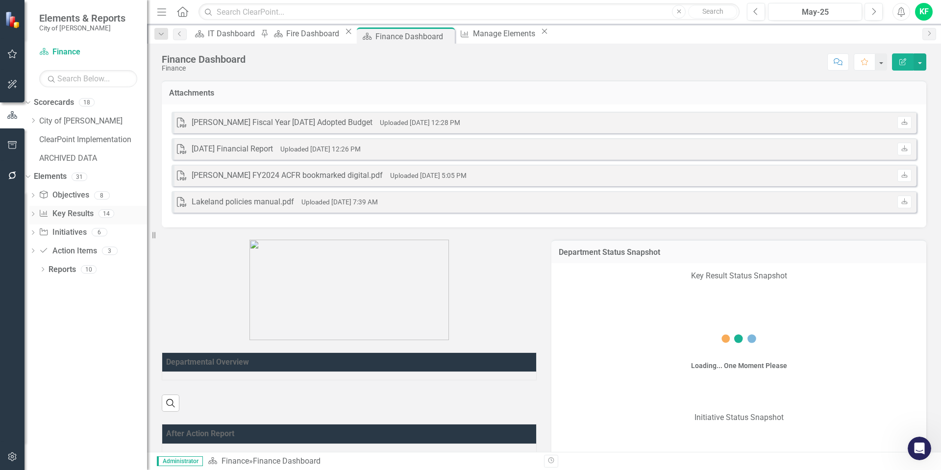
click at [93, 212] on link "Key Result Key Results" at bounding box center [66, 213] width 54 height 11
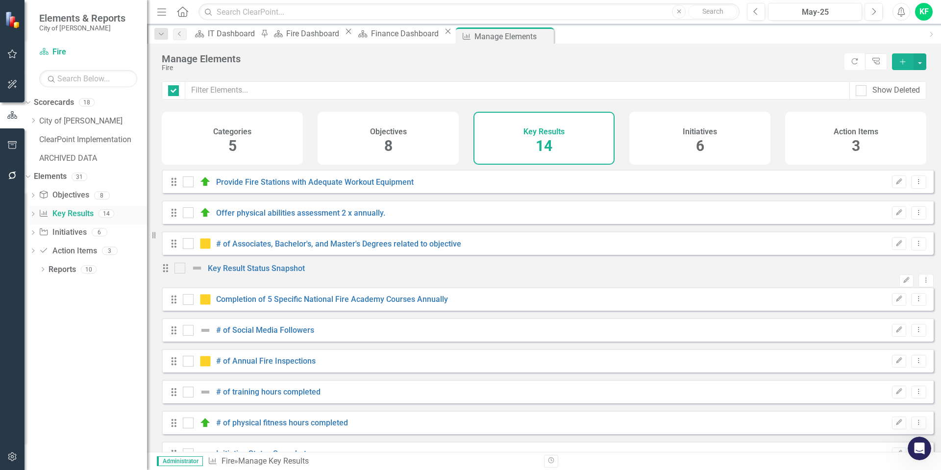
checkbox input "false"
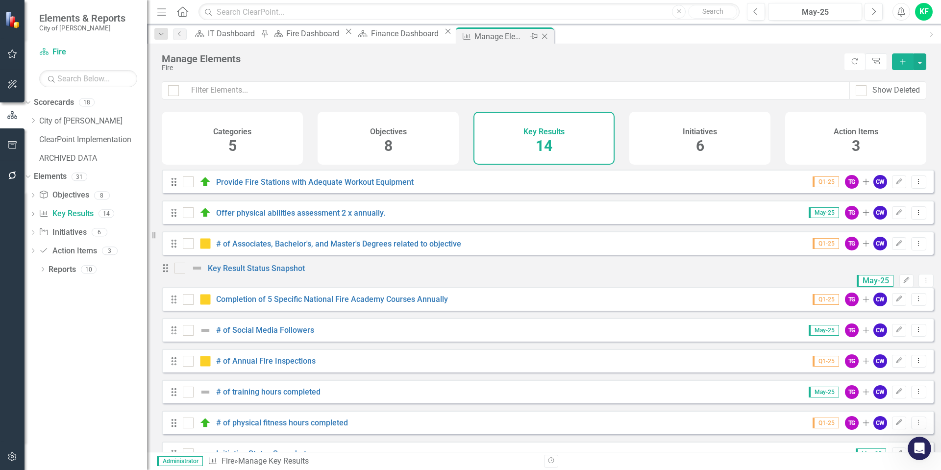
click at [549, 36] on icon "Close" at bounding box center [544, 36] width 10 height 8
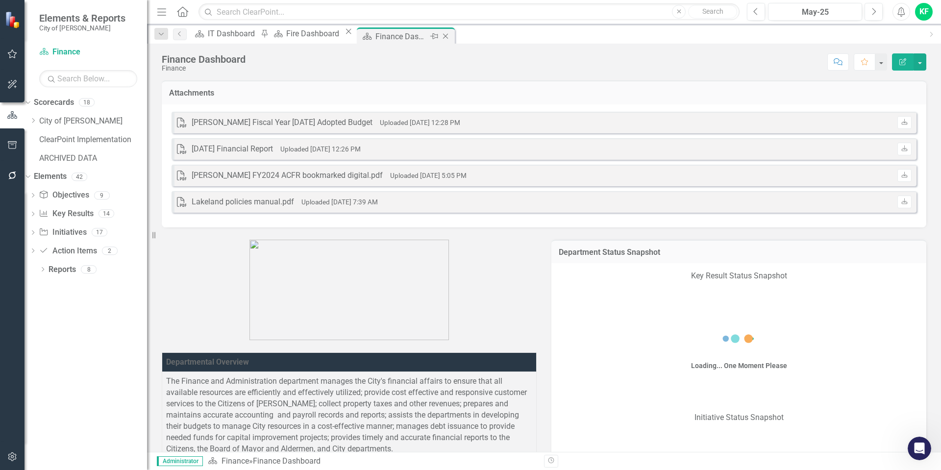
click at [428, 35] on div "Finance Dashboard" at bounding box center [401, 36] width 52 height 12
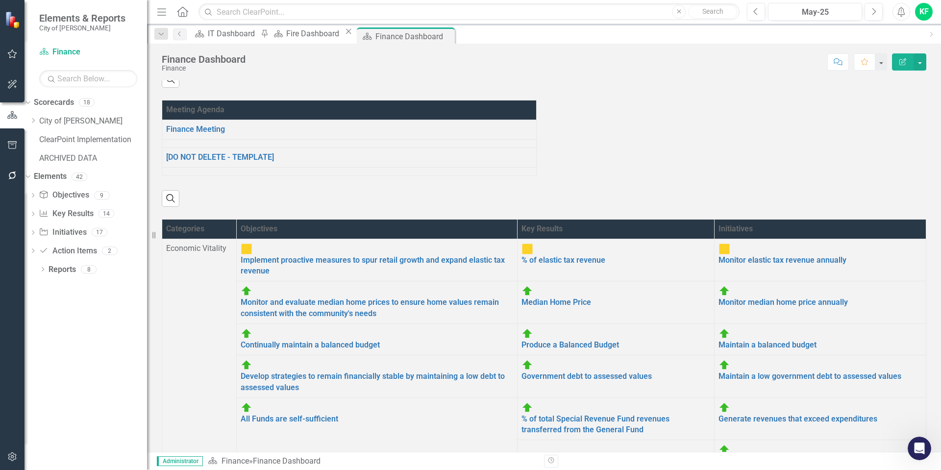
scroll to position [637, 0]
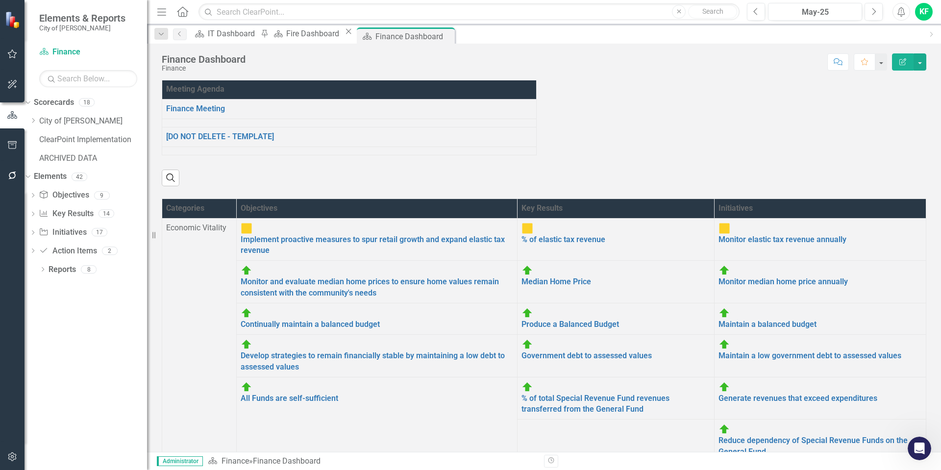
click at [569, 218] on th "Key Results" at bounding box center [615, 208] width 197 height 20
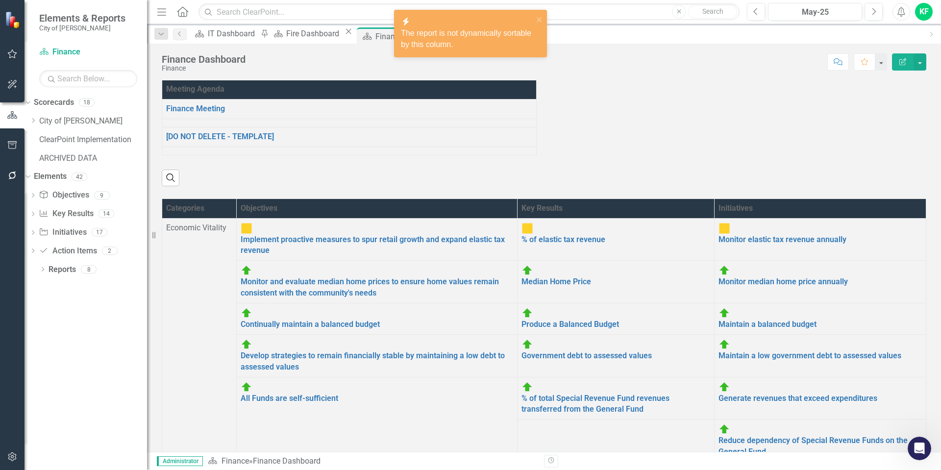
click at [569, 218] on th "Key Results" at bounding box center [615, 208] width 197 height 20
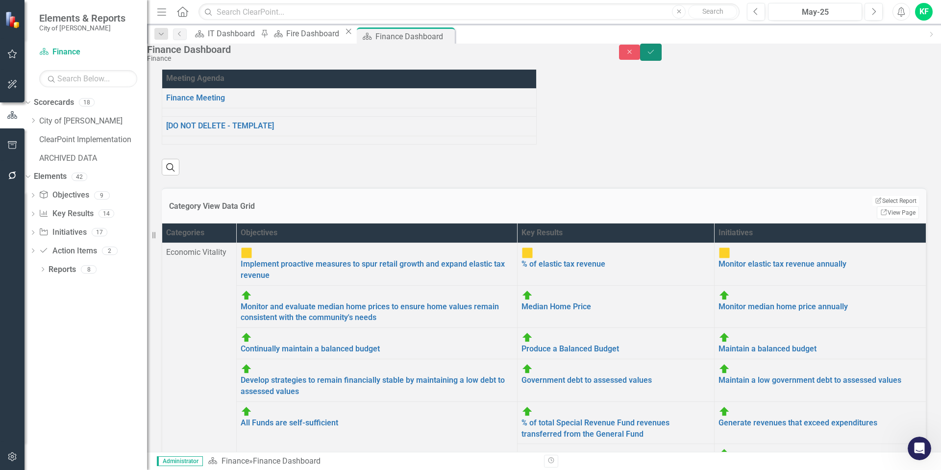
drag, startPoint x: 909, startPoint y: 55, endPoint x: 870, endPoint y: 68, distance: 41.7
click at [661, 55] on button "Save" at bounding box center [651, 52] width 22 height 17
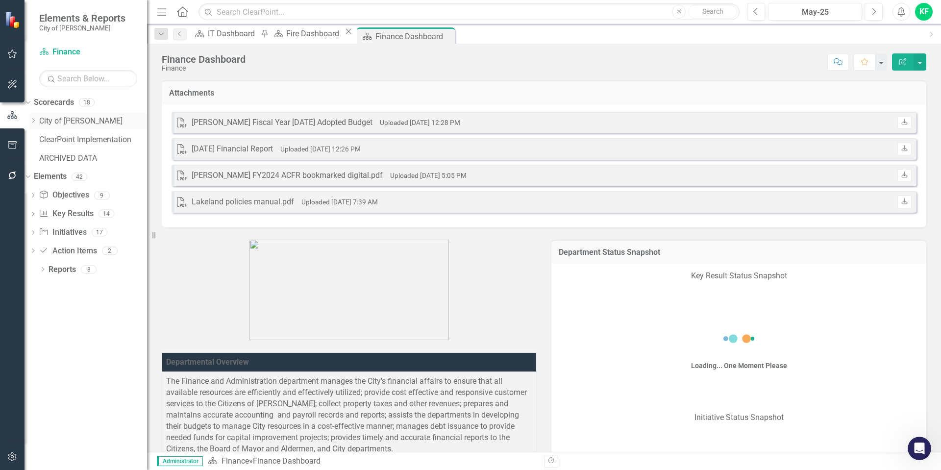
click at [35, 121] on icon at bounding box center [33, 120] width 2 height 5
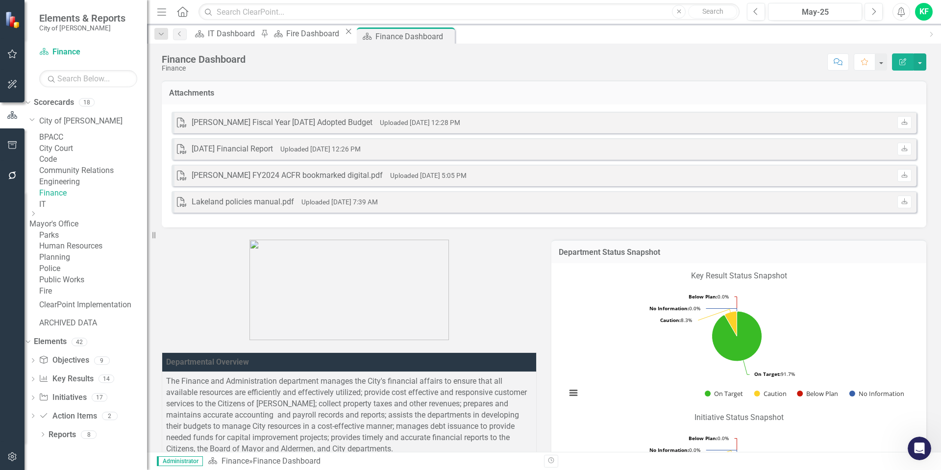
click at [74, 199] on link "Finance" at bounding box center [93, 193] width 108 height 11
click at [353, 35] on icon "Close" at bounding box center [348, 31] width 10 height 8
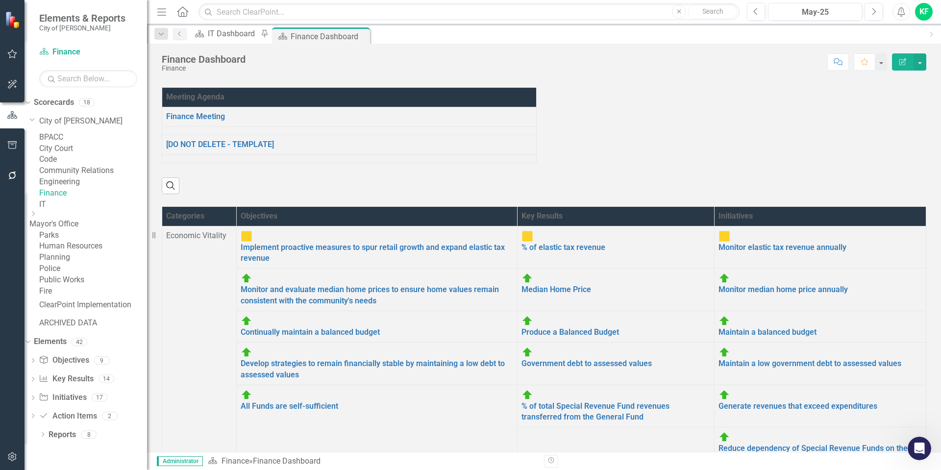
scroll to position [686, 0]
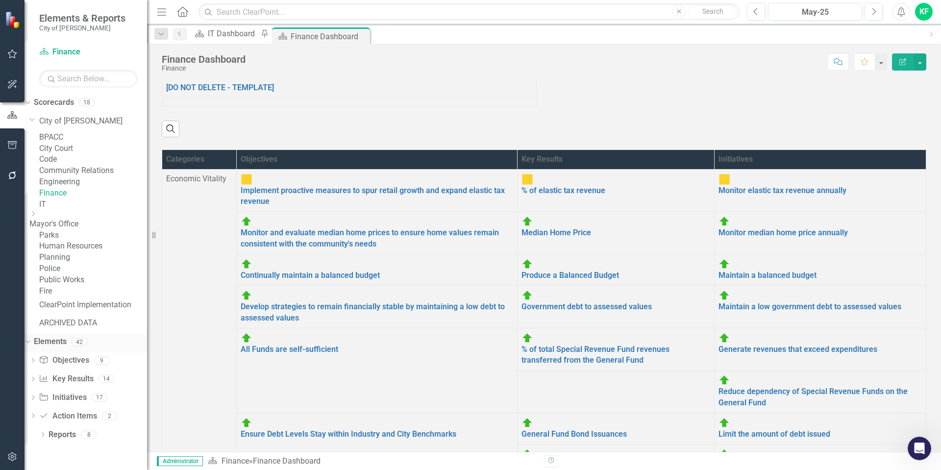
click at [29, 345] on icon "Dropdown" at bounding box center [26, 341] width 5 height 7
click at [43, 344] on icon at bounding box center [43, 342] width 2 height 4
click at [84, 385] on link "Key Result Key Results" at bounding box center [66, 378] width 54 height 11
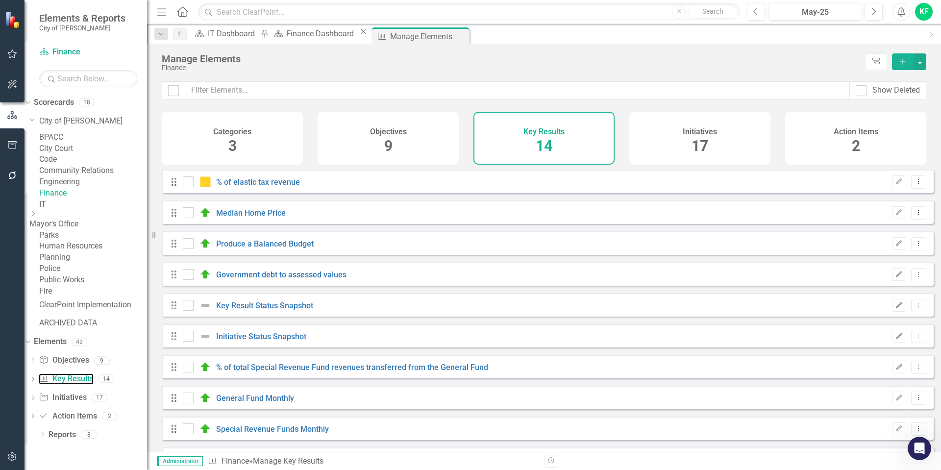
checkbox input "false"
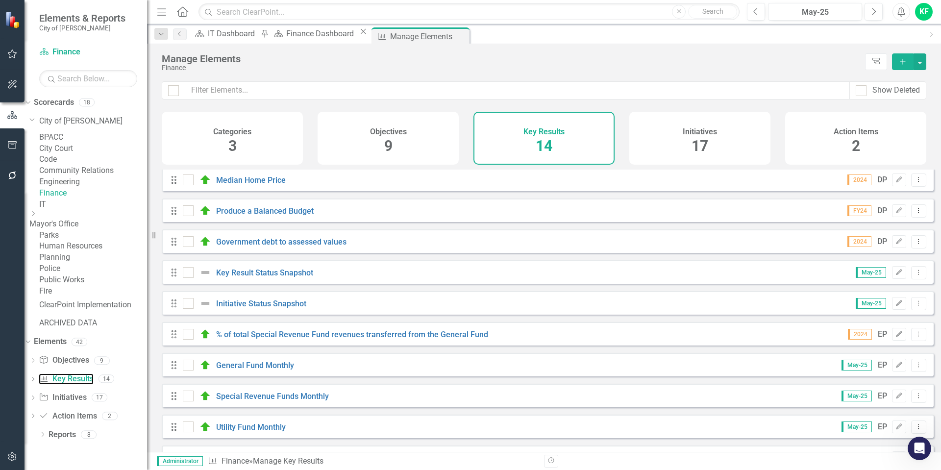
scroll to position [49, 0]
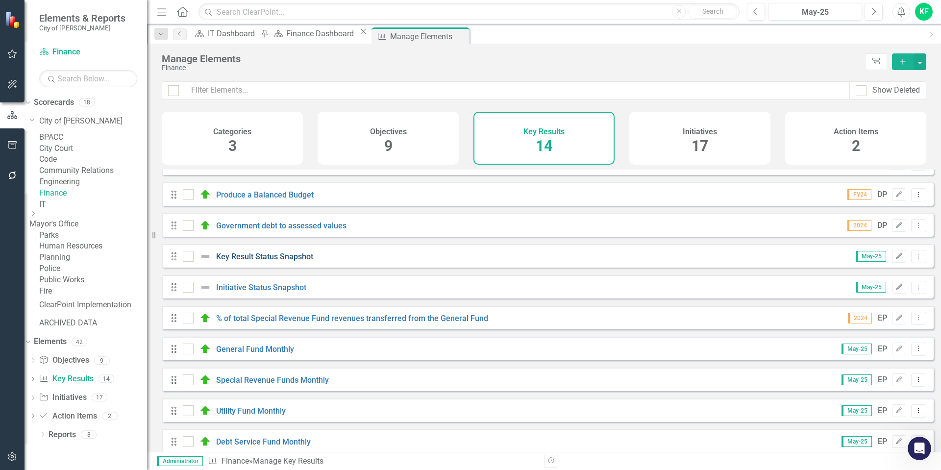
click at [287, 261] on link "Key Result Status Snapshot" at bounding box center [264, 256] width 97 height 9
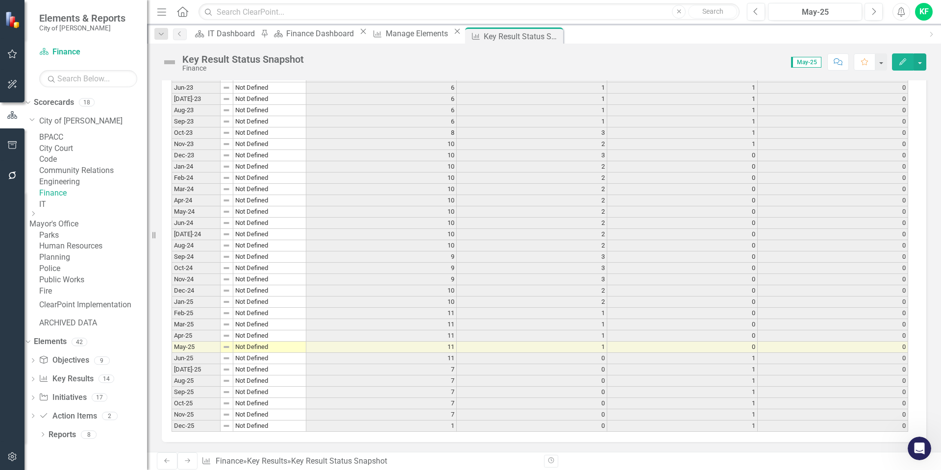
scroll to position [539, 0]
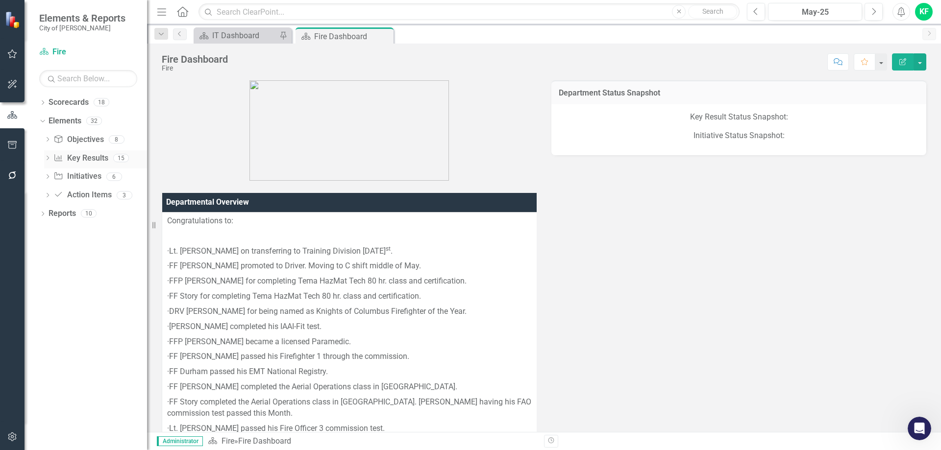
scroll to position [1, 0]
click at [67, 157] on link "Key Result Key Results" at bounding box center [80, 158] width 54 height 11
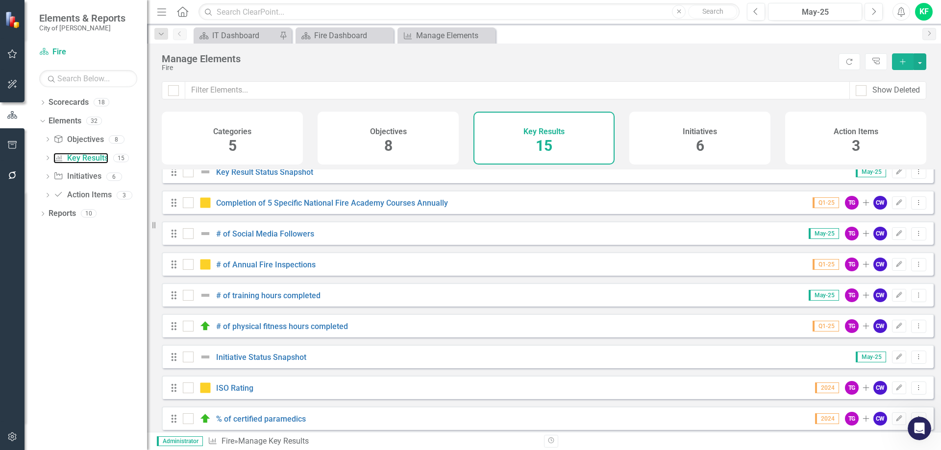
scroll to position [147, 0]
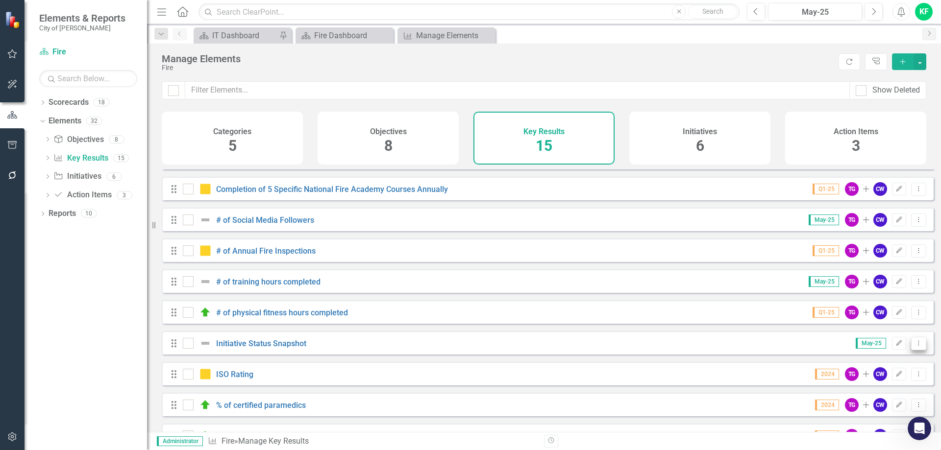
click at [914, 346] on icon "Dropdown Menu" at bounding box center [918, 343] width 8 height 6
click at [884, 416] on link "Trash Delete Key Result" at bounding box center [871, 422] width 95 height 18
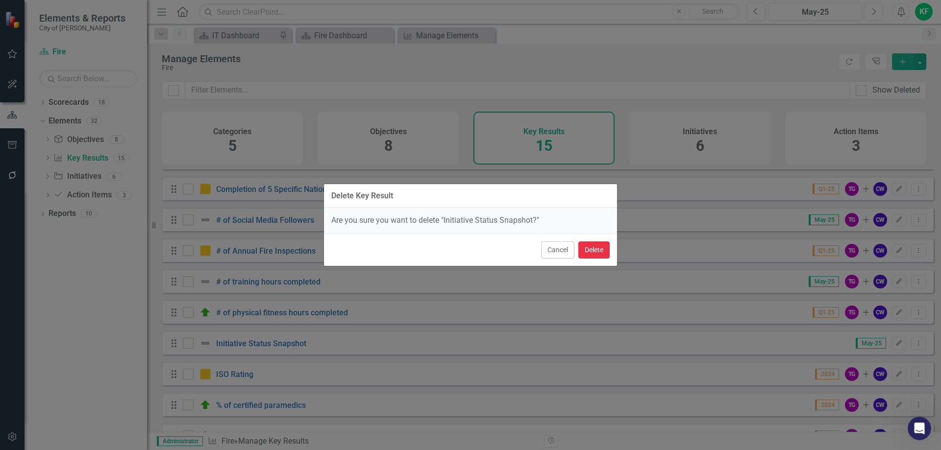
click at [588, 250] on button "Delete" at bounding box center [593, 250] width 31 height 17
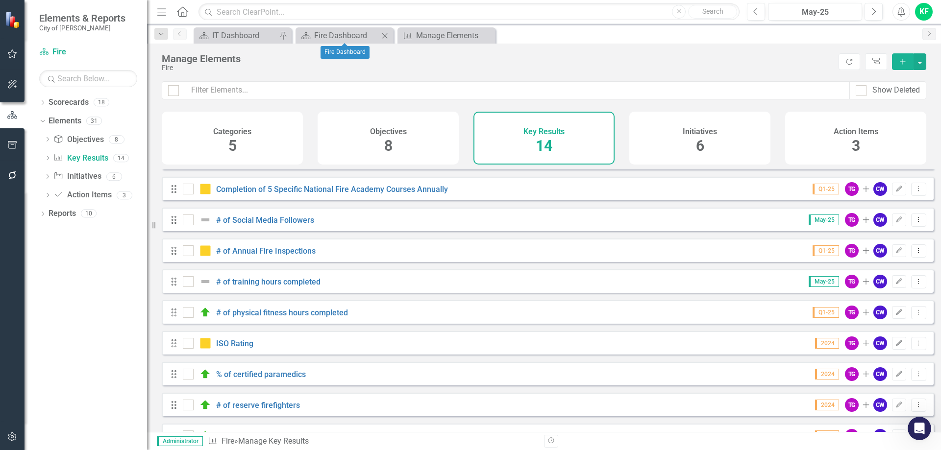
click at [385, 35] on icon at bounding box center [384, 35] width 5 height 5
click at [42, 103] on icon "Dropdown" at bounding box center [42, 103] width 7 height 5
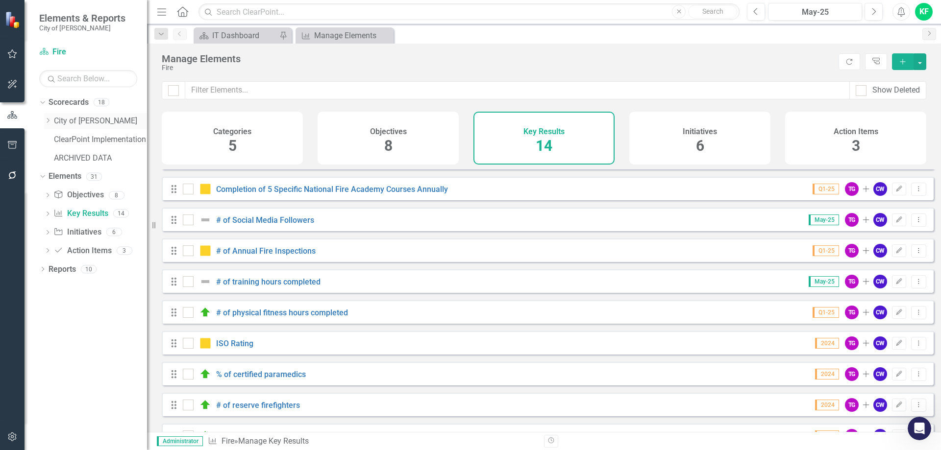
click at [49, 121] on icon at bounding box center [48, 120] width 2 height 5
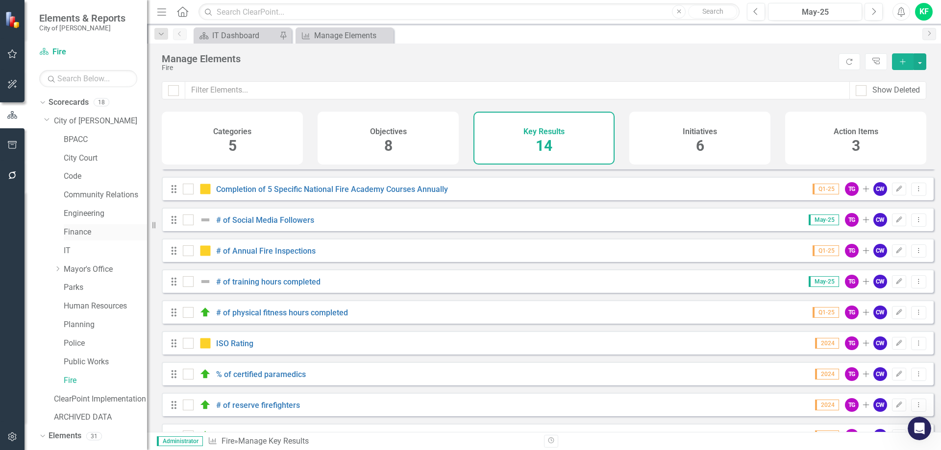
scroll to position [1966, 0]
click at [77, 233] on link "Finance" at bounding box center [105, 232] width 83 height 11
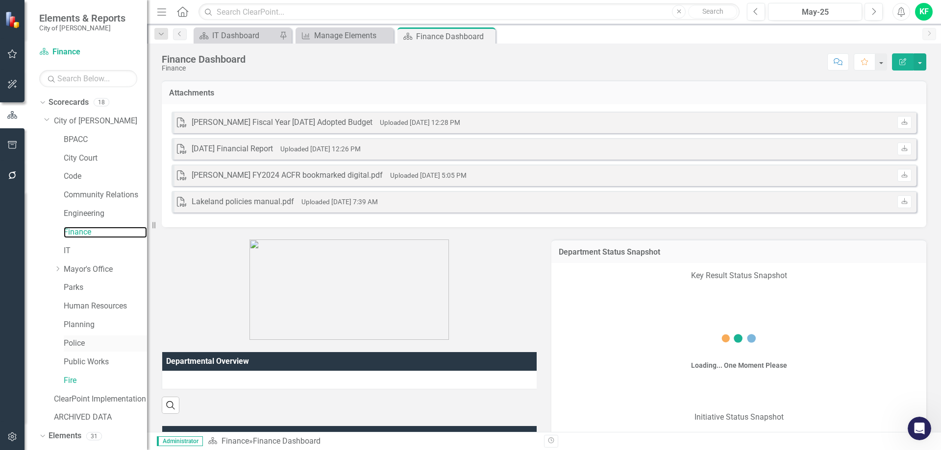
scroll to position [89, 0]
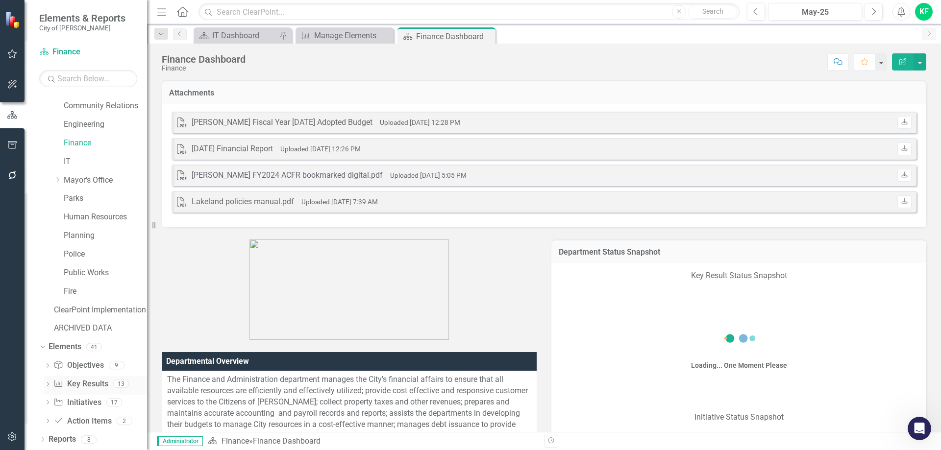
click at [93, 379] on link "Key Result Key Results" at bounding box center [80, 384] width 54 height 11
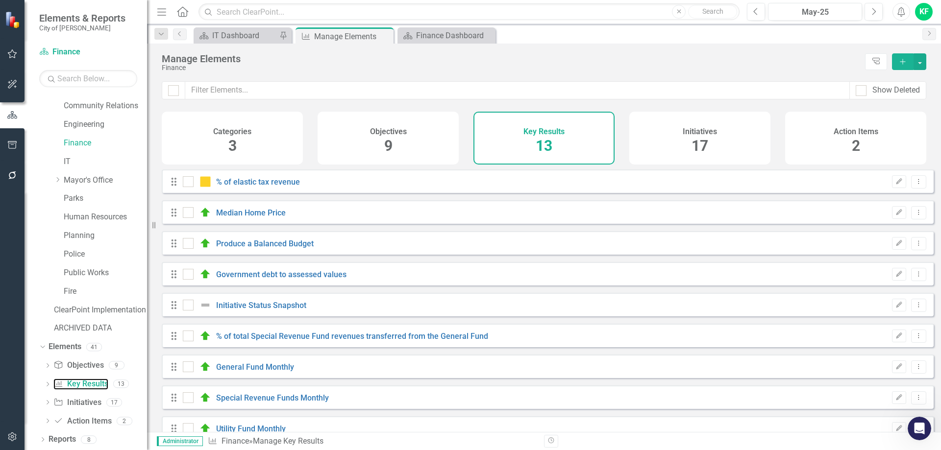
checkbox input "false"
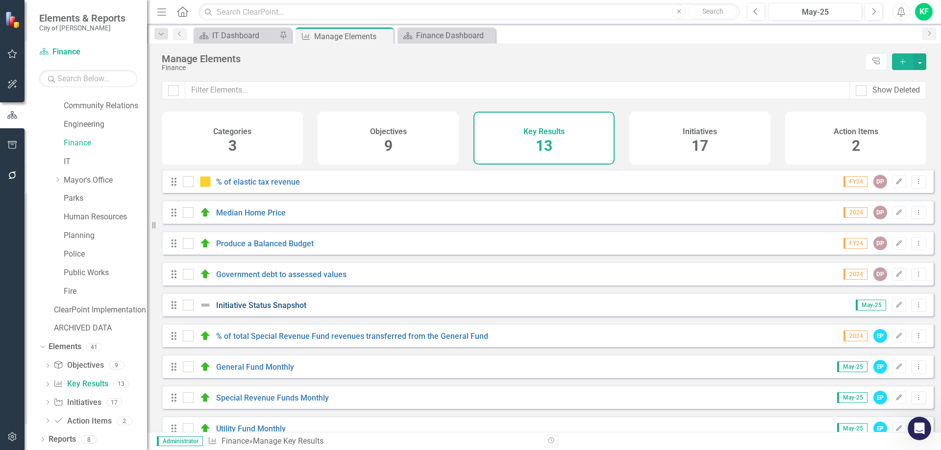
click at [288, 310] on link "Initiative Status Snapshot" at bounding box center [261, 305] width 90 height 9
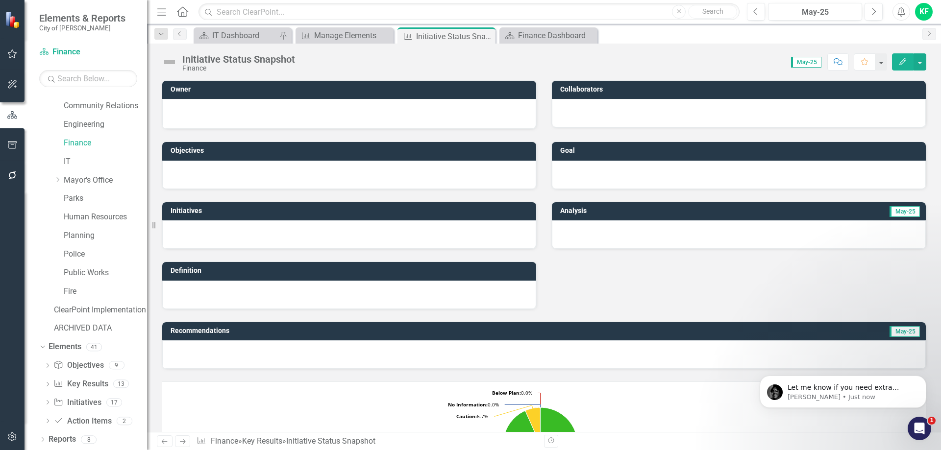
scroll to position [1957, 0]
click at [921, 64] on button "button" at bounding box center [919, 61] width 13 height 17
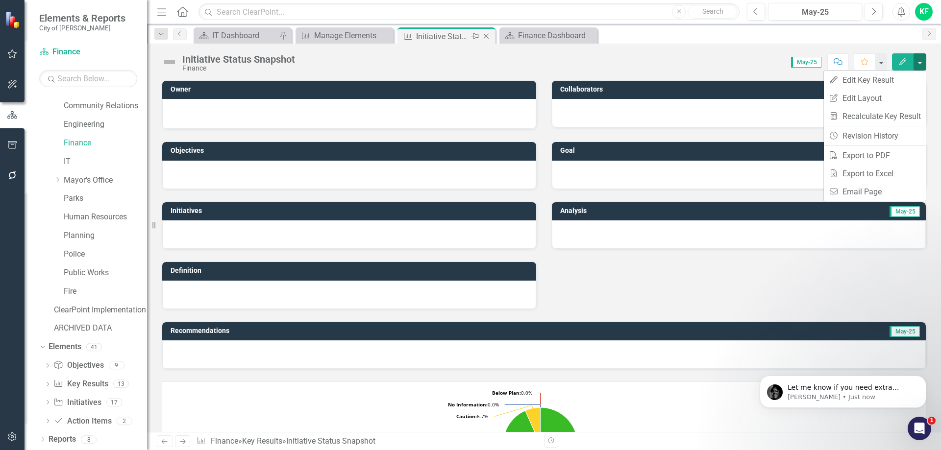
click at [487, 36] on icon "Close" at bounding box center [486, 36] width 10 height 8
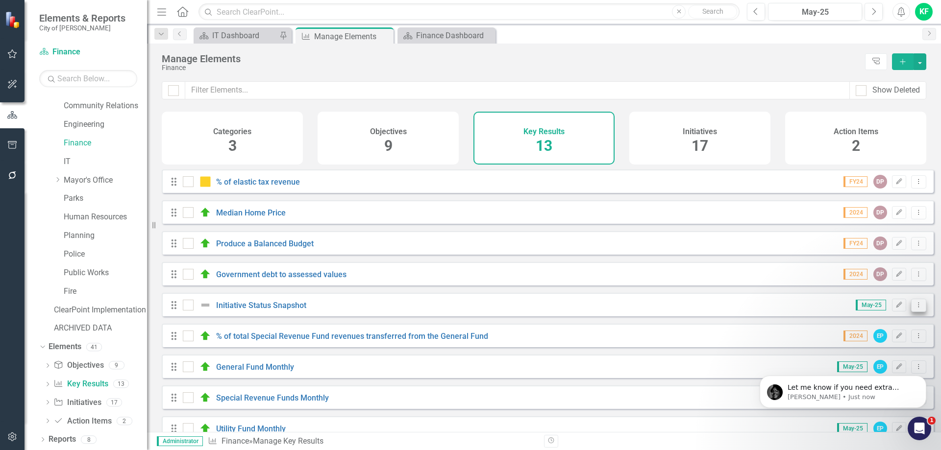
click at [914, 308] on icon "Dropdown Menu" at bounding box center [918, 305] width 8 height 6
click at [880, 365] on body "Let me know if you need extra assistance! Jeff • Just now" at bounding box center [843, 389] width 188 height 61
click at [845, 365] on body "Let me know if you need extra assistance! Jeff • Just now" at bounding box center [843, 389] width 188 height 61
click at [923, 426] on icon "Open Intercom Messenger" at bounding box center [919, 429] width 16 height 16
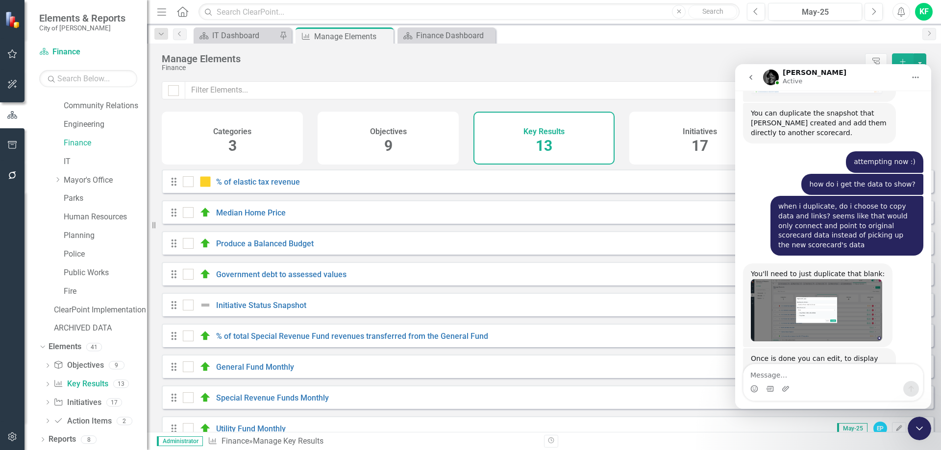
scroll to position [1973, 0]
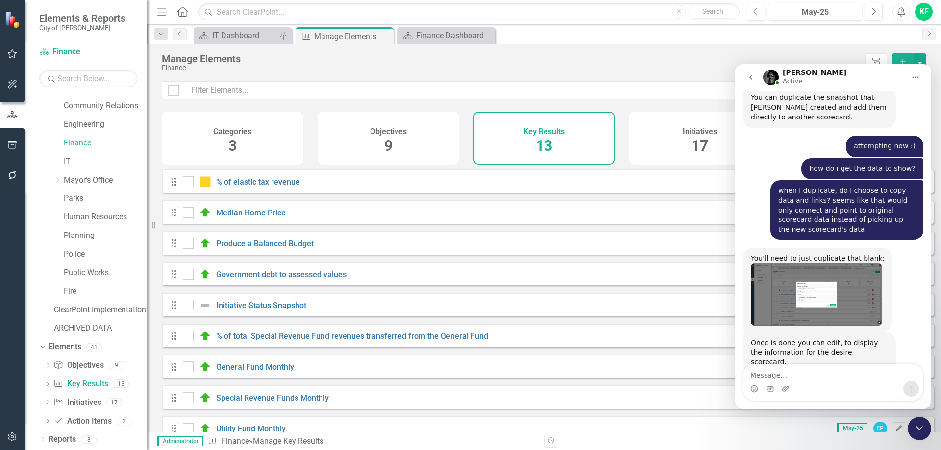
click at [919, 427] on icon "Close Intercom Messenger" at bounding box center [919, 429] width 12 height 12
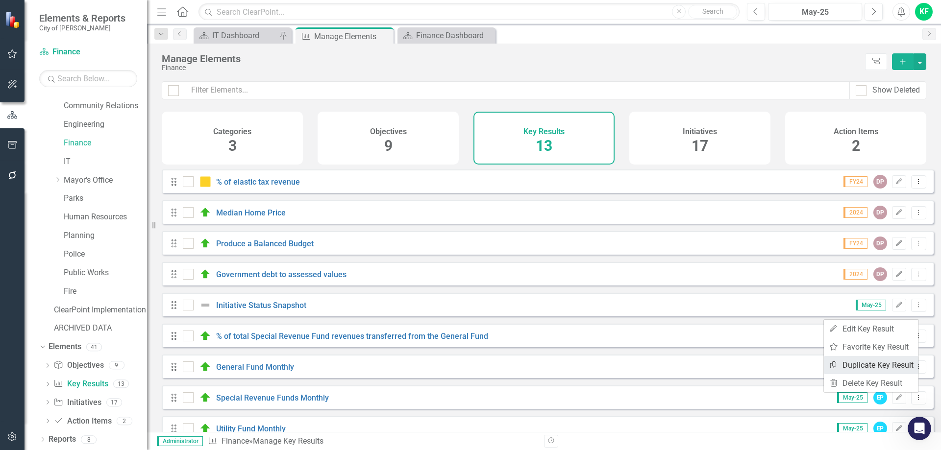
click at [890, 365] on link "Copy Duplicate Key Result" at bounding box center [871, 365] width 95 height 18
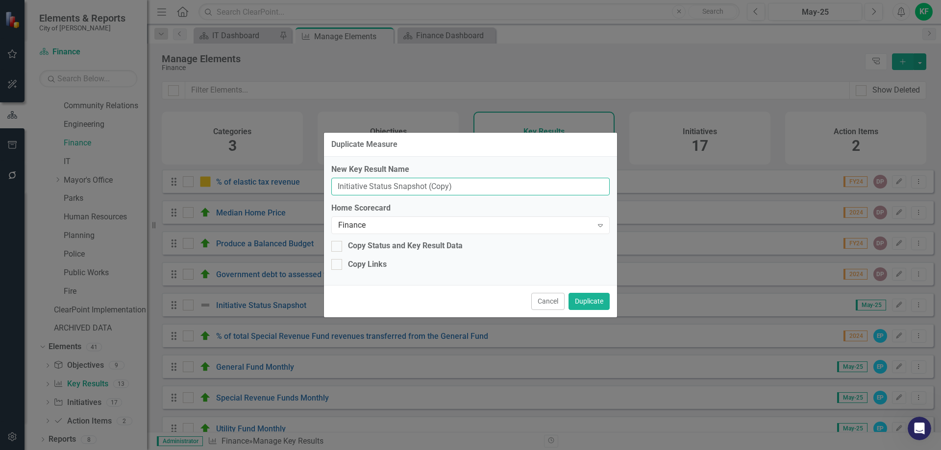
click at [457, 189] on input "Initiative Status Snapshot (Copy)" at bounding box center [470, 187] width 278 height 18
type input "Initiative Status Snapshot"
click at [440, 225] on div "Finance" at bounding box center [465, 225] width 254 height 11
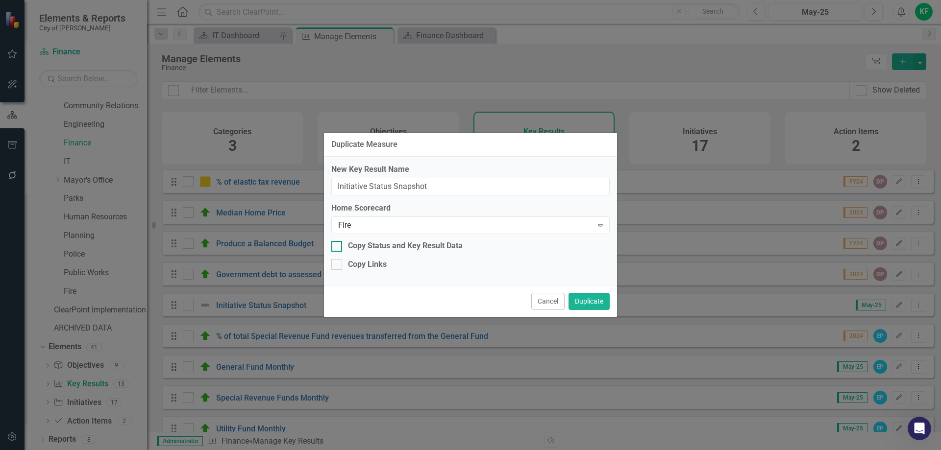
click at [339, 245] on div at bounding box center [336, 246] width 11 height 11
click at [338, 245] on input "Copy Status and Key Result Data" at bounding box center [334, 244] width 6 height 6
checkbox input "true"
click at [341, 261] on div at bounding box center [336, 264] width 11 height 11
click at [338, 261] on input "Copy Links" at bounding box center [334, 262] width 6 height 6
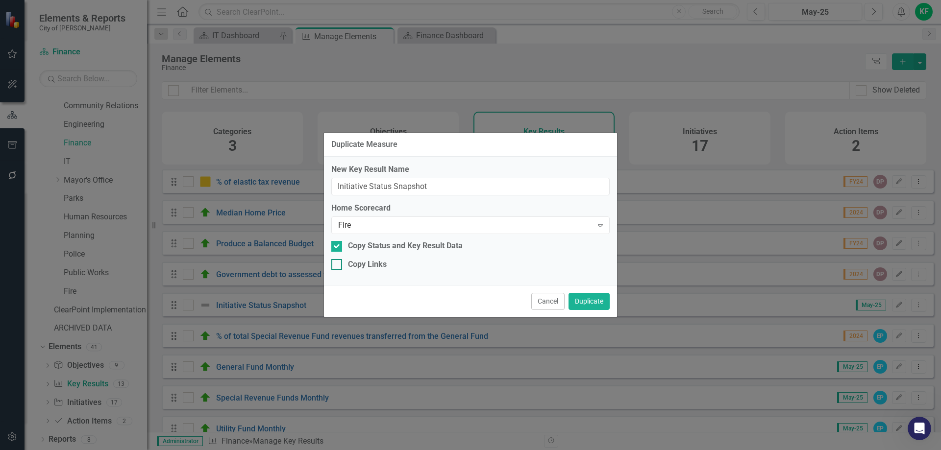
checkbox input "true"
click at [589, 300] on button "Duplicate" at bounding box center [588, 301] width 41 height 17
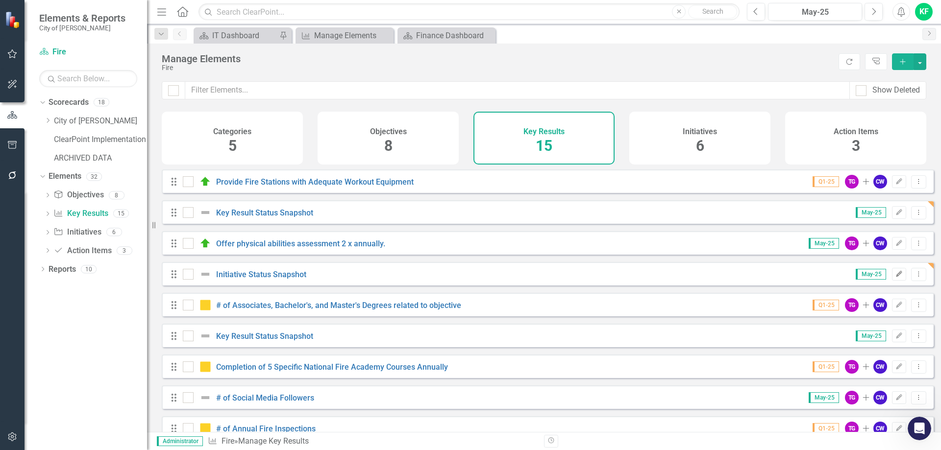
click at [896, 277] on icon "button" at bounding box center [899, 274] width 6 height 6
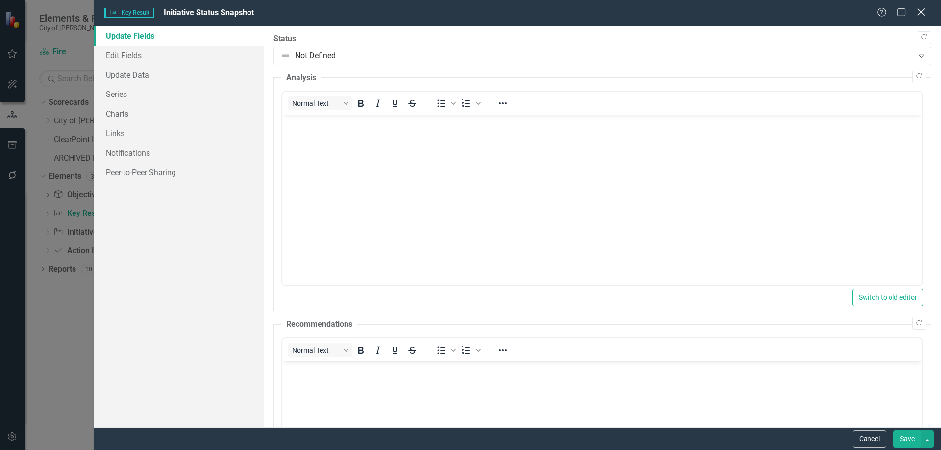
click at [920, 11] on icon "Close" at bounding box center [921, 11] width 12 height 9
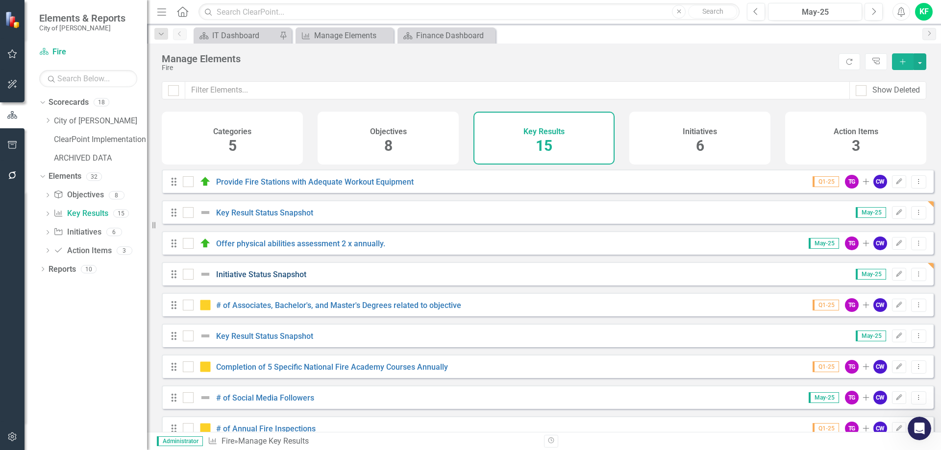
click at [266, 279] on link "Initiative Status Snapshot" at bounding box center [261, 274] width 90 height 9
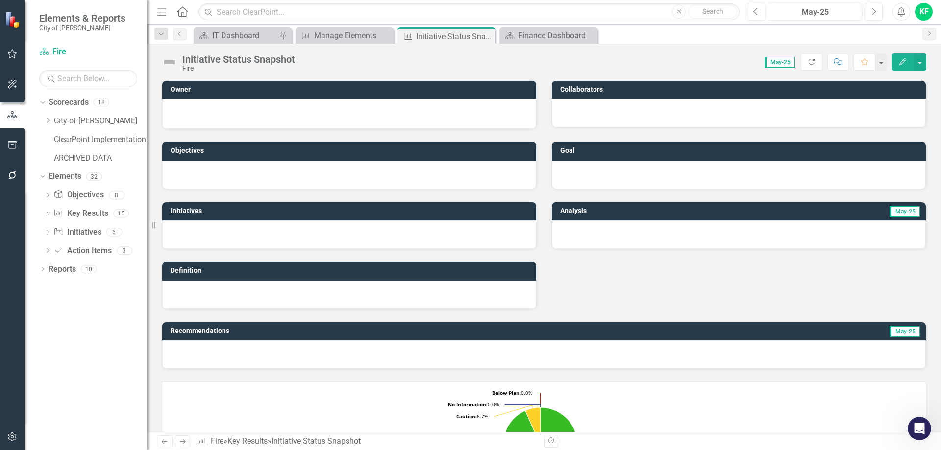
click at [902, 62] on icon "Edit" at bounding box center [902, 61] width 9 height 7
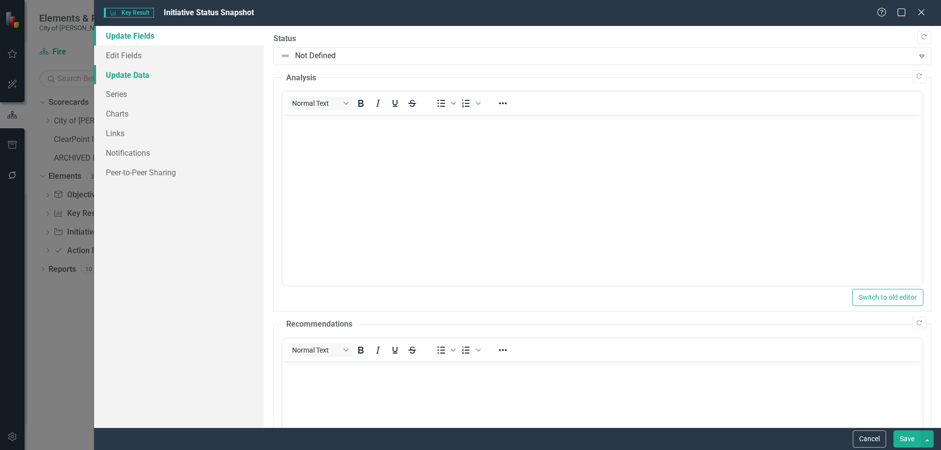
click at [131, 72] on link "Update Data" at bounding box center [179, 75] width 170 height 20
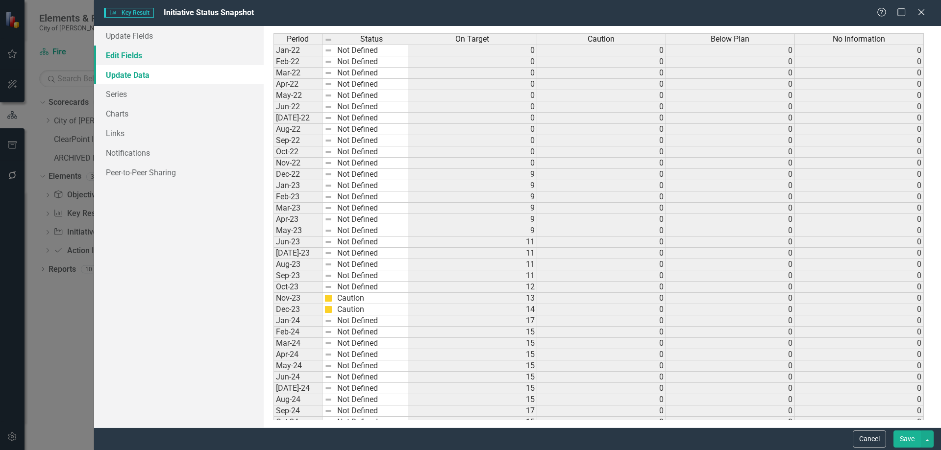
click at [126, 57] on link "Edit Fields" at bounding box center [179, 56] width 170 height 20
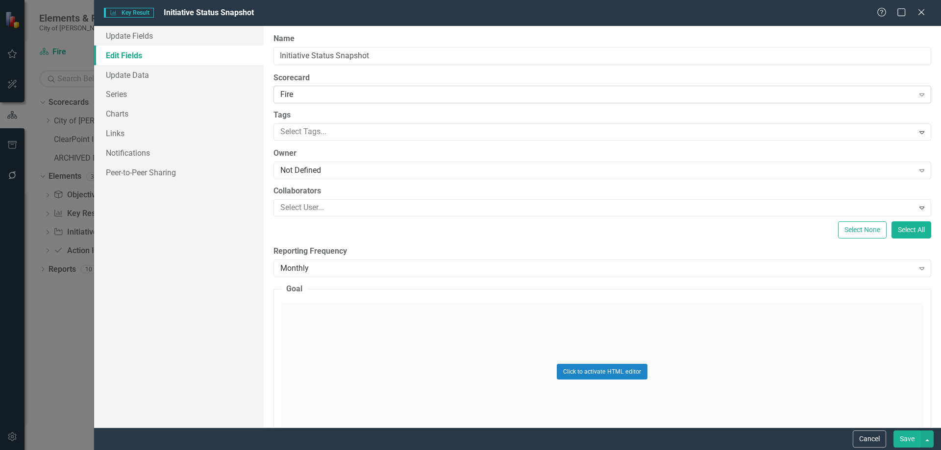
click at [322, 94] on div "Fire" at bounding box center [596, 94] width 633 height 11
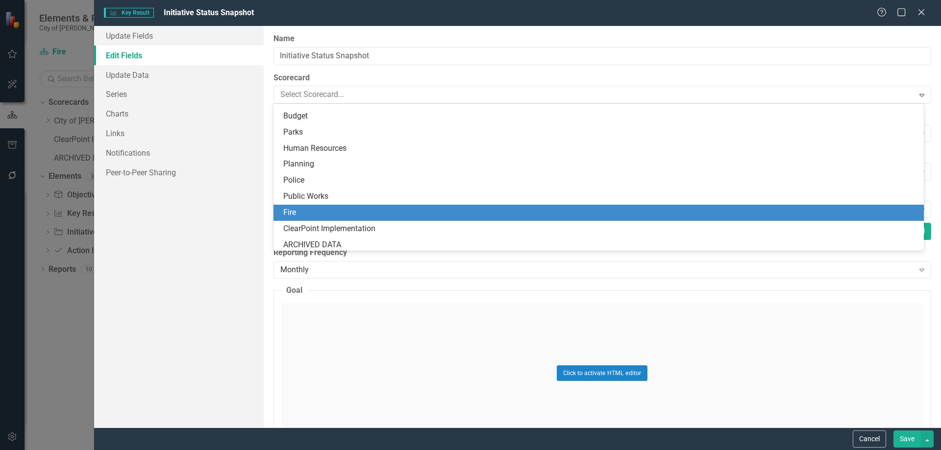
scroll to position [143, 0]
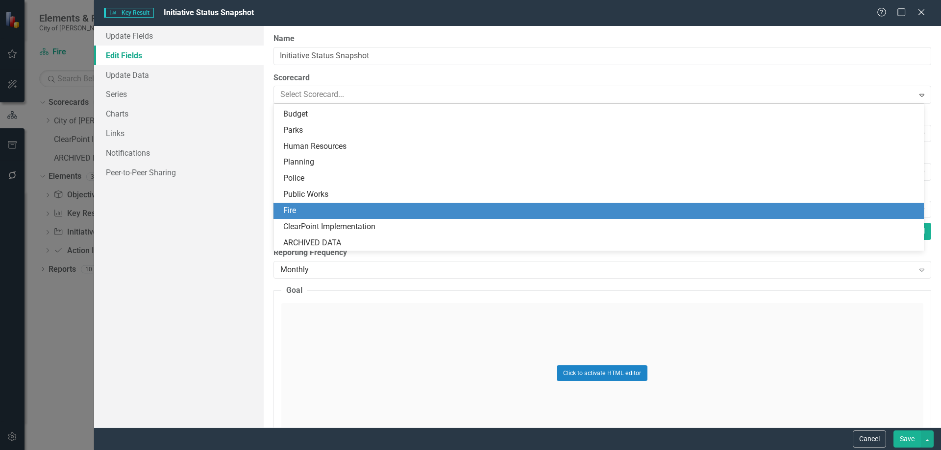
click at [299, 203] on div "Fire" at bounding box center [598, 211] width 650 height 16
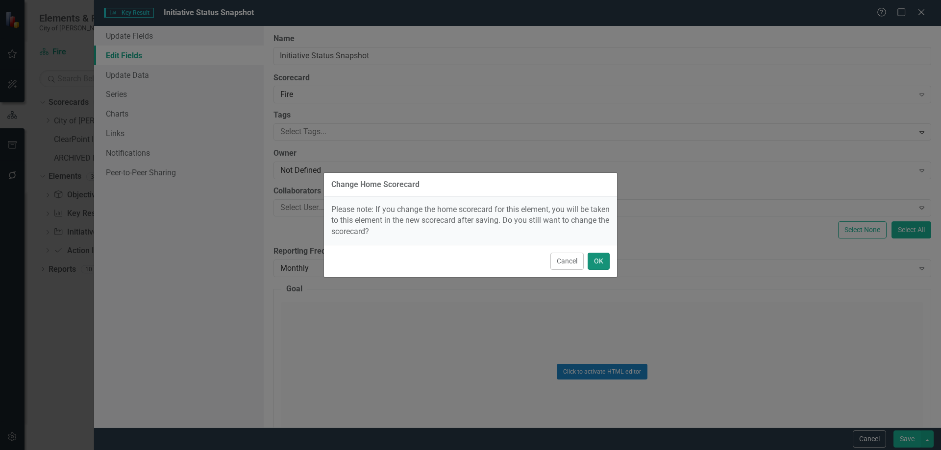
click at [601, 264] on button "OK" at bounding box center [598, 261] width 22 height 17
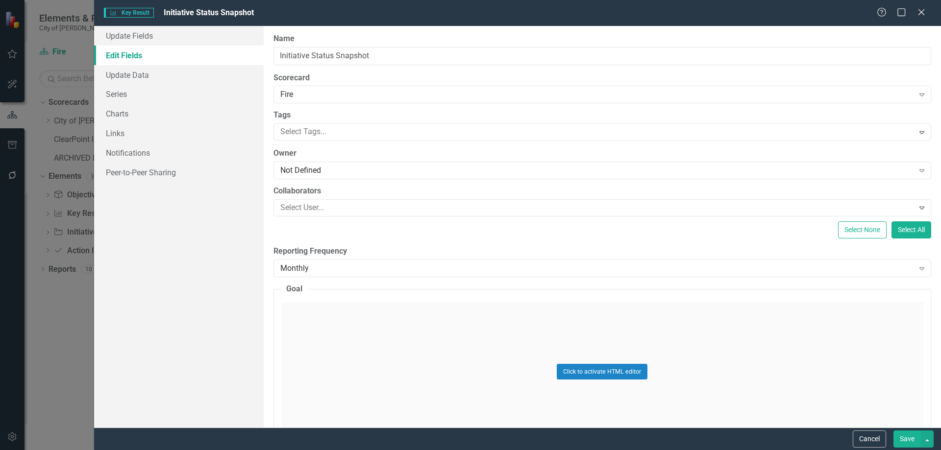
click at [907, 441] on button "Save" at bounding box center [906, 439] width 27 height 17
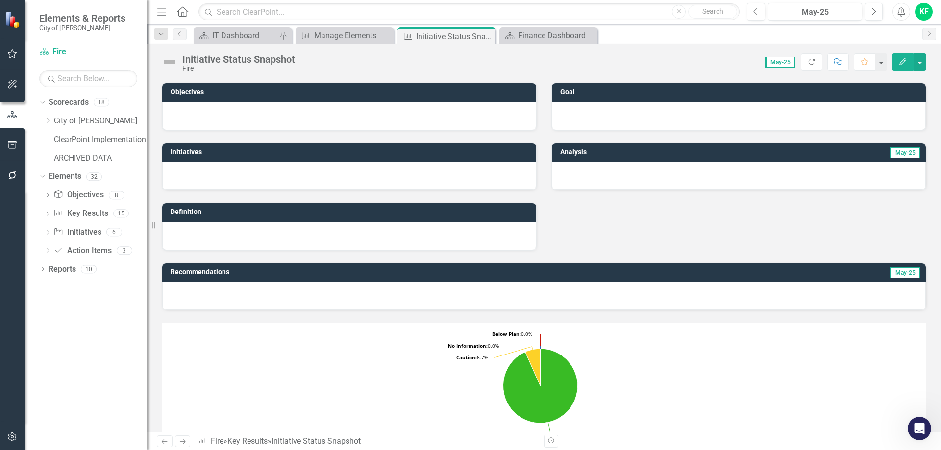
scroll to position [0, 0]
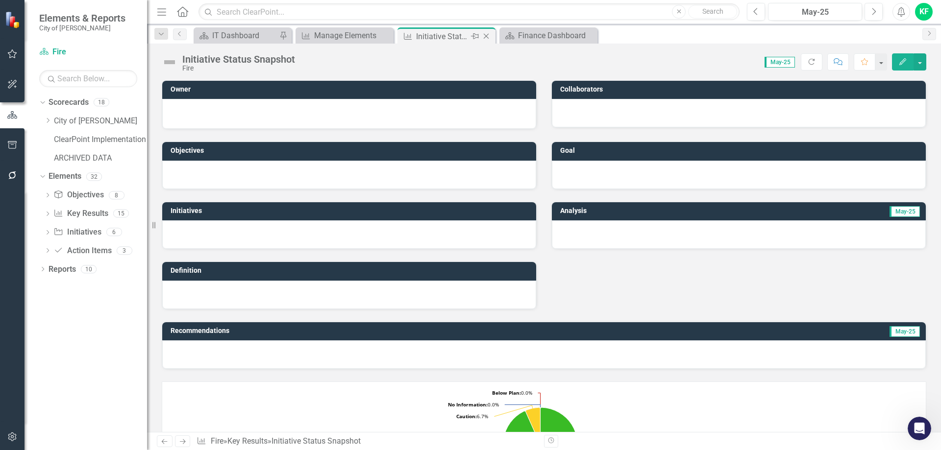
click at [486, 34] on icon "Close" at bounding box center [486, 36] width 10 height 8
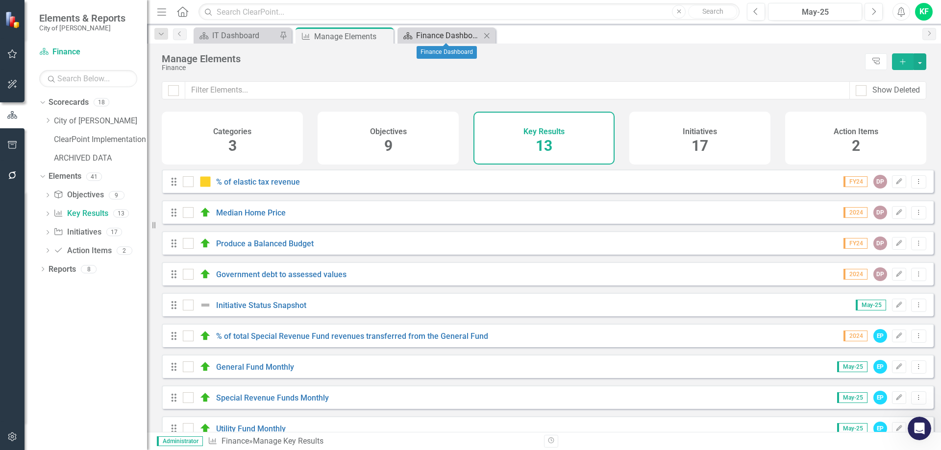
click at [457, 35] on div "Finance Dashboard" at bounding box center [448, 35] width 65 height 12
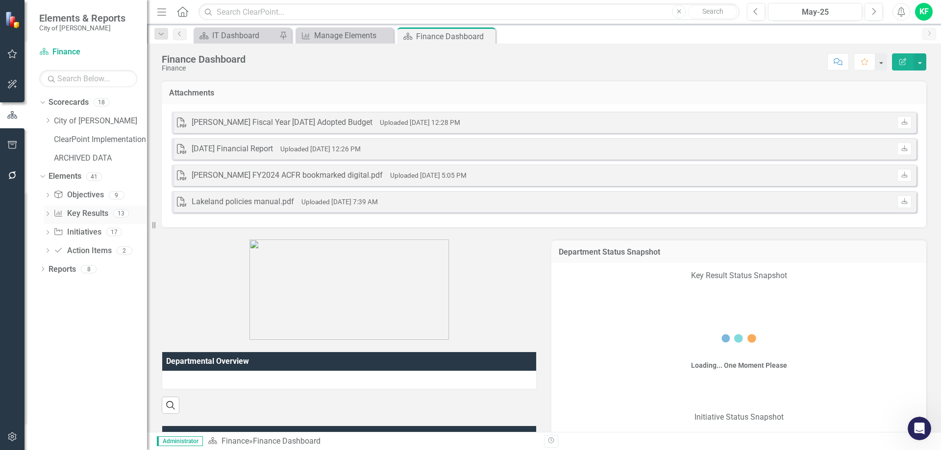
click at [68, 213] on link "Key Result Key Results" at bounding box center [80, 213] width 54 height 11
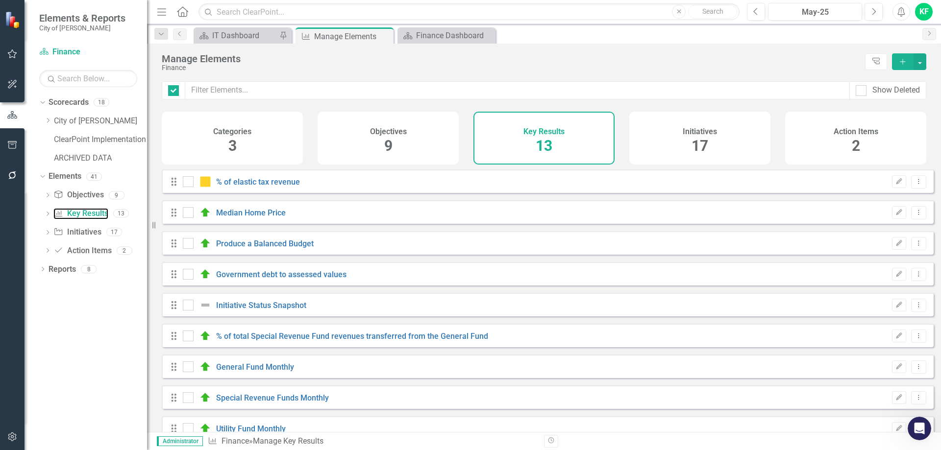
checkbox input "false"
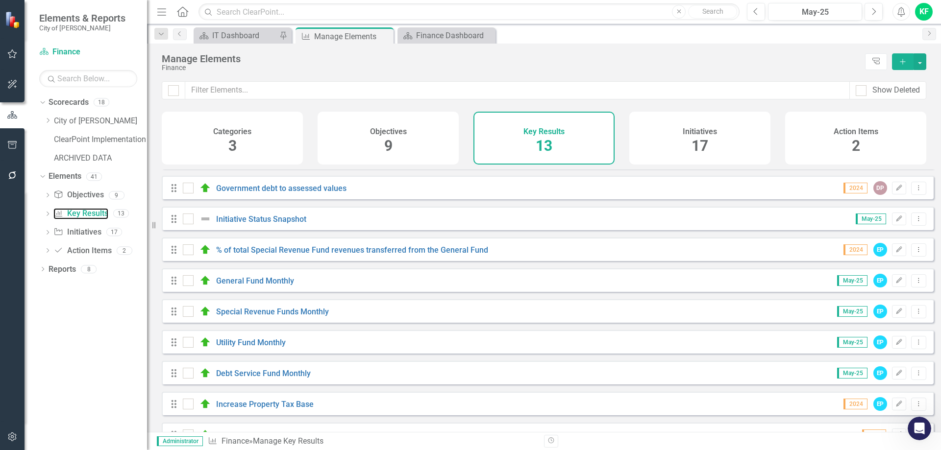
scroll to position [98, 0]
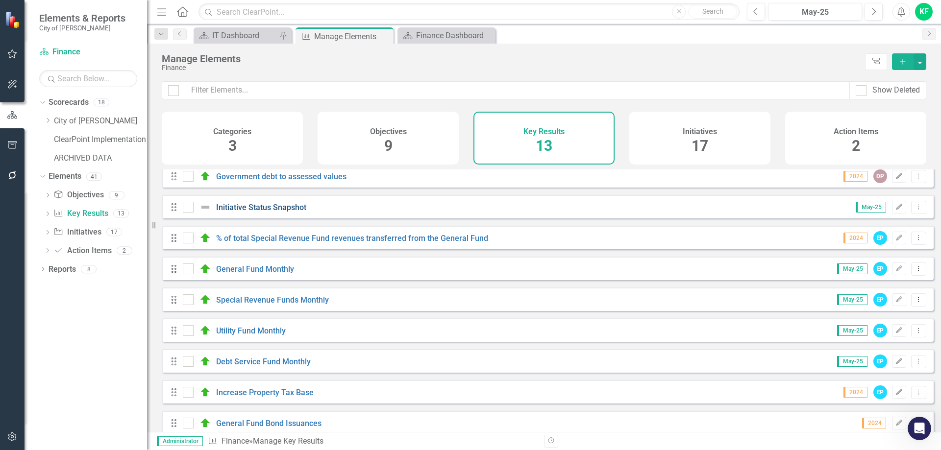
click at [284, 212] on link "Initiative Status Snapshot" at bounding box center [261, 207] width 90 height 9
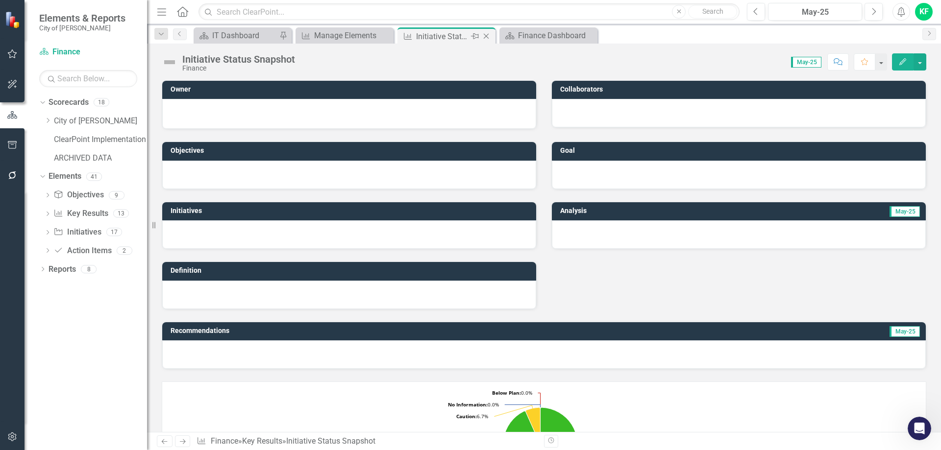
click at [487, 36] on icon "Close" at bounding box center [486, 36] width 10 height 8
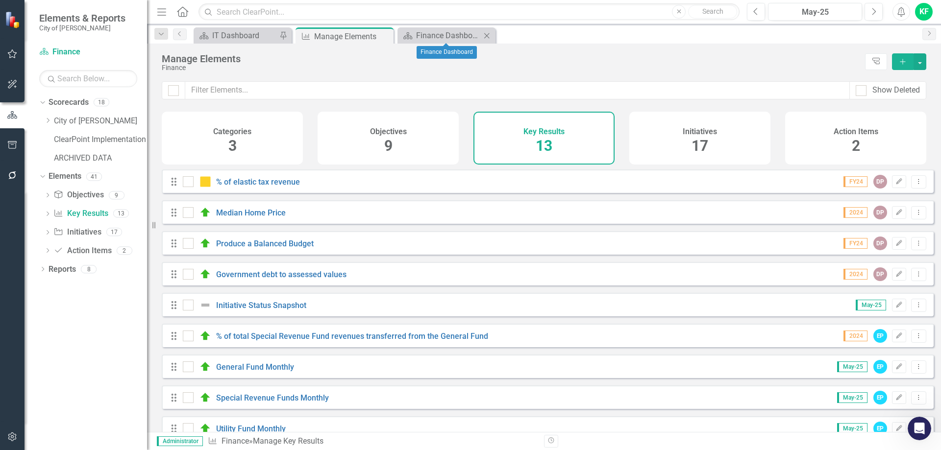
click at [487, 36] on icon at bounding box center [486, 35] width 5 height 5
click at [44, 104] on icon "Dropdown" at bounding box center [41, 101] width 5 height 7
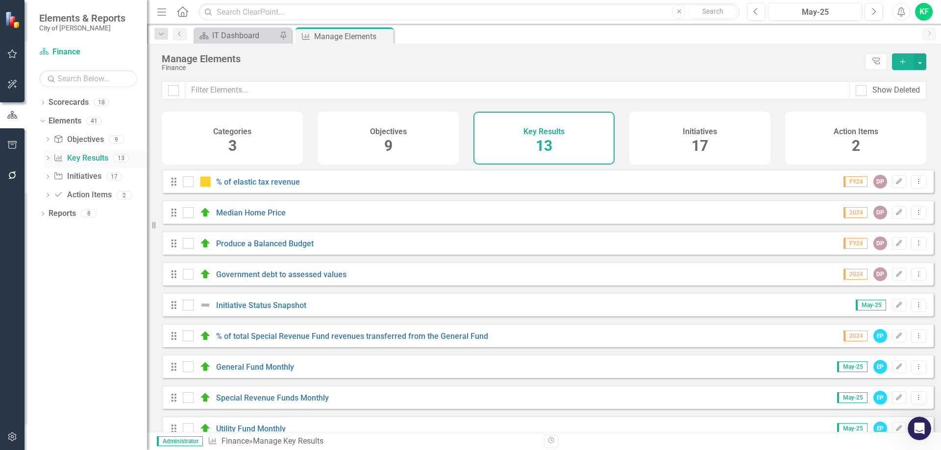
click at [49, 156] on icon "Dropdown" at bounding box center [47, 158] width 7 height 5
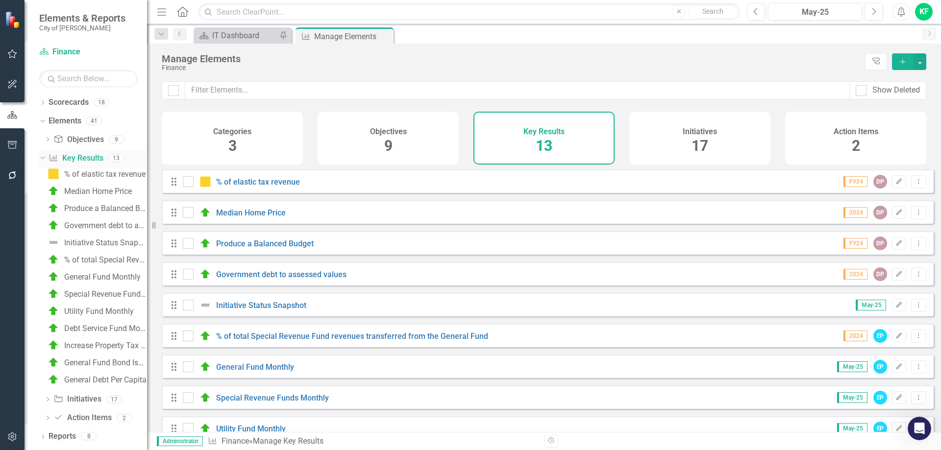
click at [81, 157] on link "Key Result Key Results" at bounding box center [76, 158] width 54 height 11
click at [80, 160] on link "Key Result Key Results" at bounding box center [76, 158] width 54 height 11
click at [87, 157] on link "Key Result Key Results" at bounding box center [76, 158] width 54 height 11
click at [307, 68] on div "Finance" at bounding box center [511, 67] width 698 height 7
click at [76, 139] on link "Objective Objectives" at bounding box center [78, 139] width 50 height 11
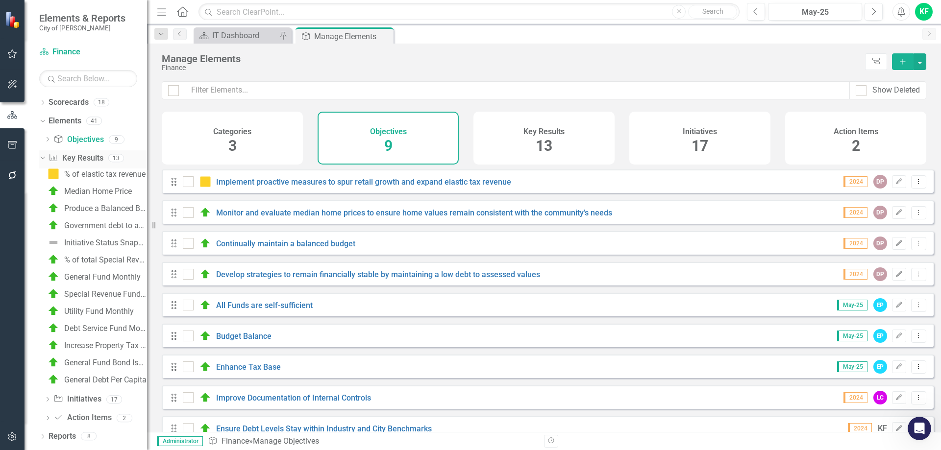
click at [82, 159] on link "Key Result Key Results" at bounding box center [76, 158] width 54 height 11
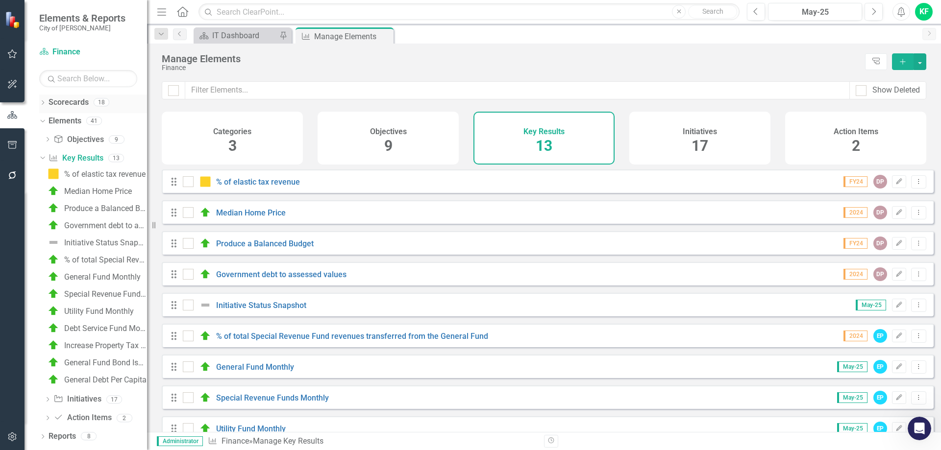
click at [41, 104] on icon "Dropdown" at bounding box center [42, 103] width 7 height 5
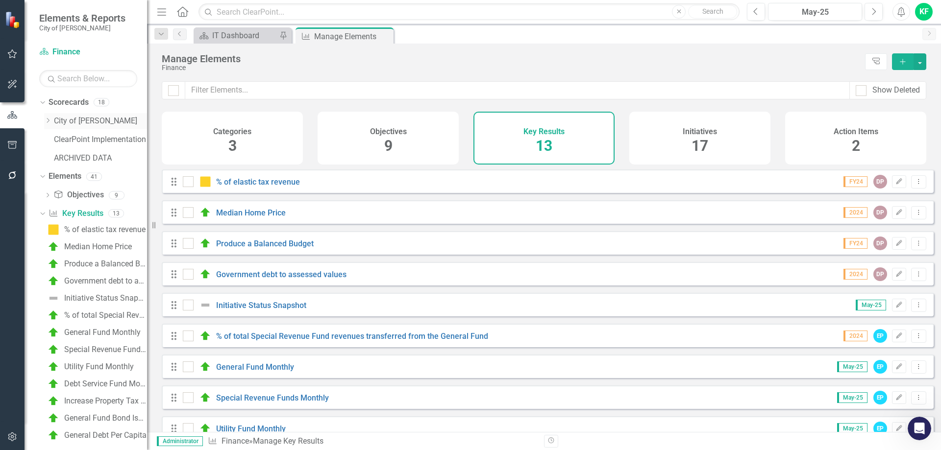
click at [49, 123] on icon "Dropdown" at bounding box center [47, 121] width 7 height 6
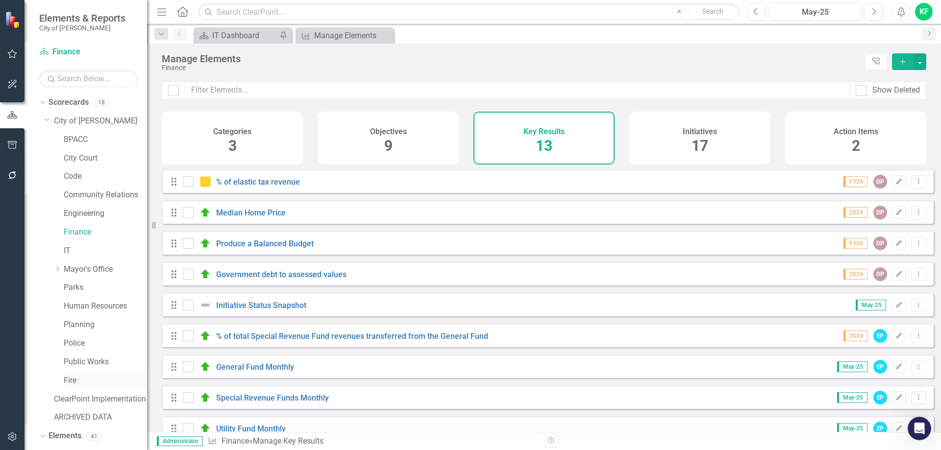
click at [76, 382] on link "Fire" at bounding box center [105, 380] width 83 height 11
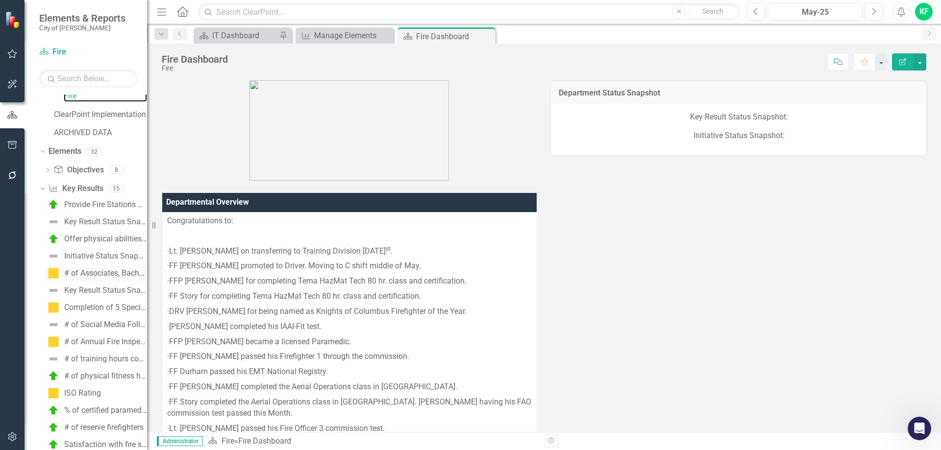
scroll to position [294, 0]
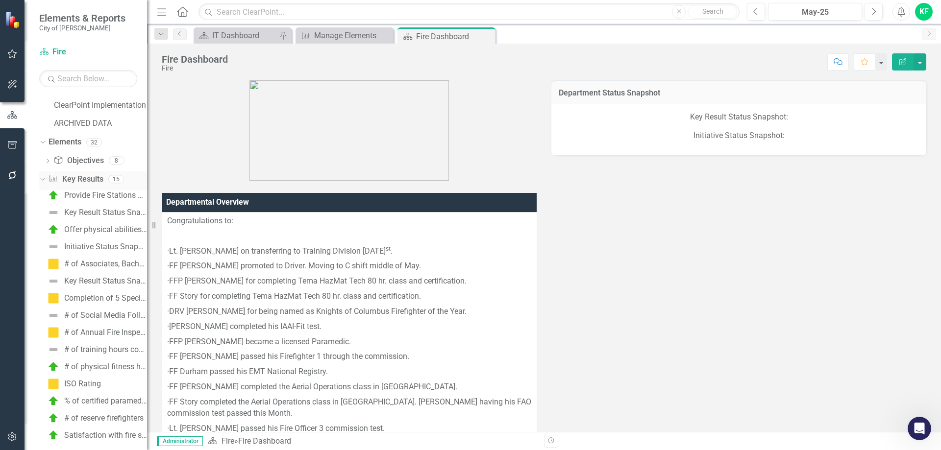
click at [88, 180] on link "Key Result Key Results" at bounding box center [76, 179] width 54 height 11
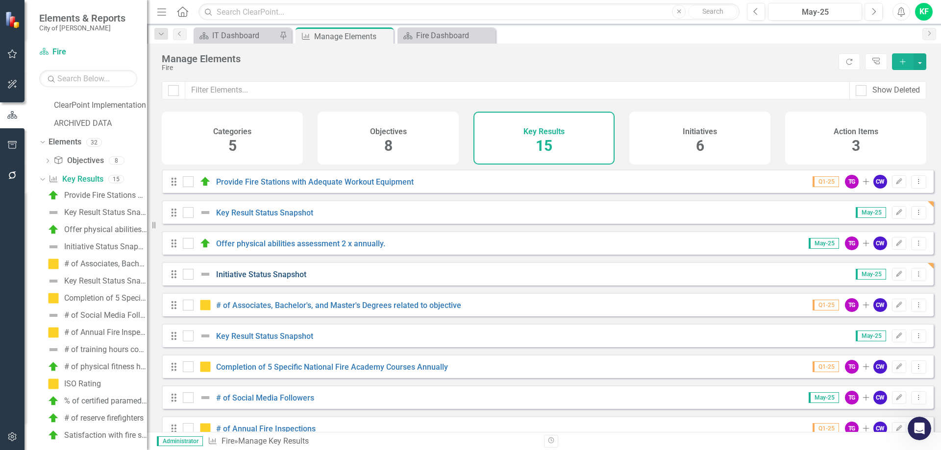
click at [288, 279] on link "Initiative Status Snapshot" at bounding box center [261, 274] width 90 height 9
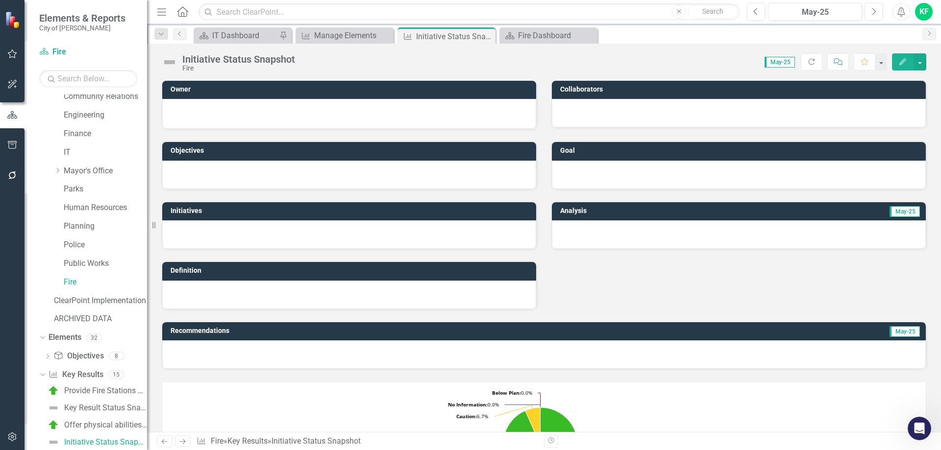
click at [902, 60] on icon "Edit" at bounding box center [902, 61] width 9 height 7
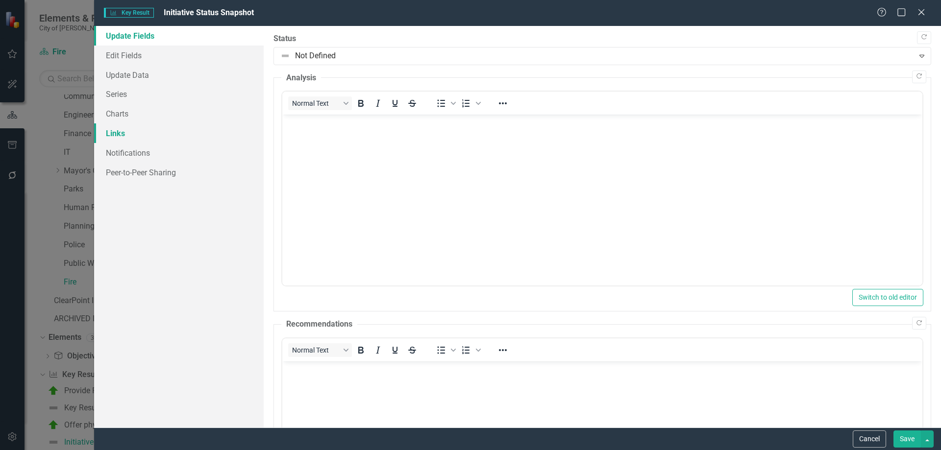
click at [114, 135] on link "Links" at bounding box center [179, 133] width 170 height 20
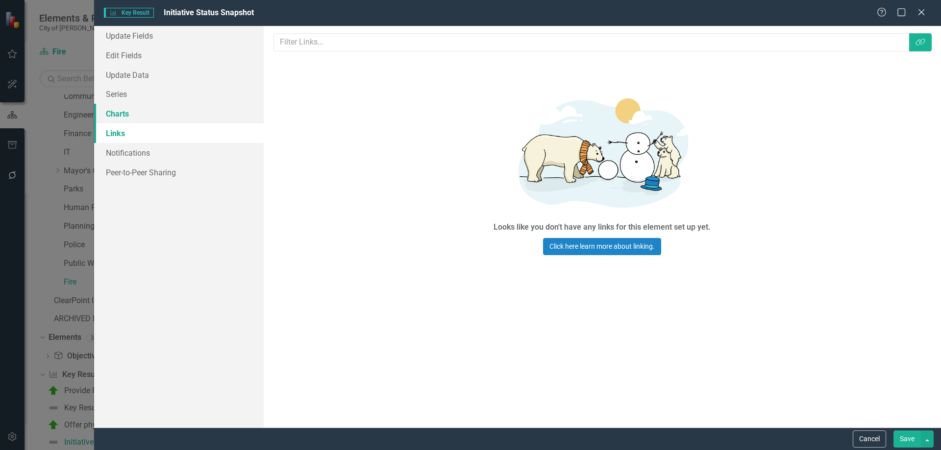
click at [123, 116] on link "Charts" at bounding box center [179, 114] width 170 height 20
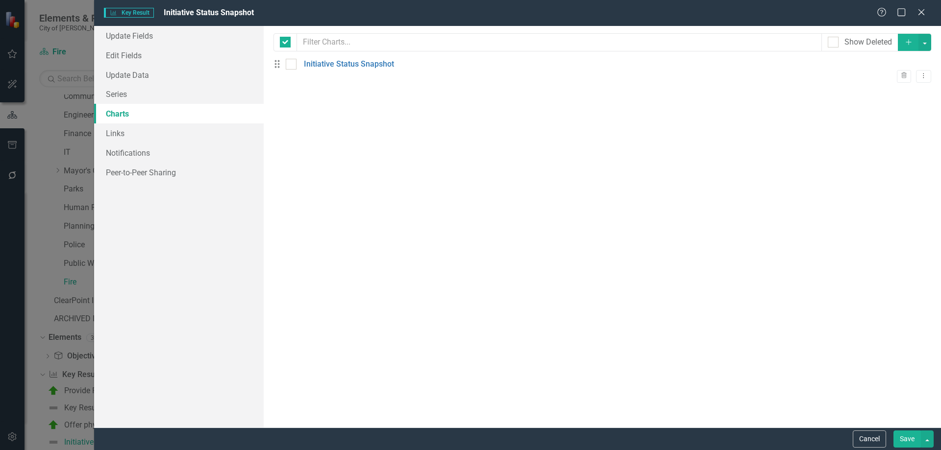
checkbox input "false"
click at [360, 70] on link "Initiative Status Snapshot" at bounding box center [349, 64] width 90 height 11
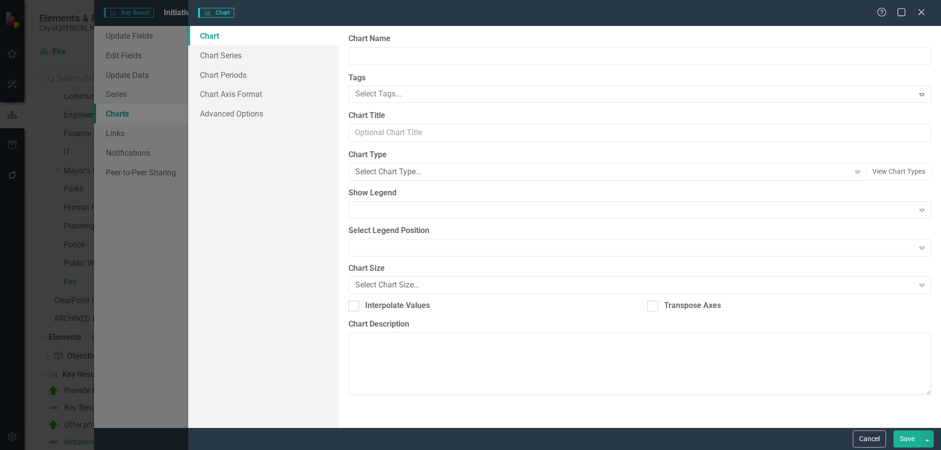
type input "Initiative Status Snapshot"
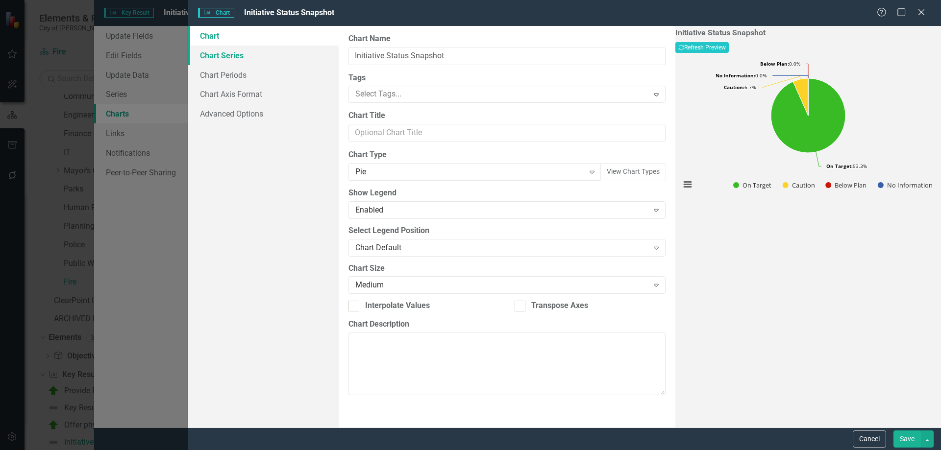
click at [223, 57] on link "Chart Series" at bounding box center [263, 56] width 150 height 20
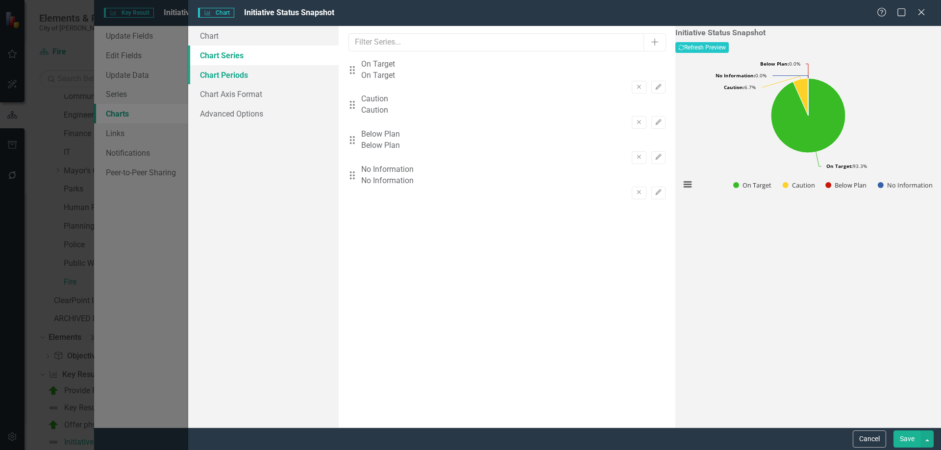
click at [242, 72] on link "Chart Periods" at bounding box center [263, 75] width 150 height 20
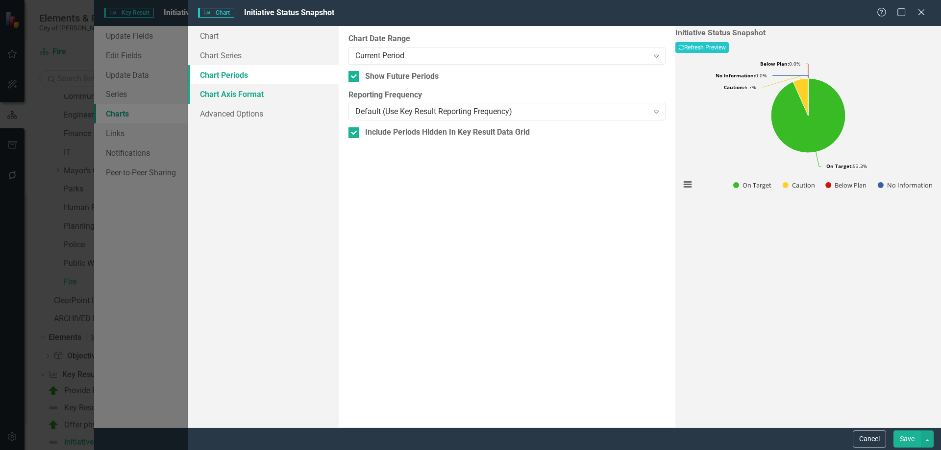
click at [238, 92] on link "Chart Axis Format" at bounding box center [263, 94] width 150 height 20
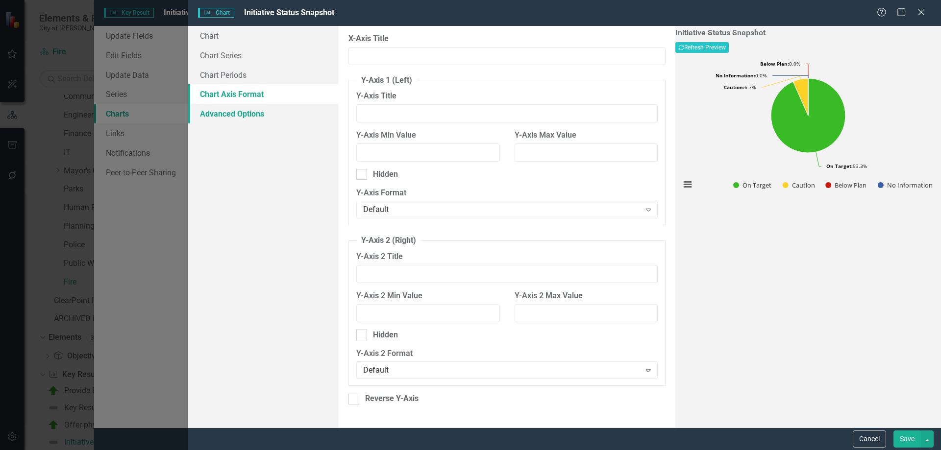
click at [235, 114] on link "Advanced Options" at bounding box center [263, 114] width 150 height 20
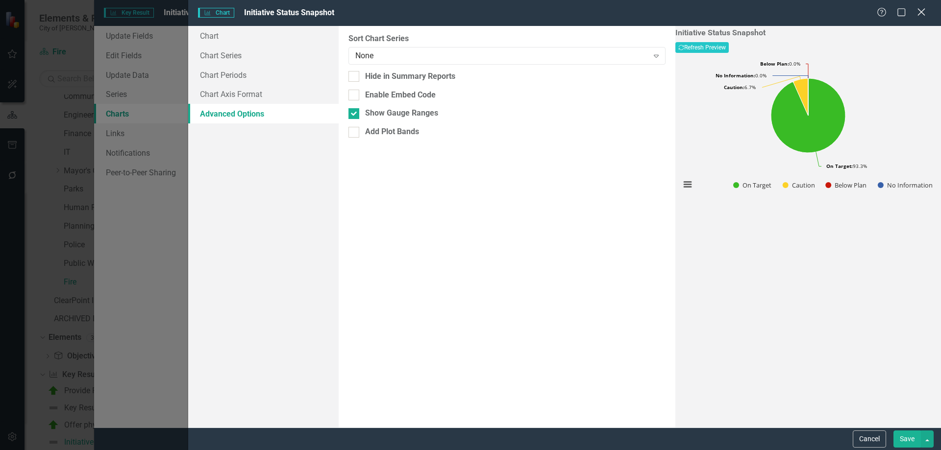
click at [918, 11] on icon "Close" at bounding box center [921, 11] width 12 height 9
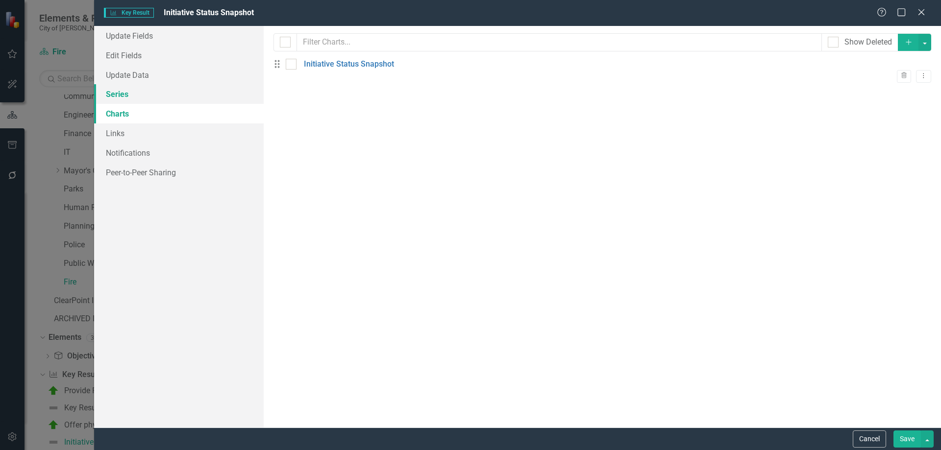
click at [118, 92] on link "Series" at bounding box center [179, 94] width 170 height 20
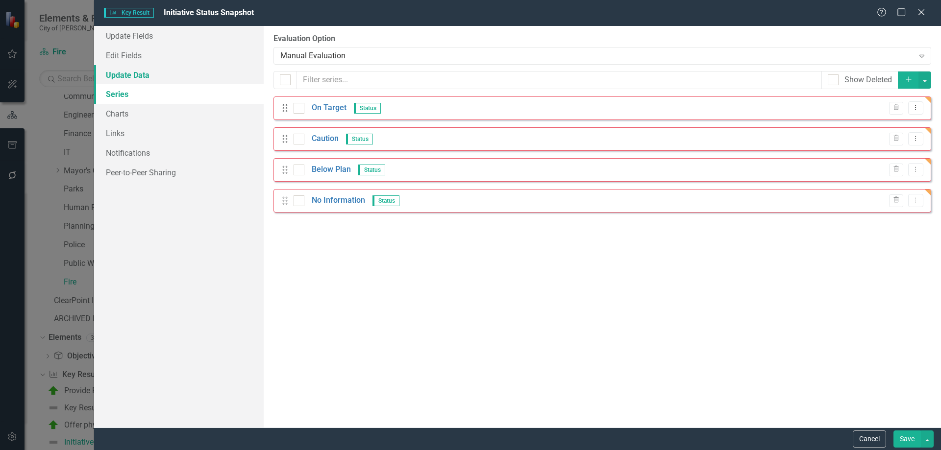
click at [130, 77] on link "Update Data" at bounding box center [179, 75] width 170 height 20
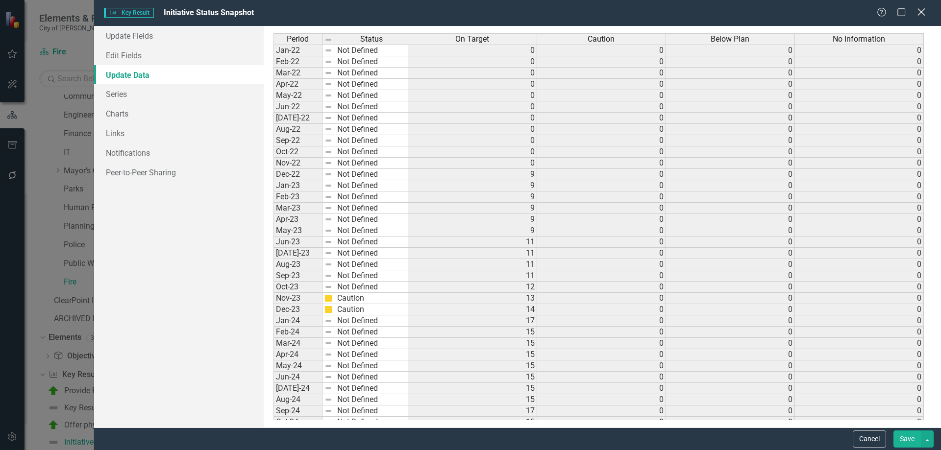
click at [919, 11] on icon "Close" at bounding box center [921, 11] width 12 height 9
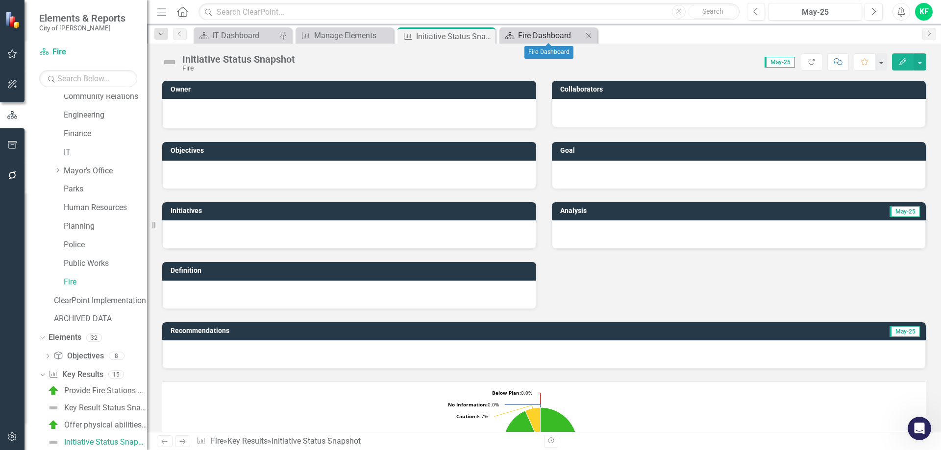
click at [524, 35] on div "Fire Dashboard" at bounding box center [550, 35] width 65 height 12
